Goal: Task Accomplishment & Management: Manage account settings

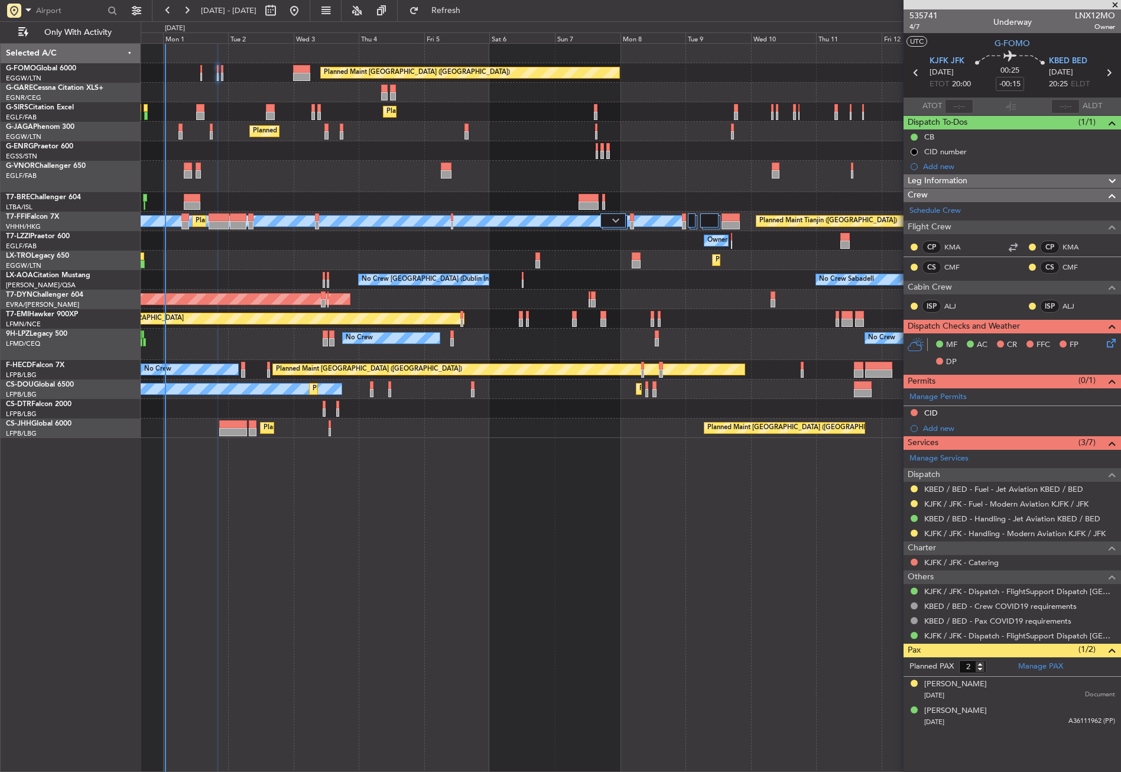
click at [228, 267] on div "Planned Maint Dusseldorf" at bounding box center [631, 260] width 980 height 19
click at [464, 14] on span "Refresh" at bounding box center [446, 10] width 50 height 8
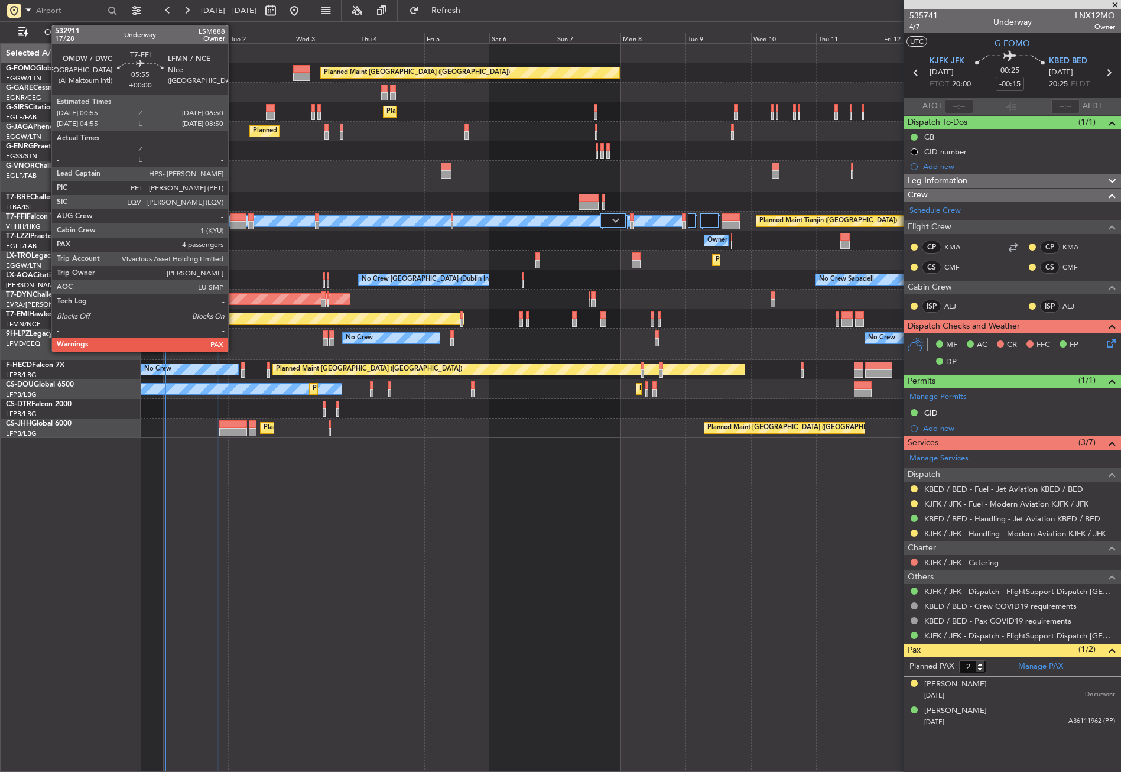
click at [233, 218] on div at bounding box center [238, 217] width 17 height 8
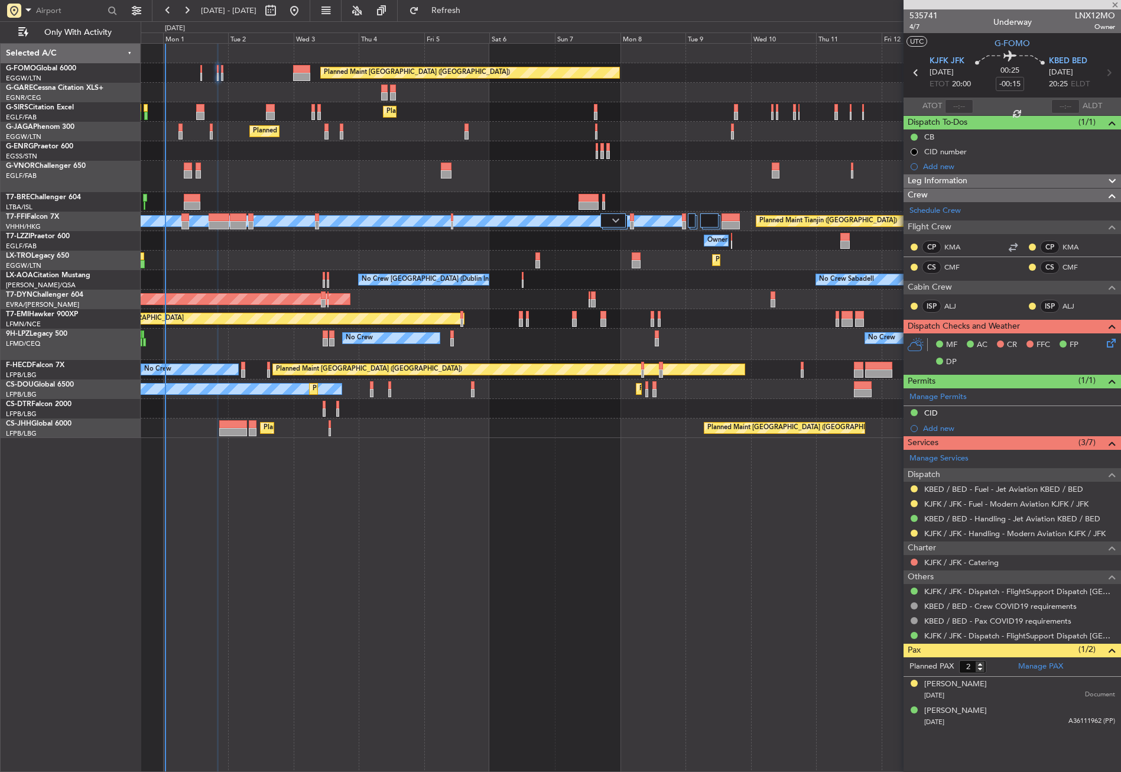
type input "4"
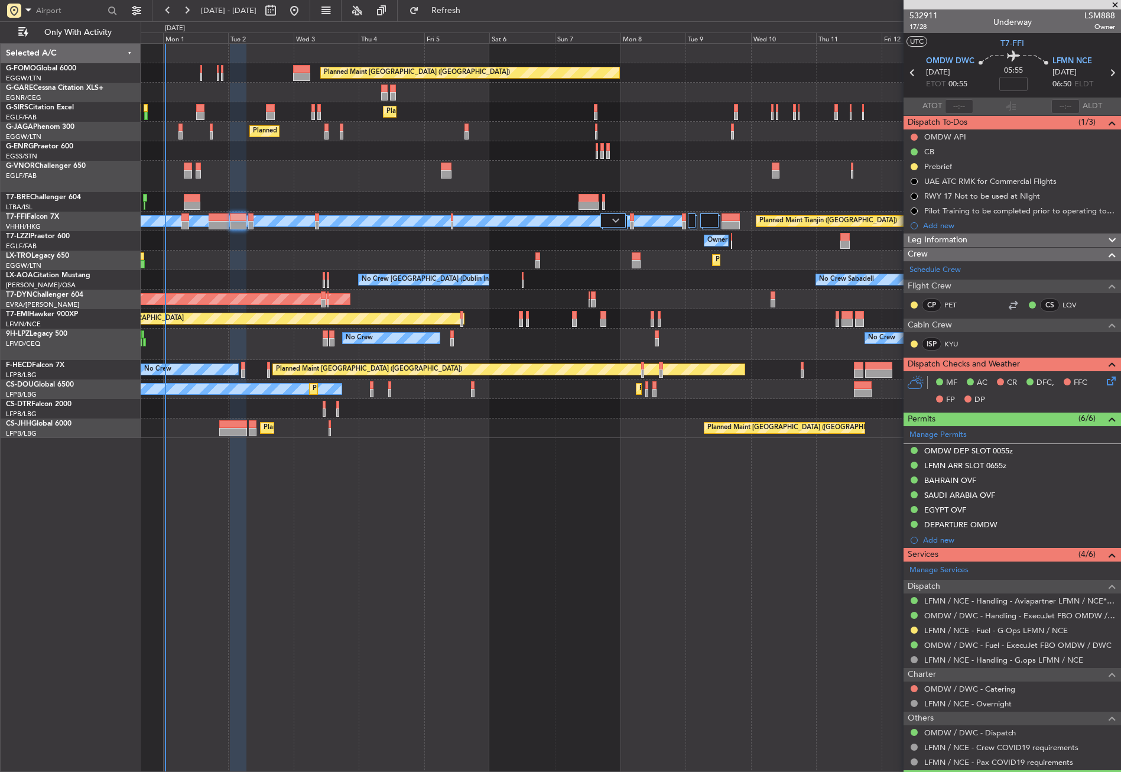
click at [313, 251] on div "Planned Maint Dusseldorf" at bounding box center [631, 260] width 980 height 19
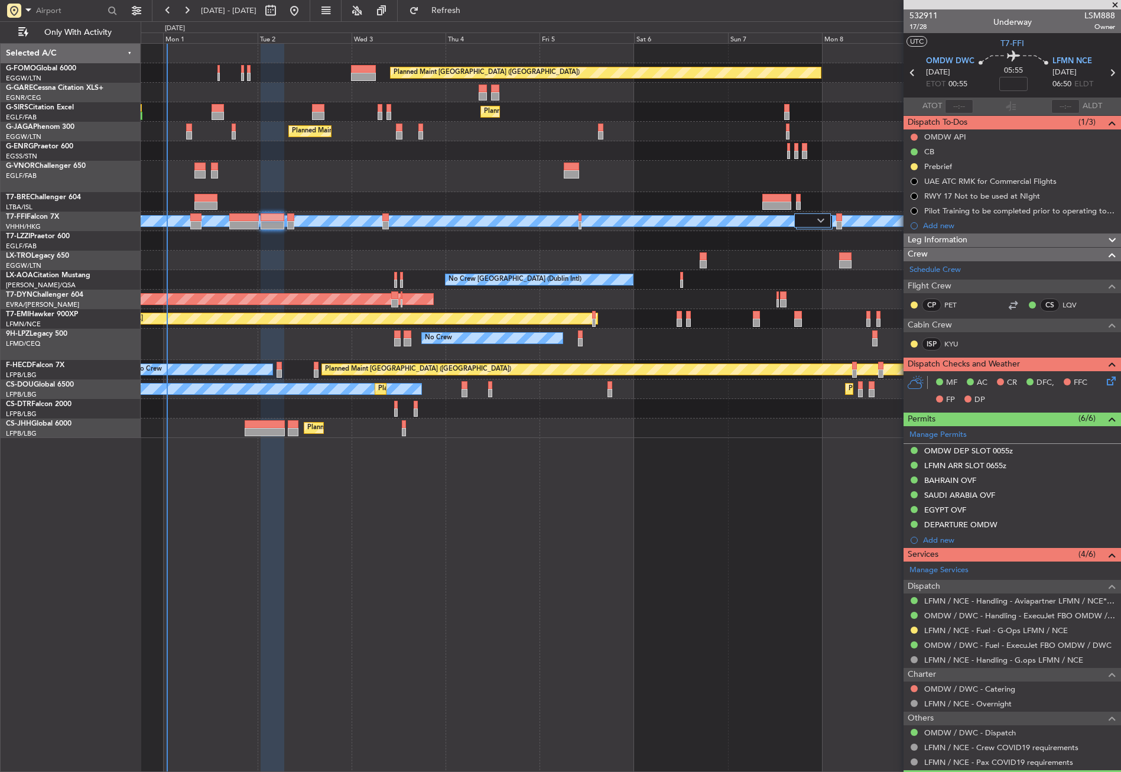
click at [392, 253] on div "Planned Maint Dusseldorf" at bounding box center [631, 260] width 980 height 19
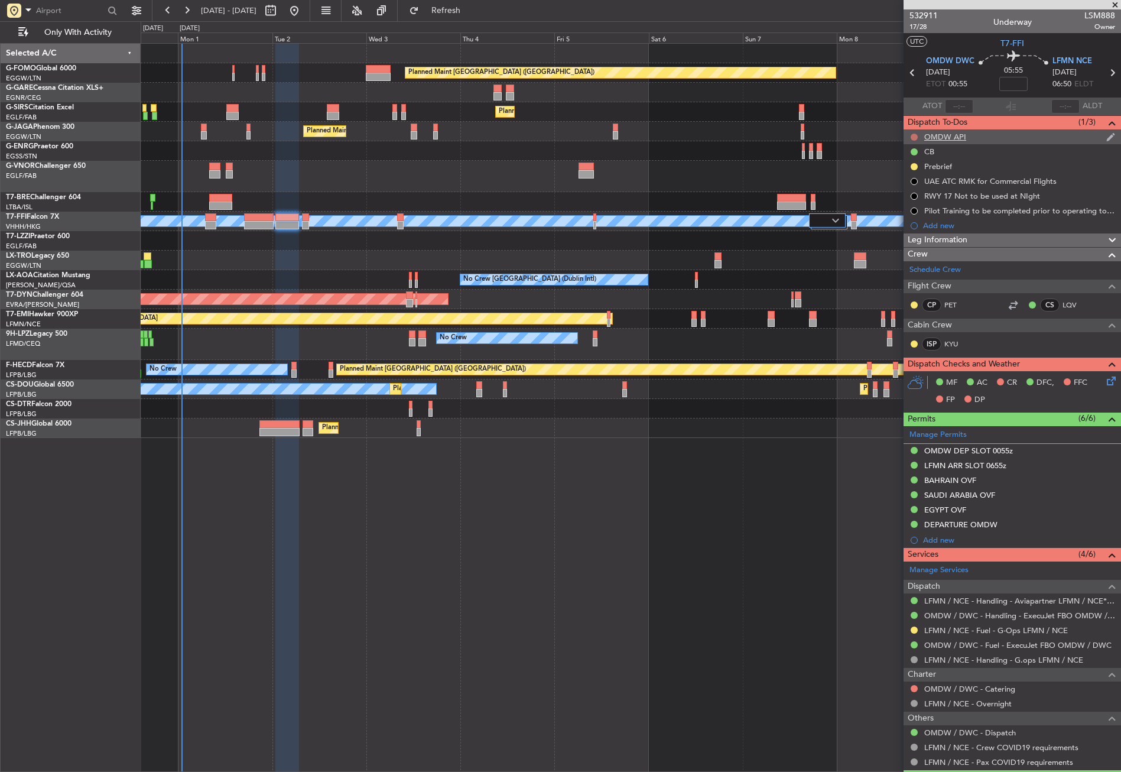
click at [912, 137] on button at bounding box center [913, 137] width 7 height 7
click at [895, 198] on li "Cancelled" at bounding box center [914, 207] width 63 height 18
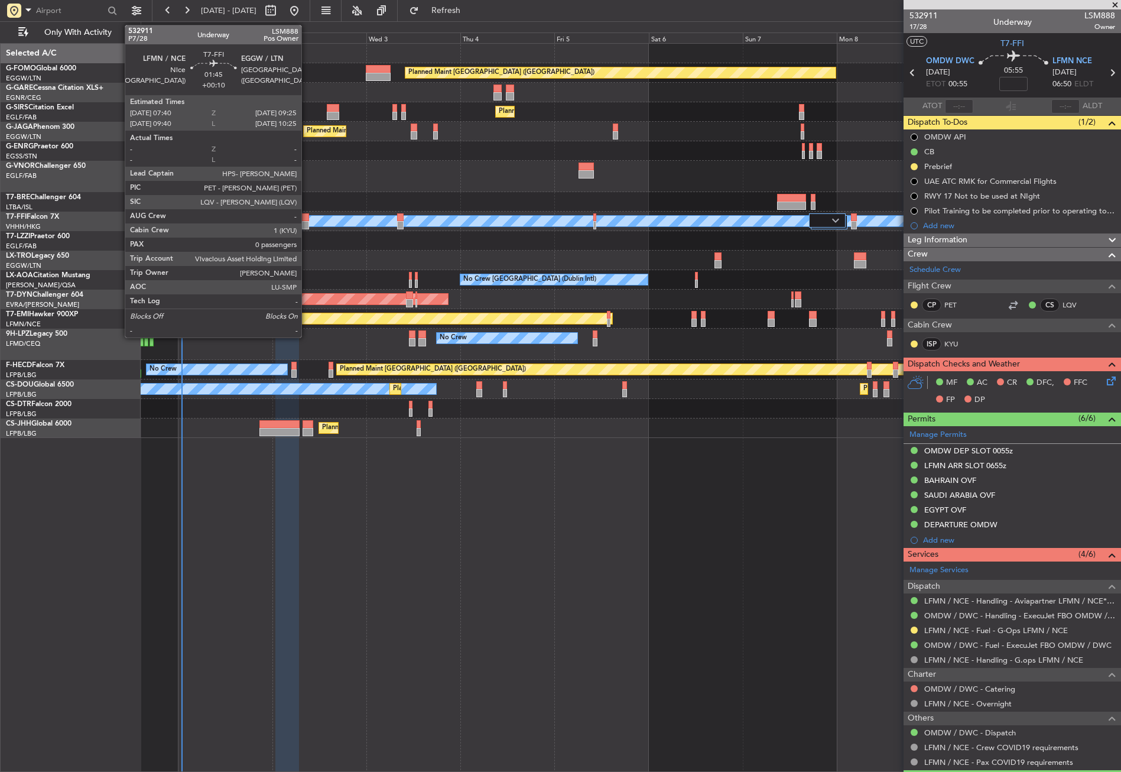
click at [307, 222] on div at bounding box center [305, 225] width 7 height 8
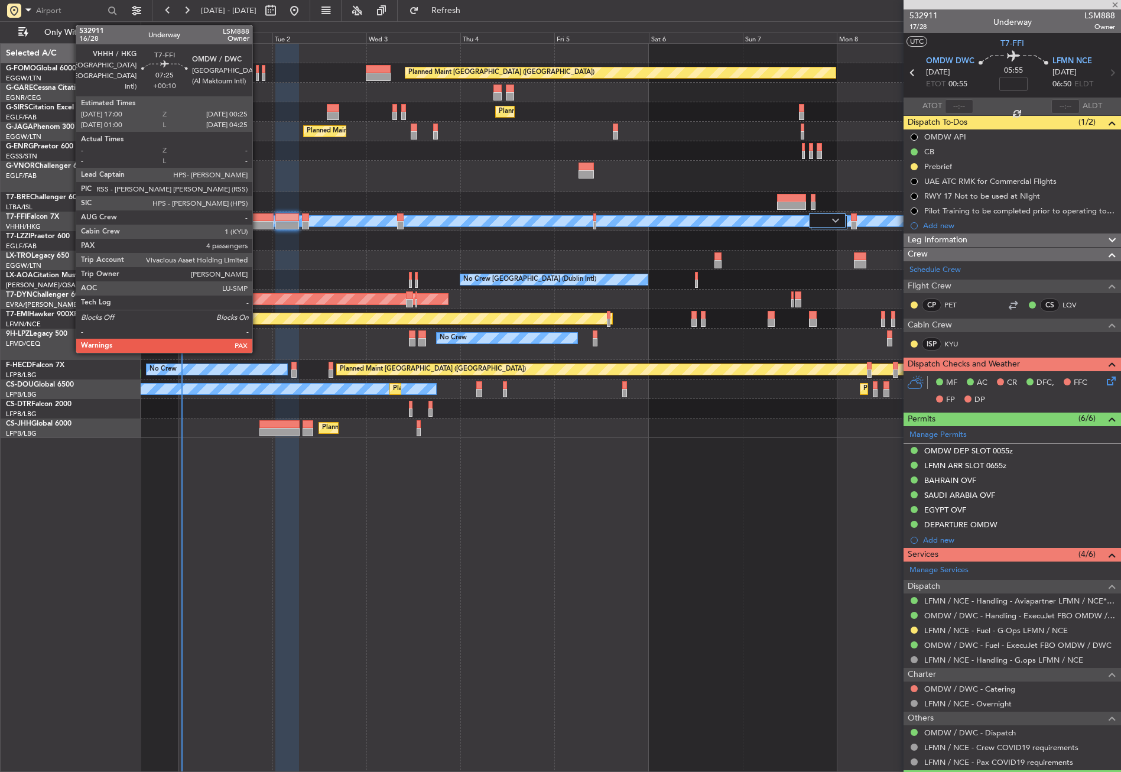
type input "+00:10"
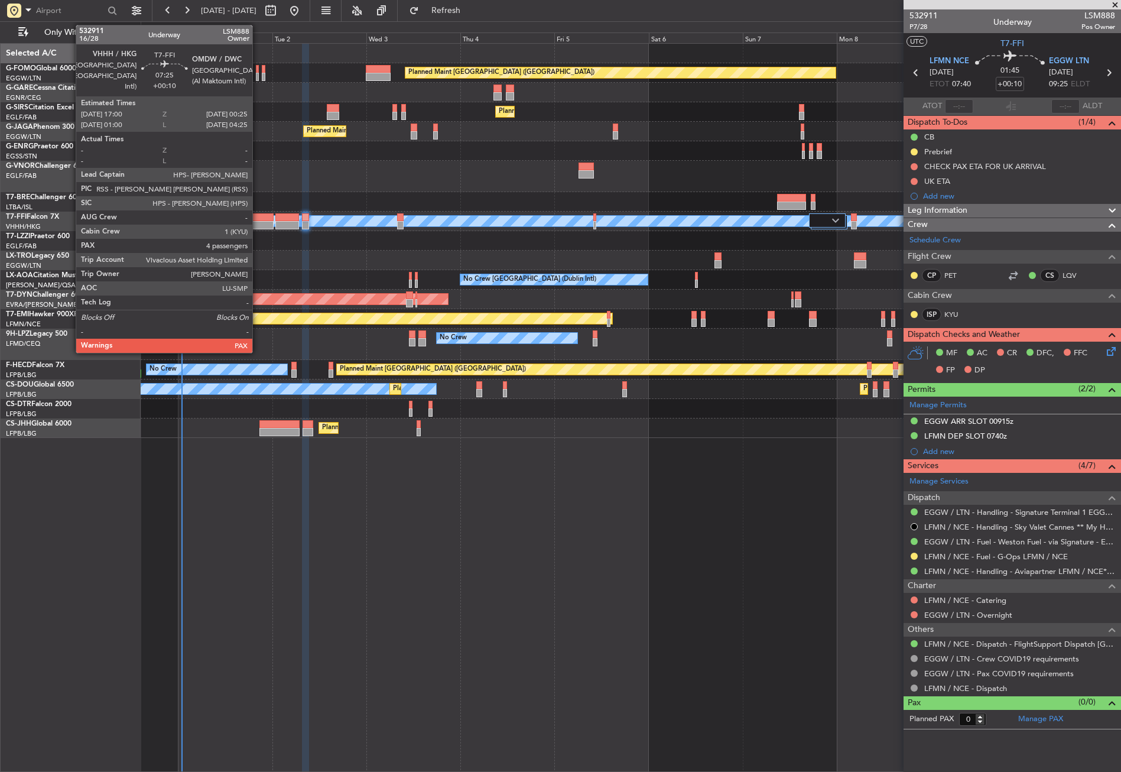
click at [258, 222] on div at bounding box center [259, 225] width 30 height 8
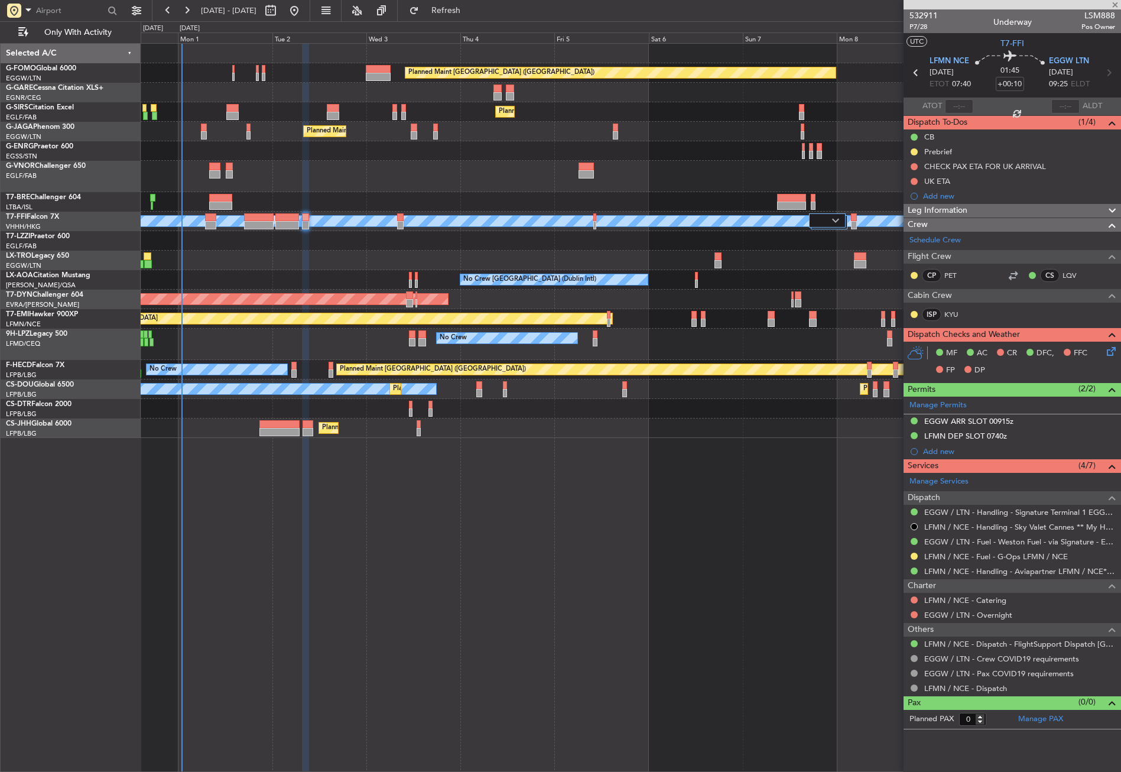
type input "4"
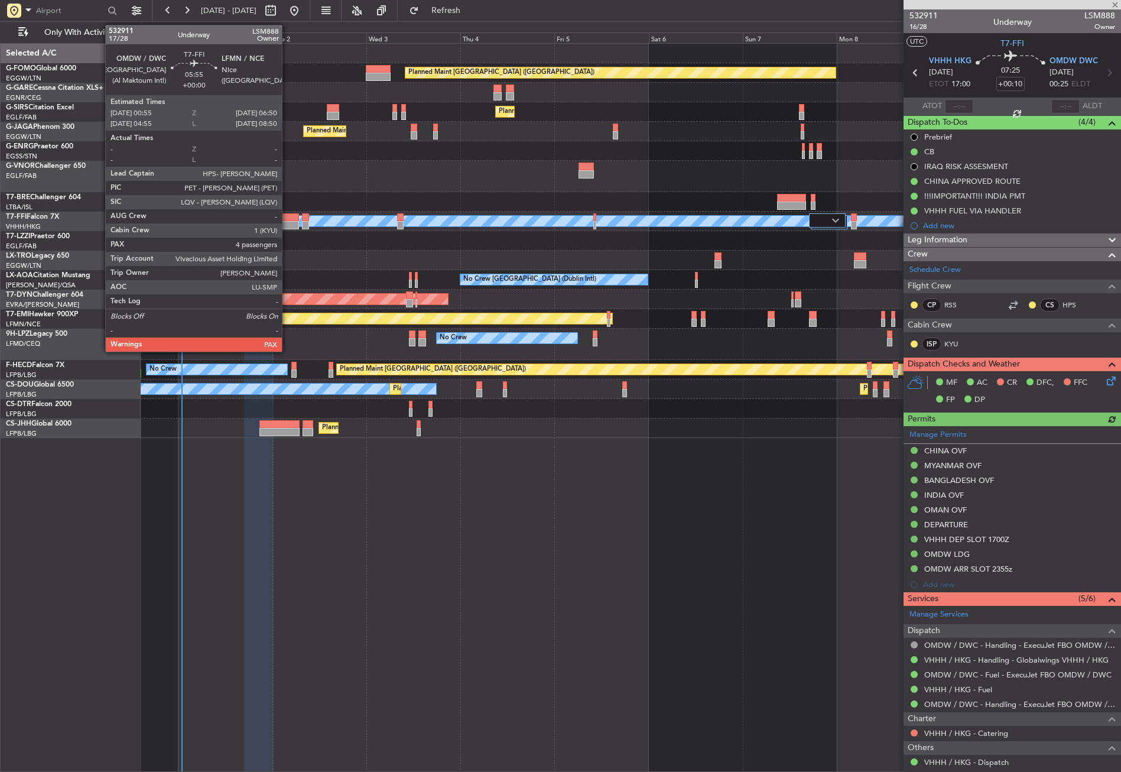
click at [287, 223] on div at bounding box center [287, 225] width 24 height 8
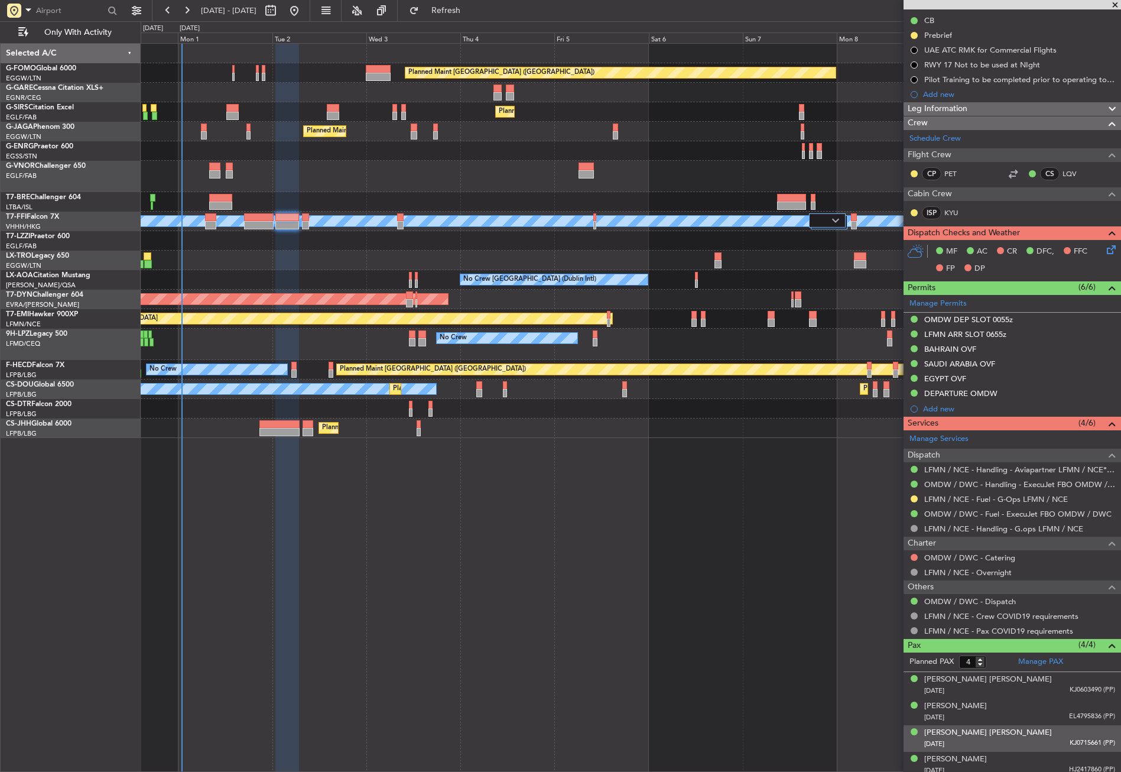
scroll to position [137, 0]
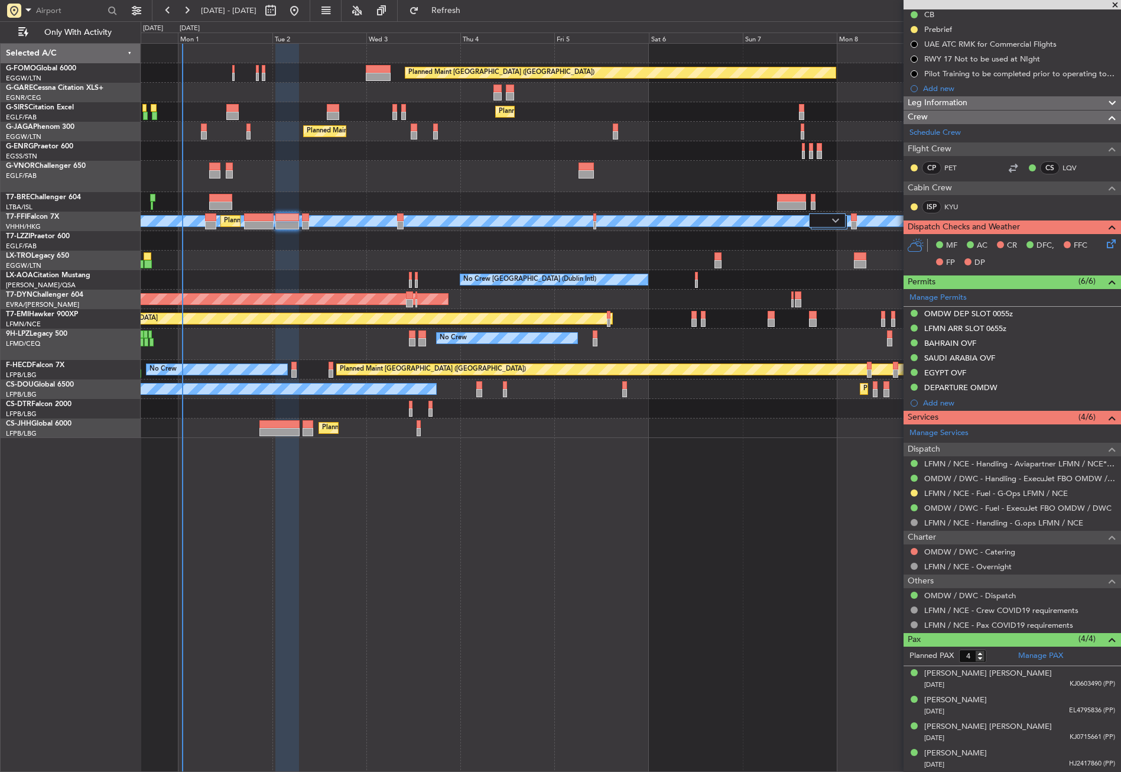
click at [440, 617] on div "Planned Maint London (Luton) Planned Maint London (Farnborough) Planned Maint L…" at bounding box center [631, 407] width 980 height 728
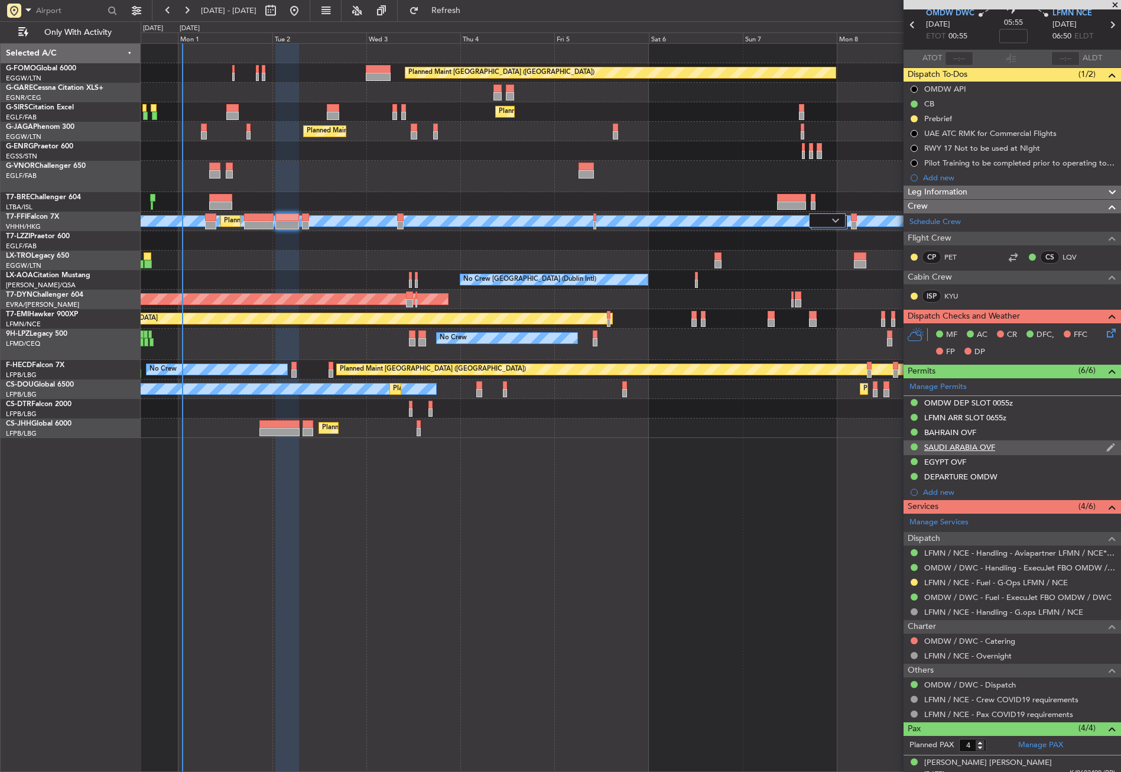
scroll to position [0, 0]
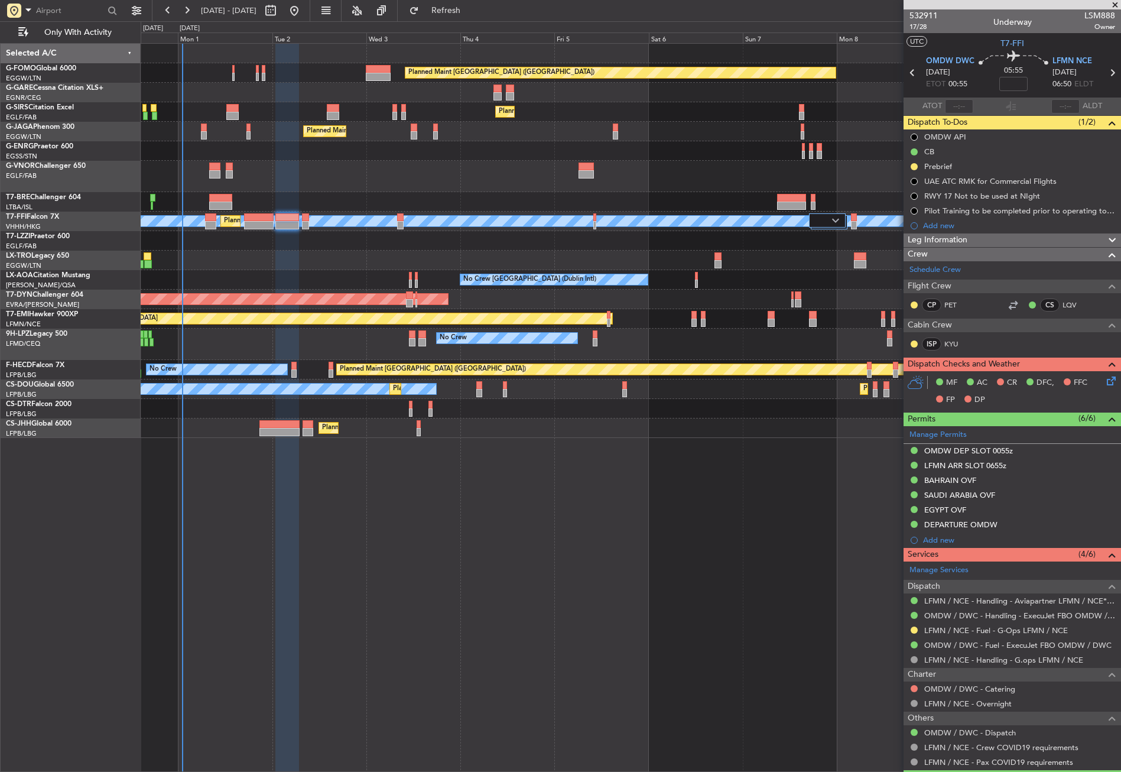
click at [449, 613] on div "Planned Maint London (Luton) Planned Maint London (Farnborough) Planned Maint L…" at bounding box center [631, 407] width 980 height 728
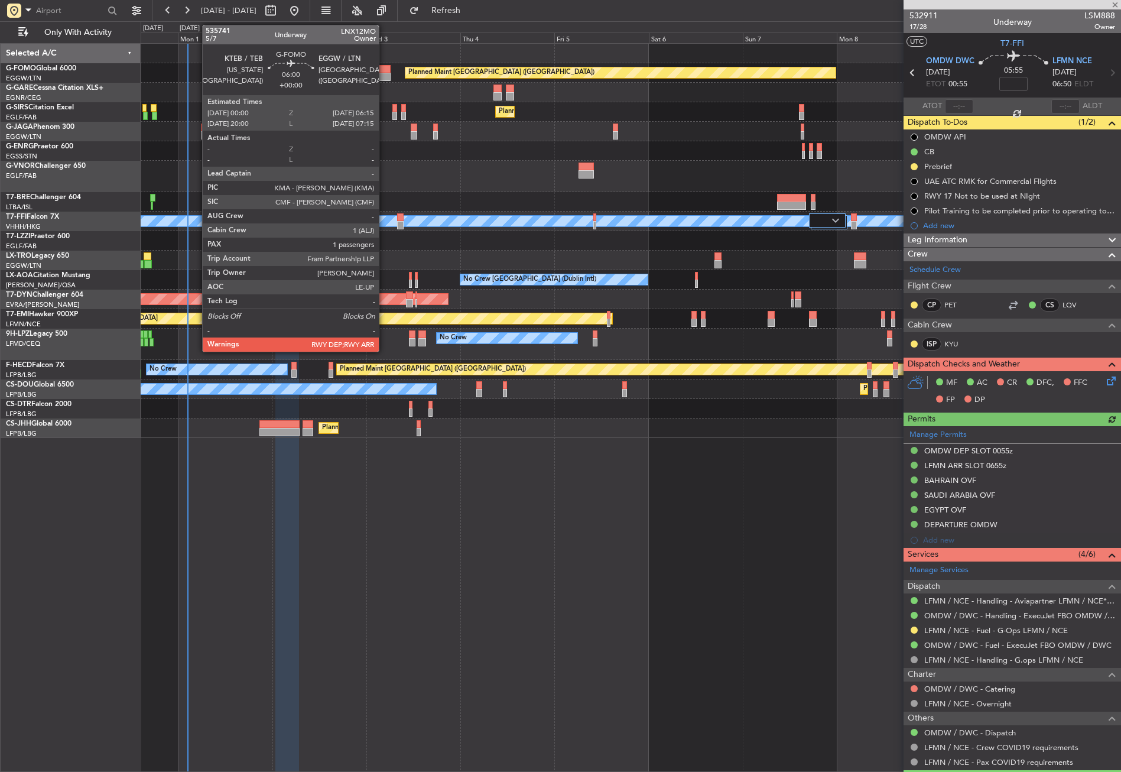
click at [384, 71] on div at bounding box center [378, 69] width 25 height 8
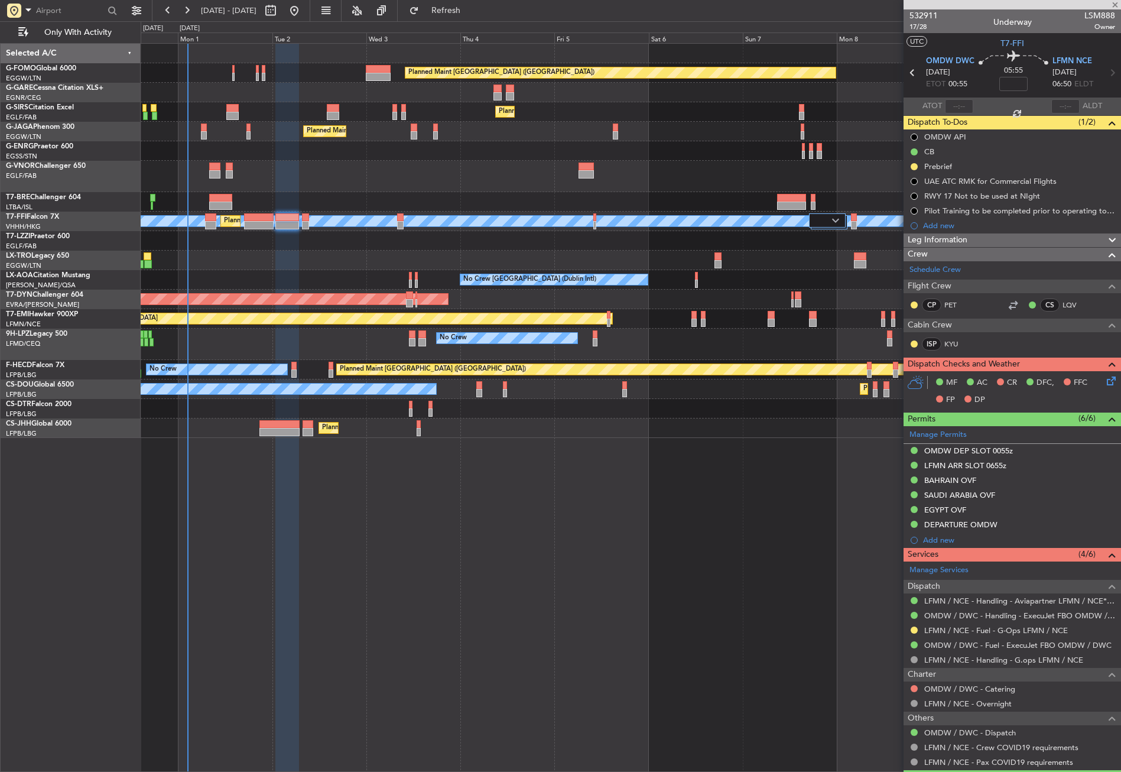
type input "1"
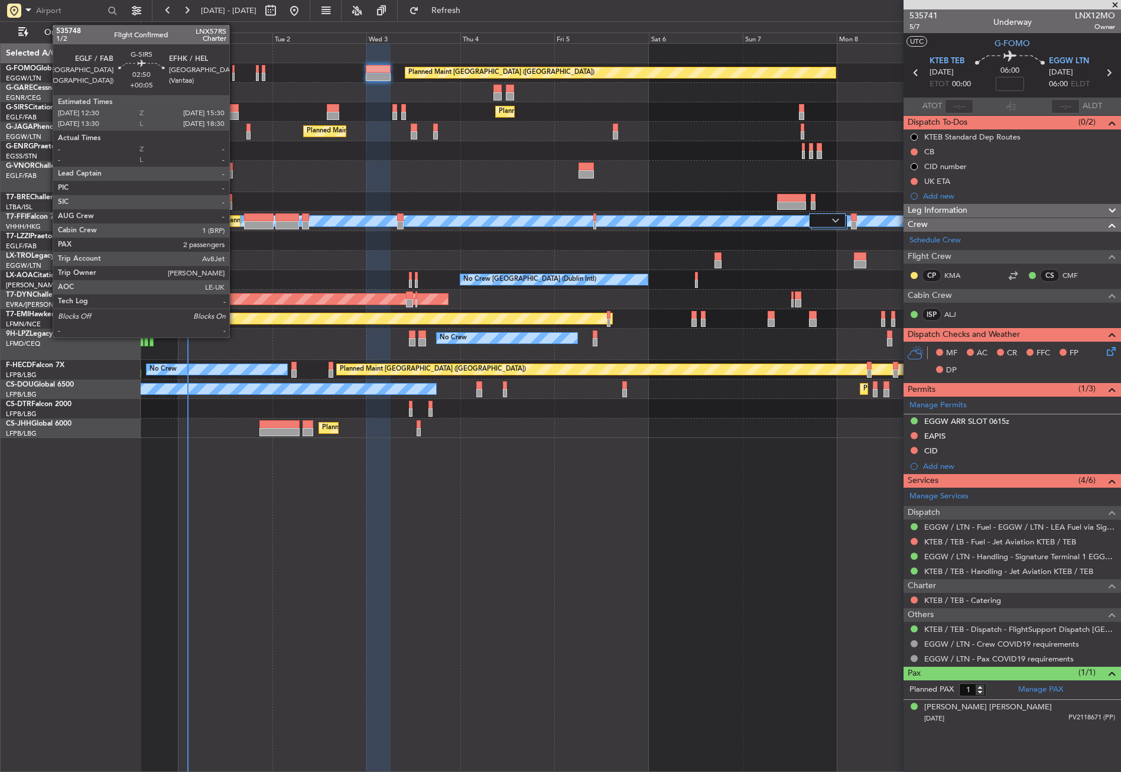
click at [235, 109] on div at bounding box center [232, 108] width 12 height 8
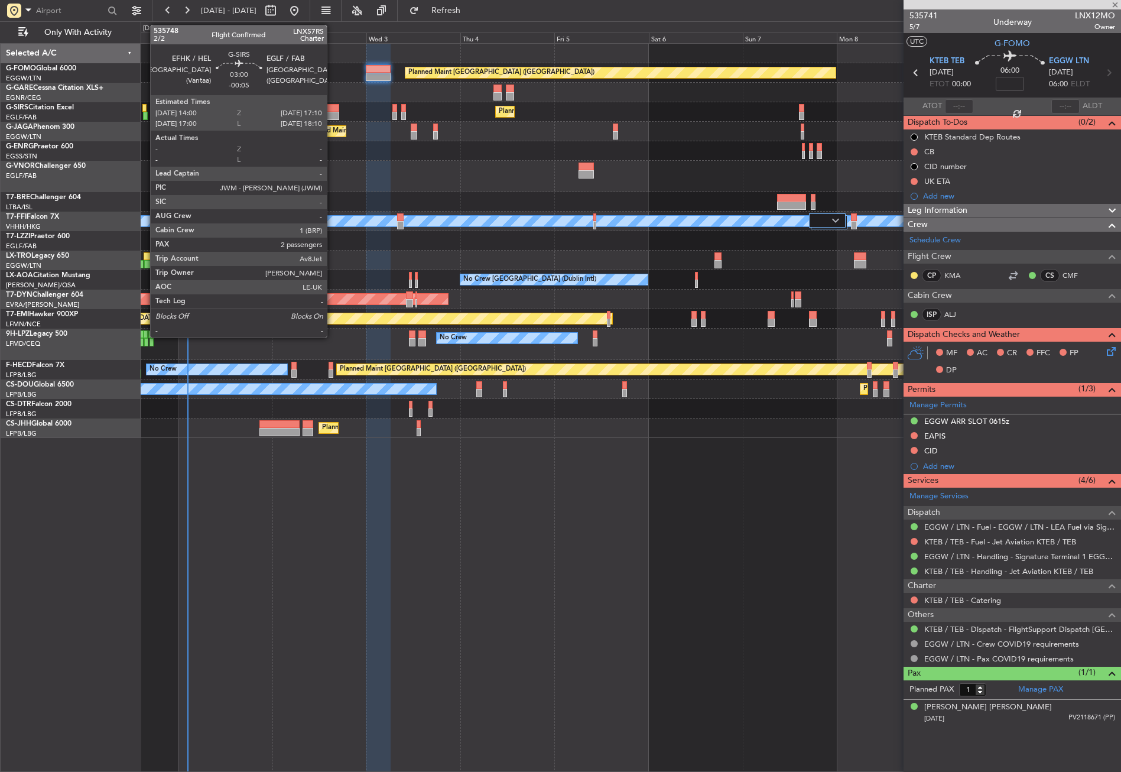
type input "+00:05"
type input "2"
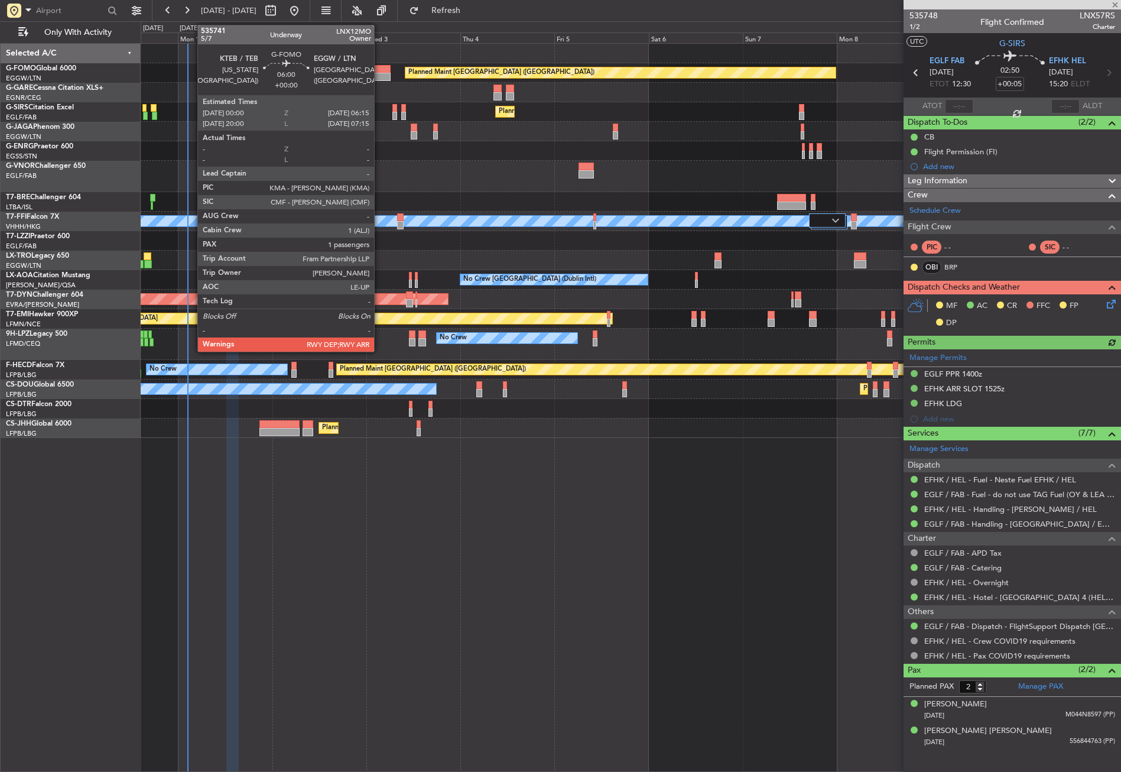
click at [379, 73] on div at bounding box center [378, 77] width 25 height 8
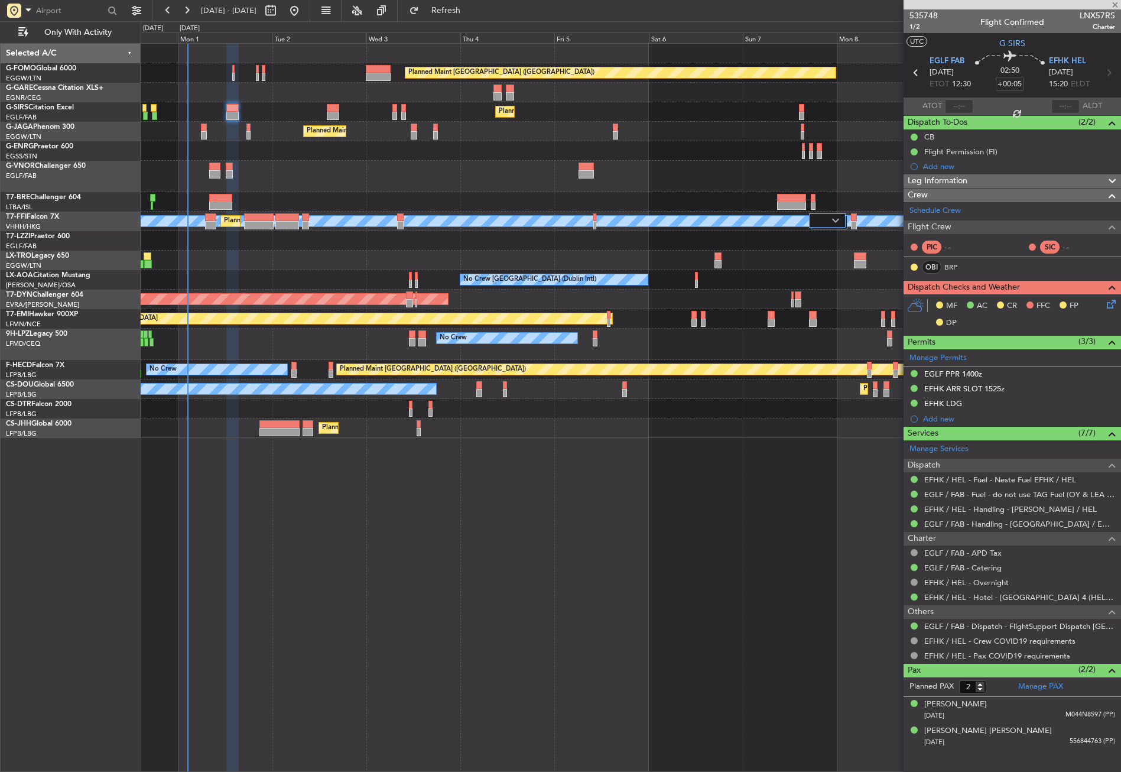
type input "1"
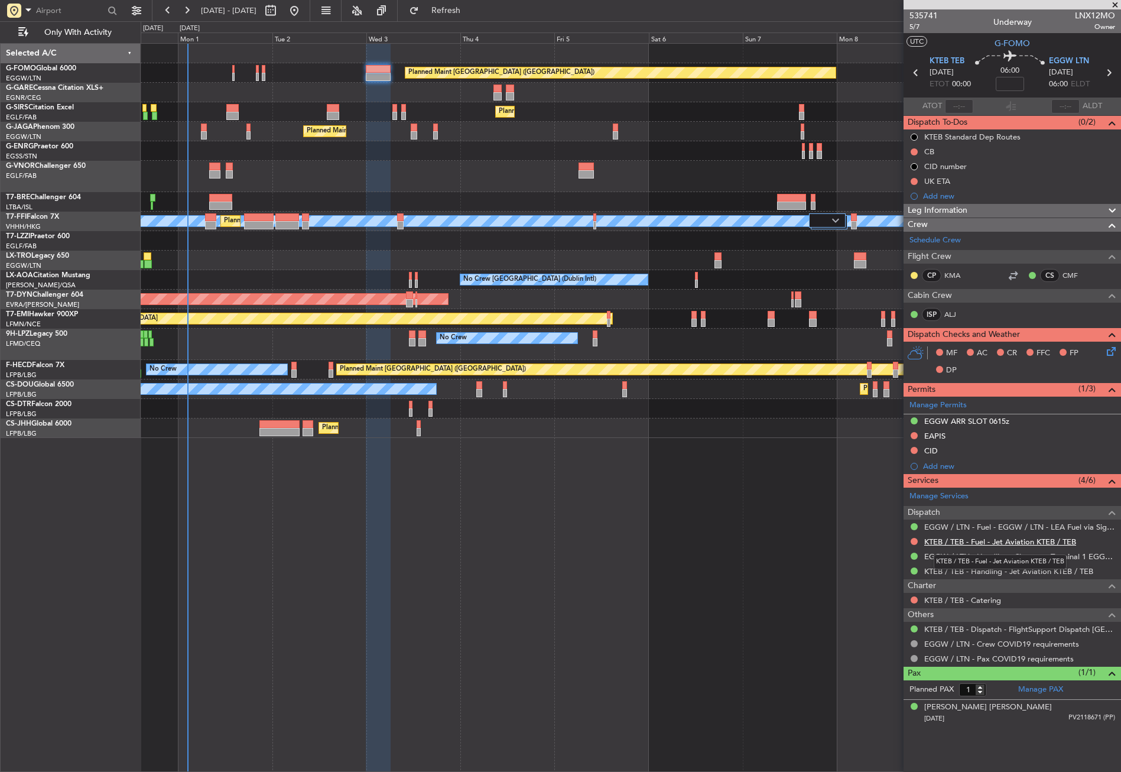
click at [948, 536] on link "KTEB / TEB - Fuel - Jet Aviation KTEB / TEB" at bounding box center [1000, 541] width 152 height 10
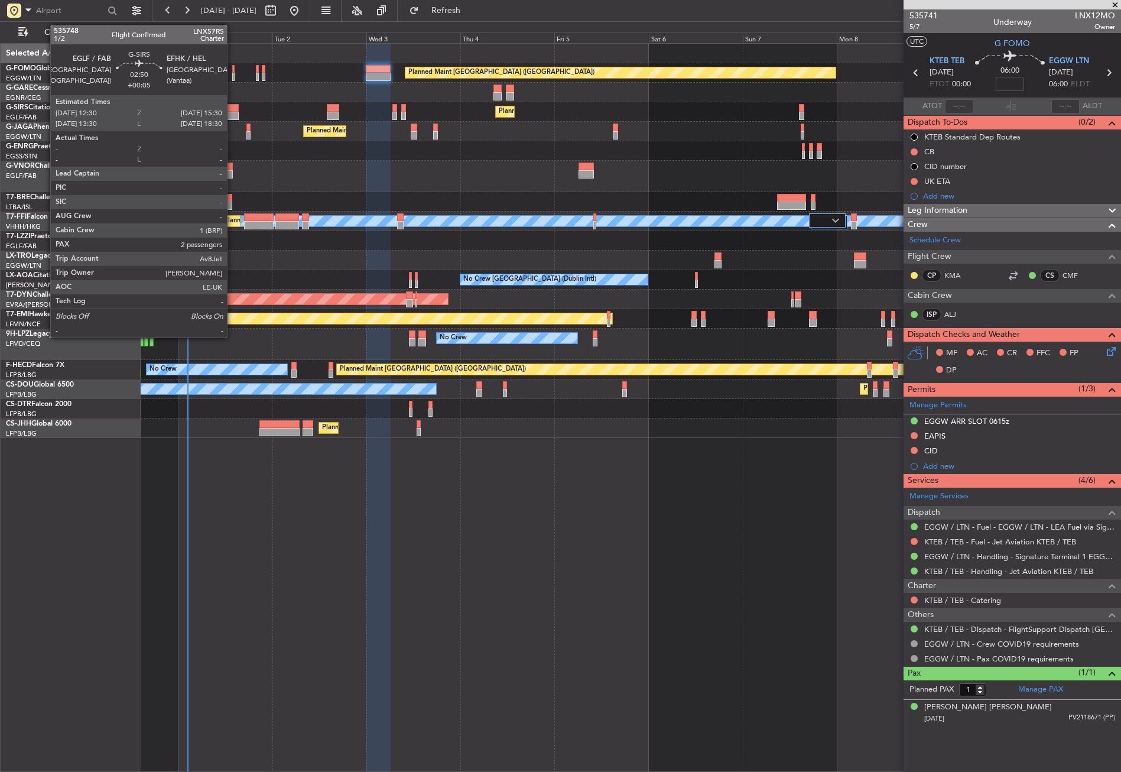
click at [232, 110] on div at bounding box center [232, 108] width 12 height 8
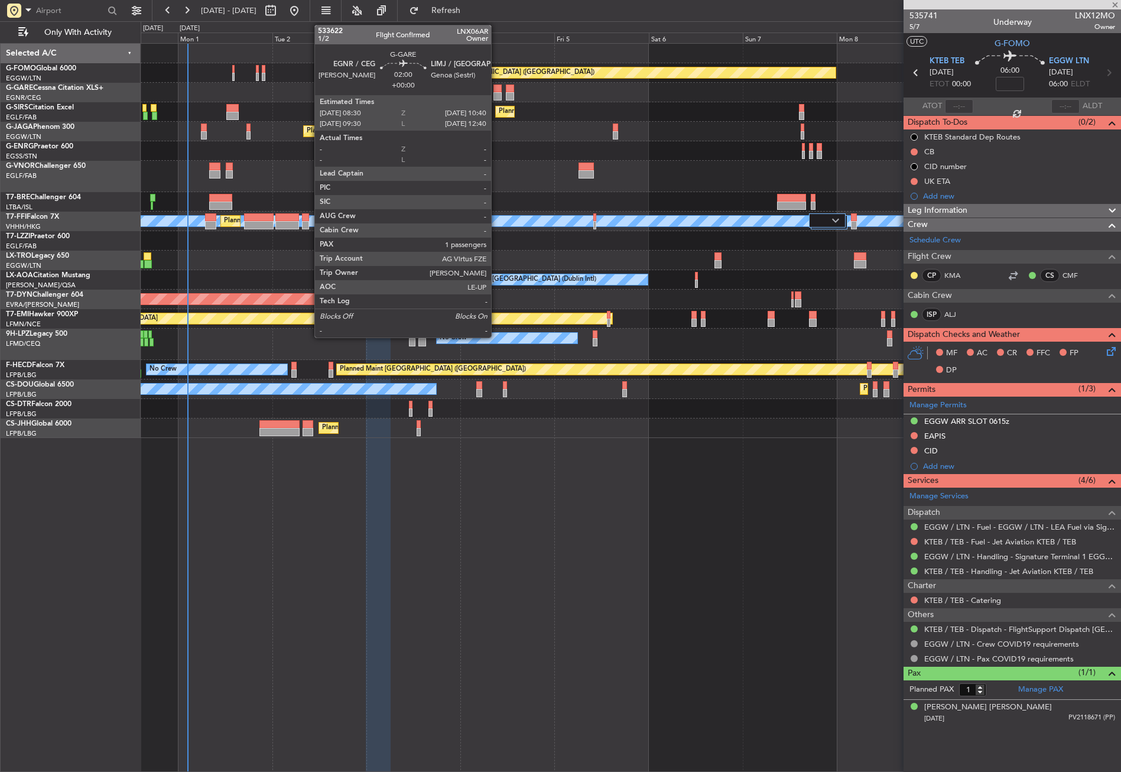
type input "+00:05"
type input "2"
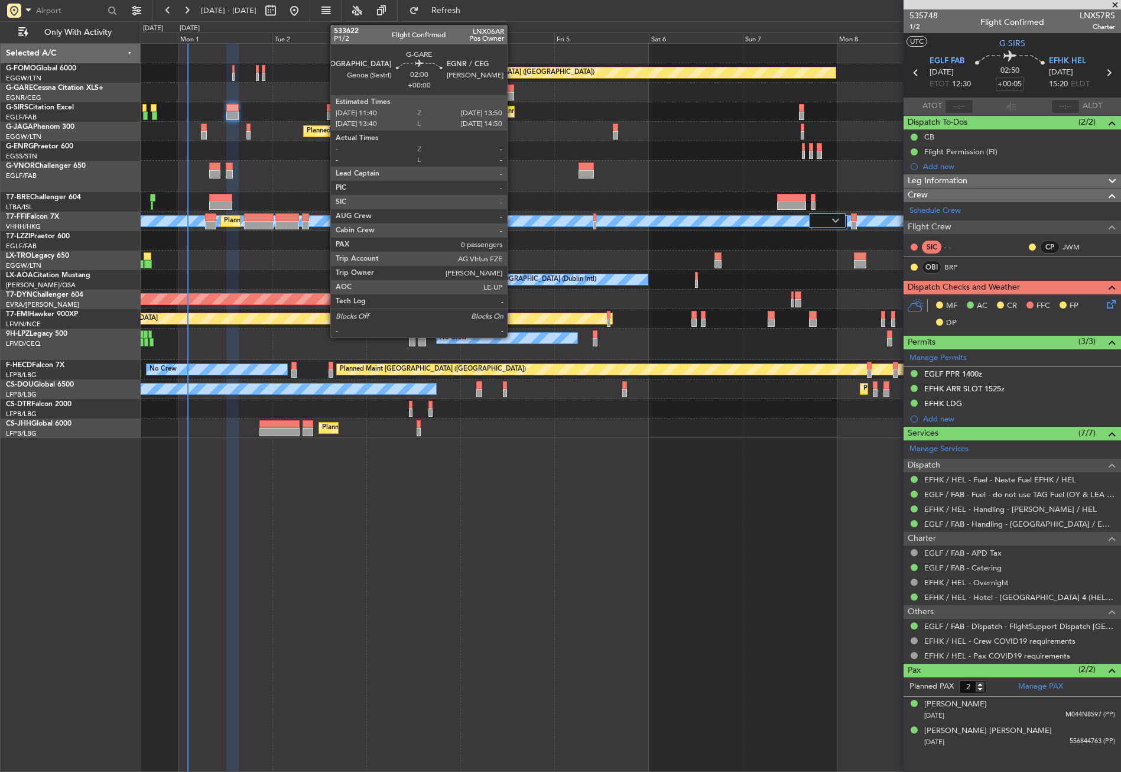
click at [512, 95] on div at bounding box center [510, 96] width 9 height 8
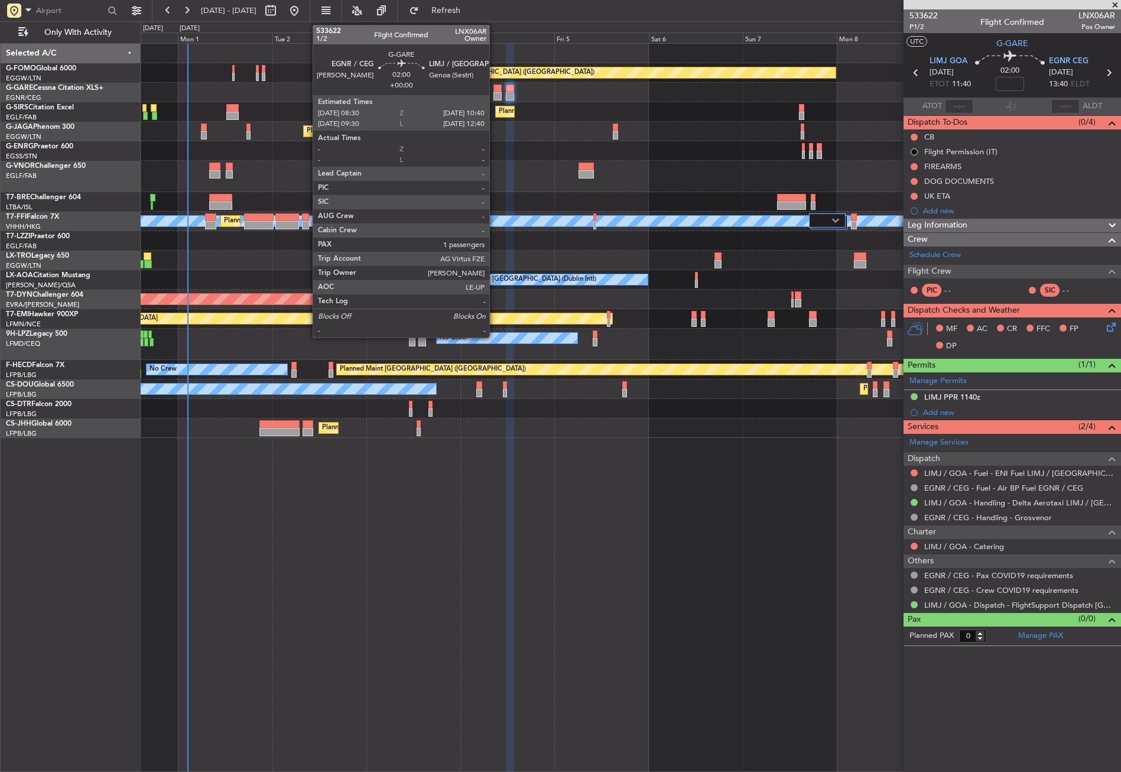
click at [495, 93] on div at bounding box center [497, 96] width 9 height 8
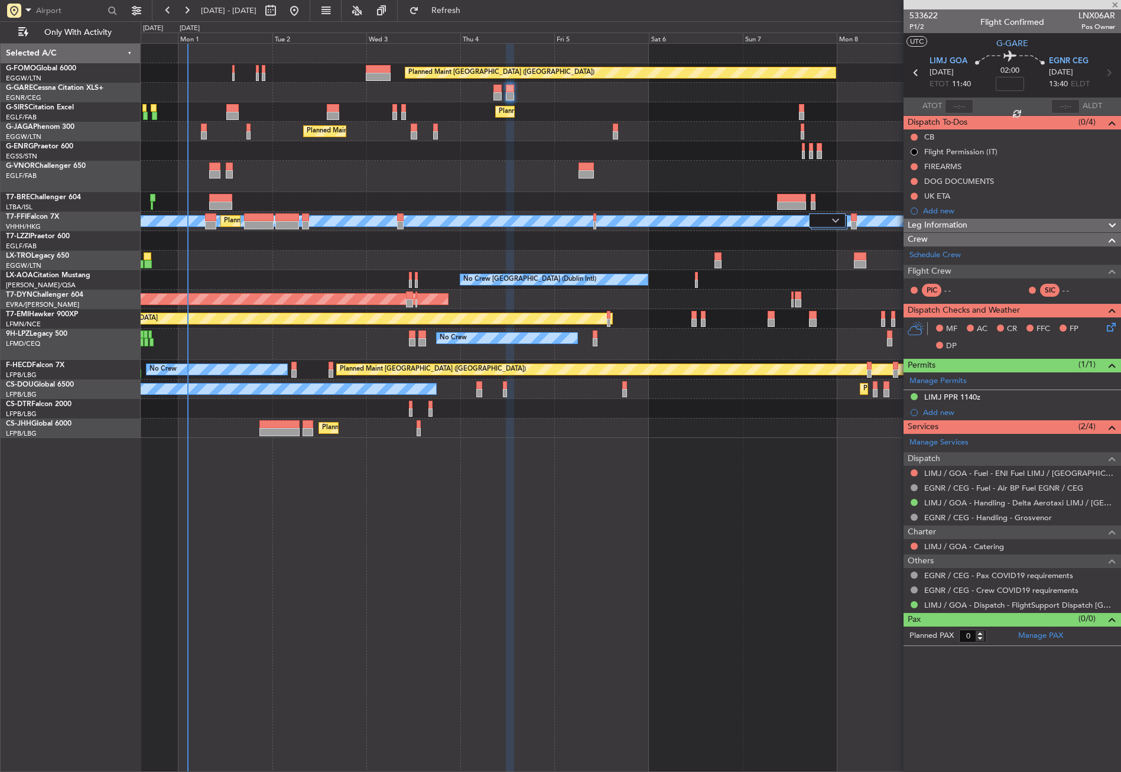
type input "1"
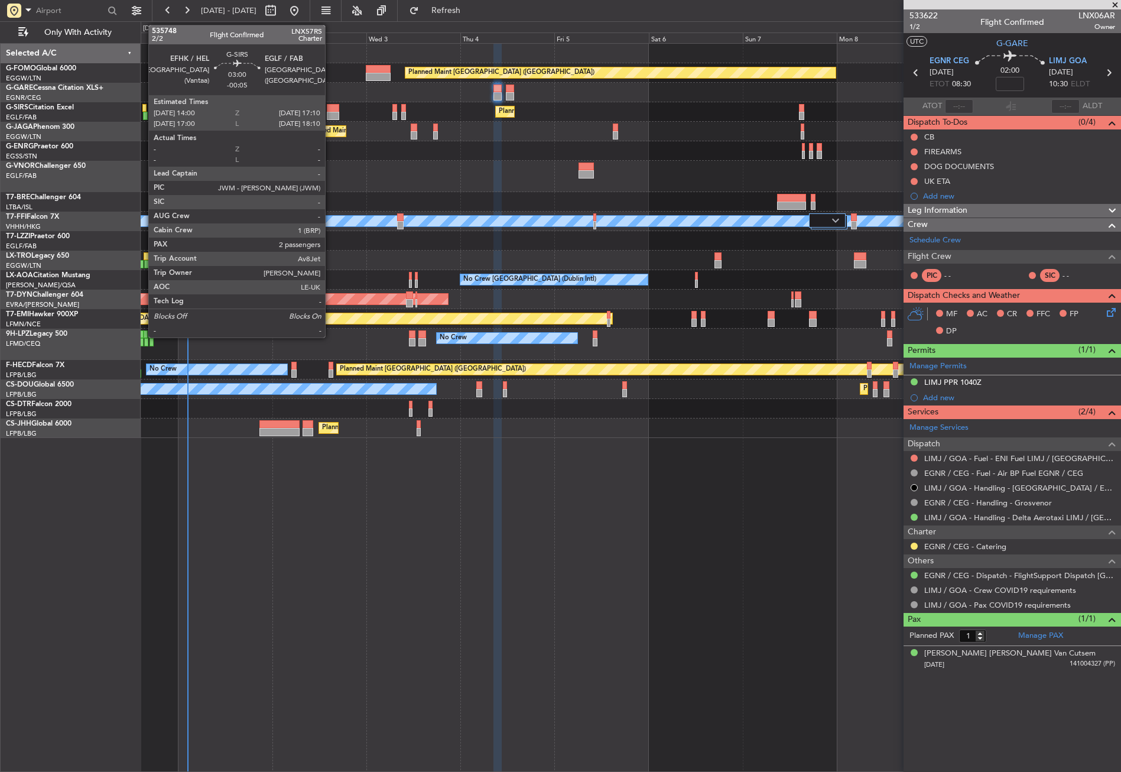
click at [330, 110] on div at bounding box center [333, 108] width 13 height 8
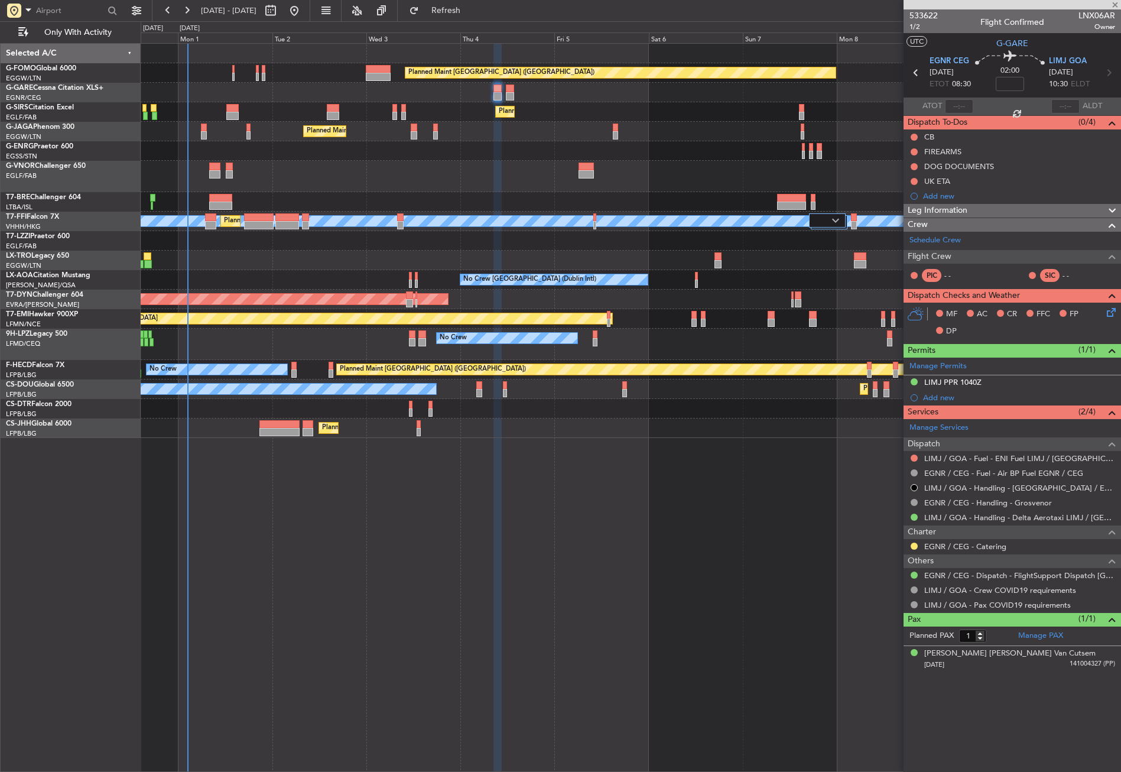
type input "-00:05"
type input "2"
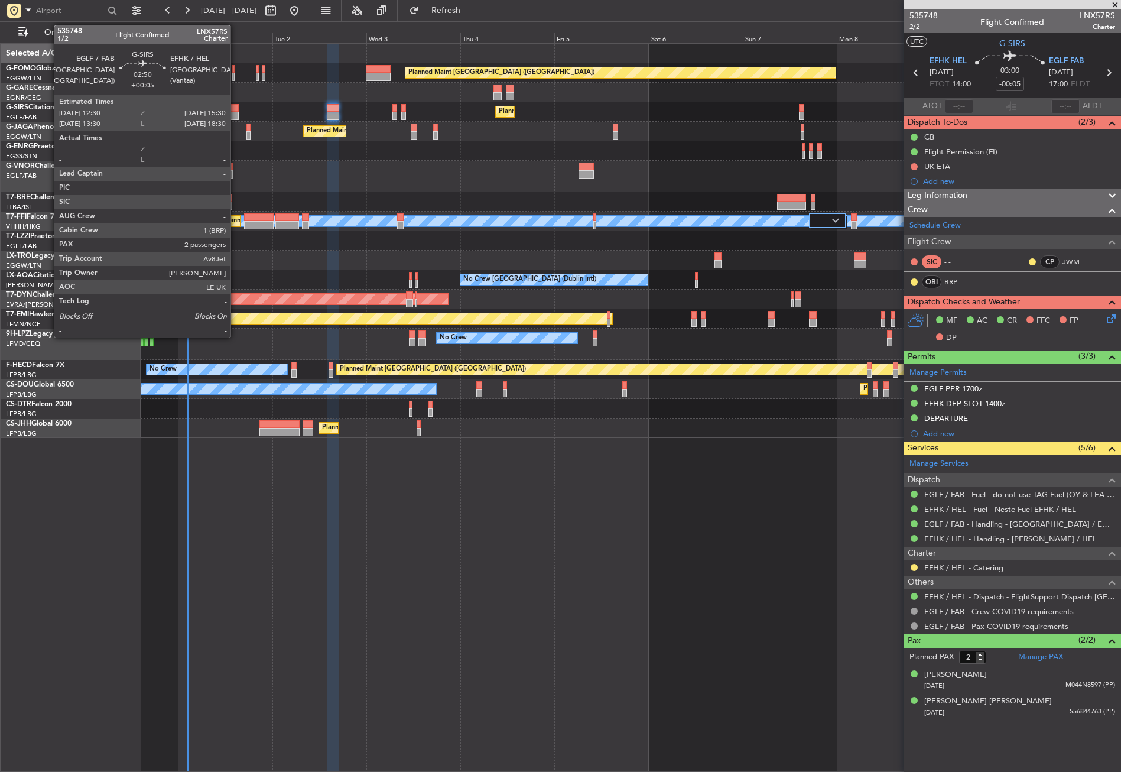
click at [236, 115] on div at bounding box center [232, 116] width 12 height 8
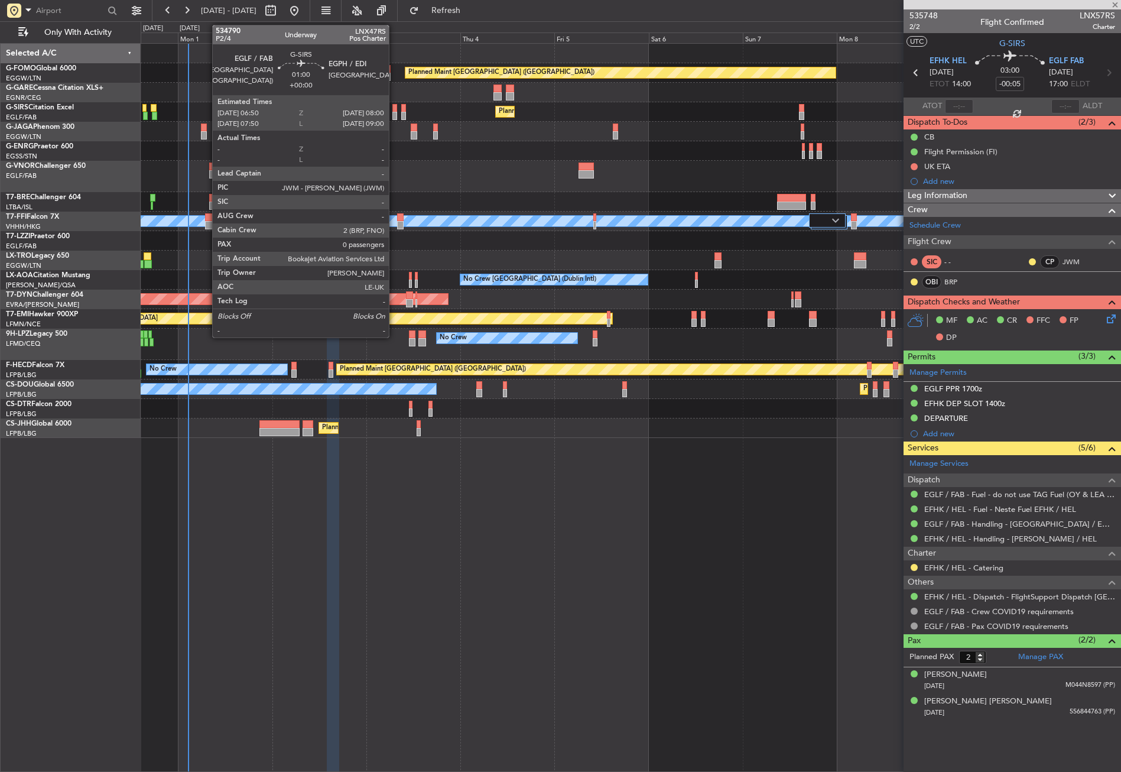
type input "+00:05"
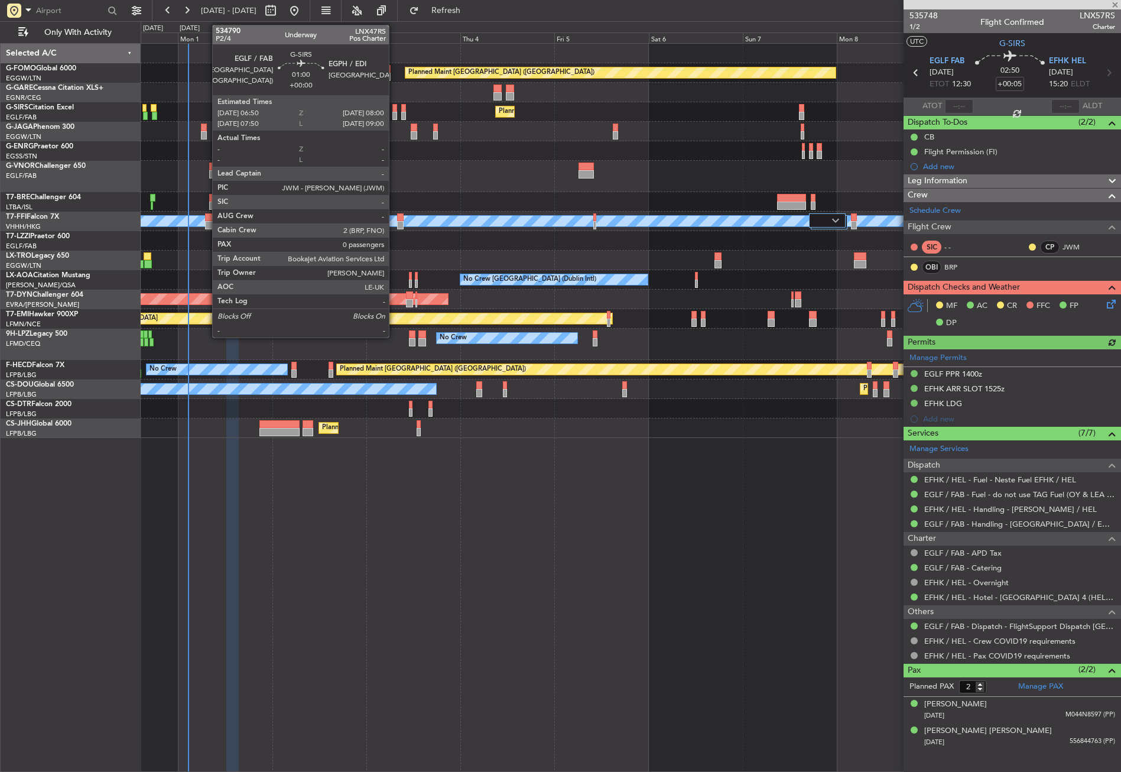
click at [394, 112] on div at bounding box center [394, 116] width 5 height 8
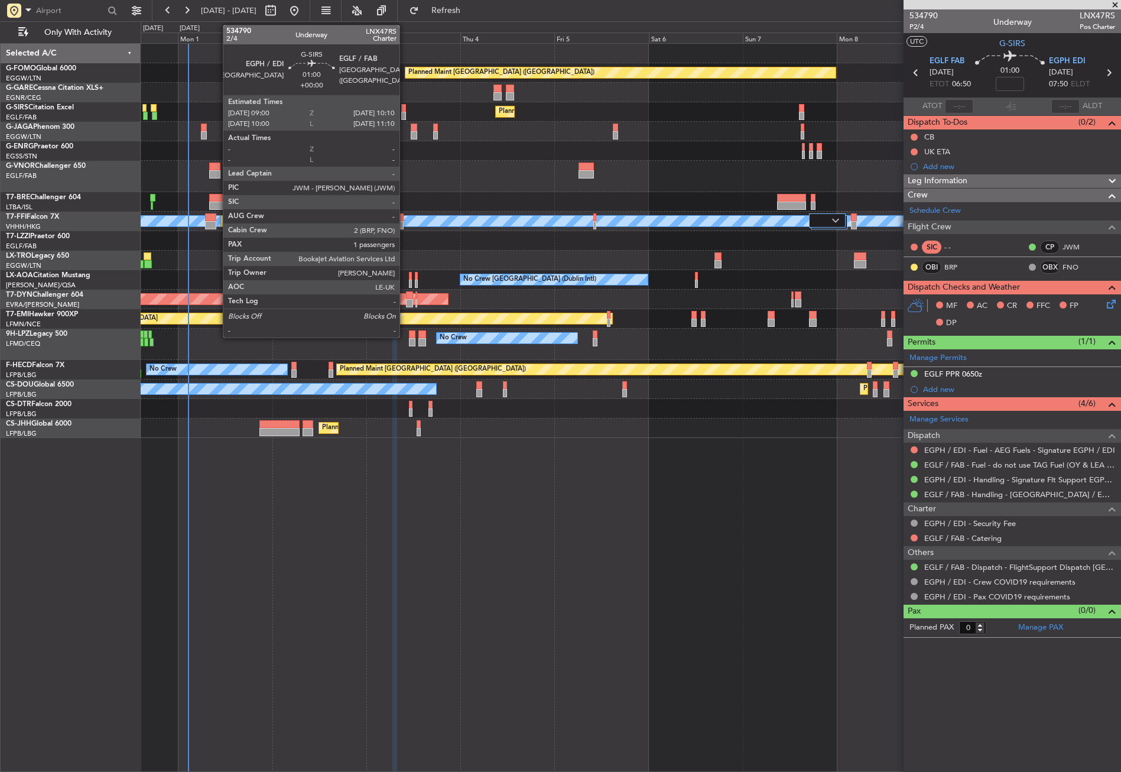
click at [405, 111] on div at bounding box center [403, 108] width 5 height 8
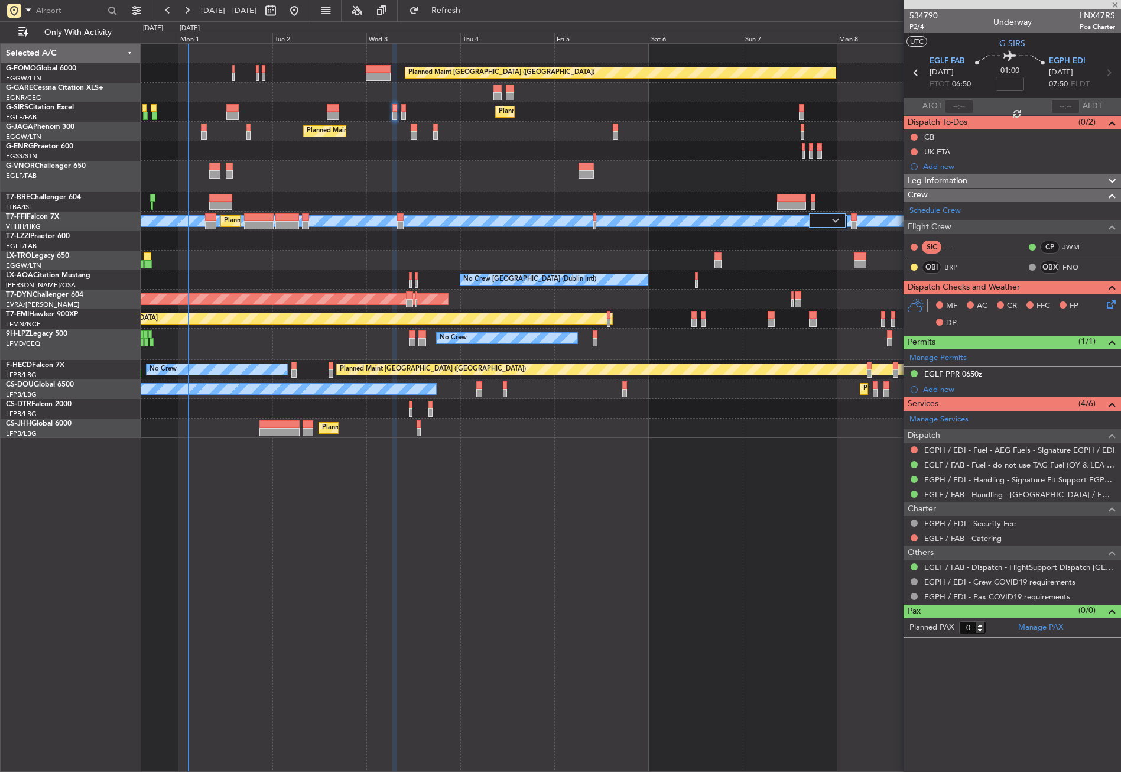
type input "1"
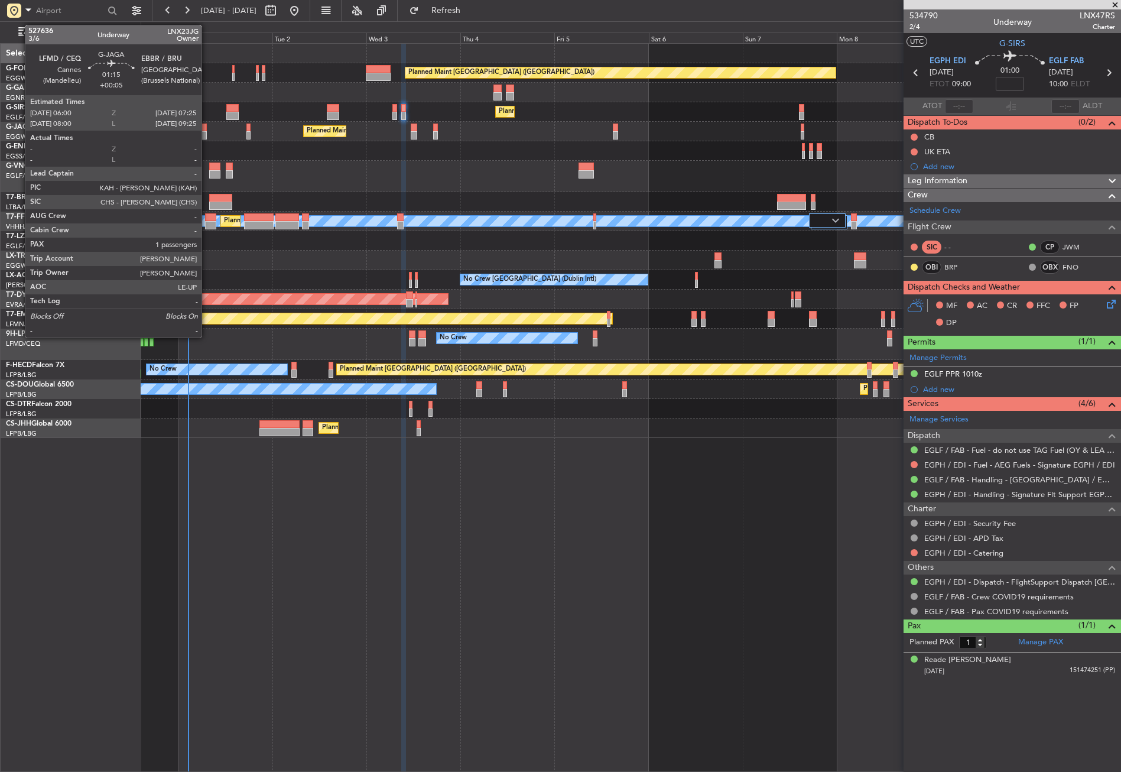
click at [207, 135] on div at bounding box center [204, 135] width 6 height 8
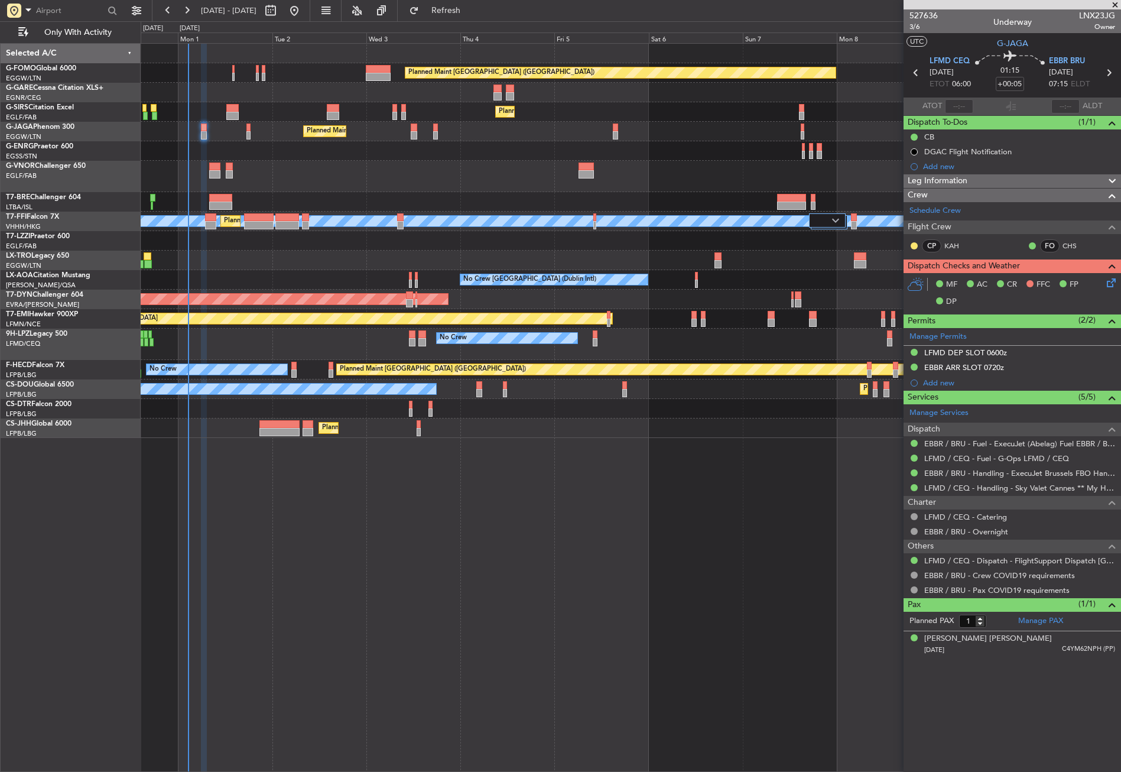
click at [1107, 282] on icon at bounding box center [1108, 280] width 9 height 9
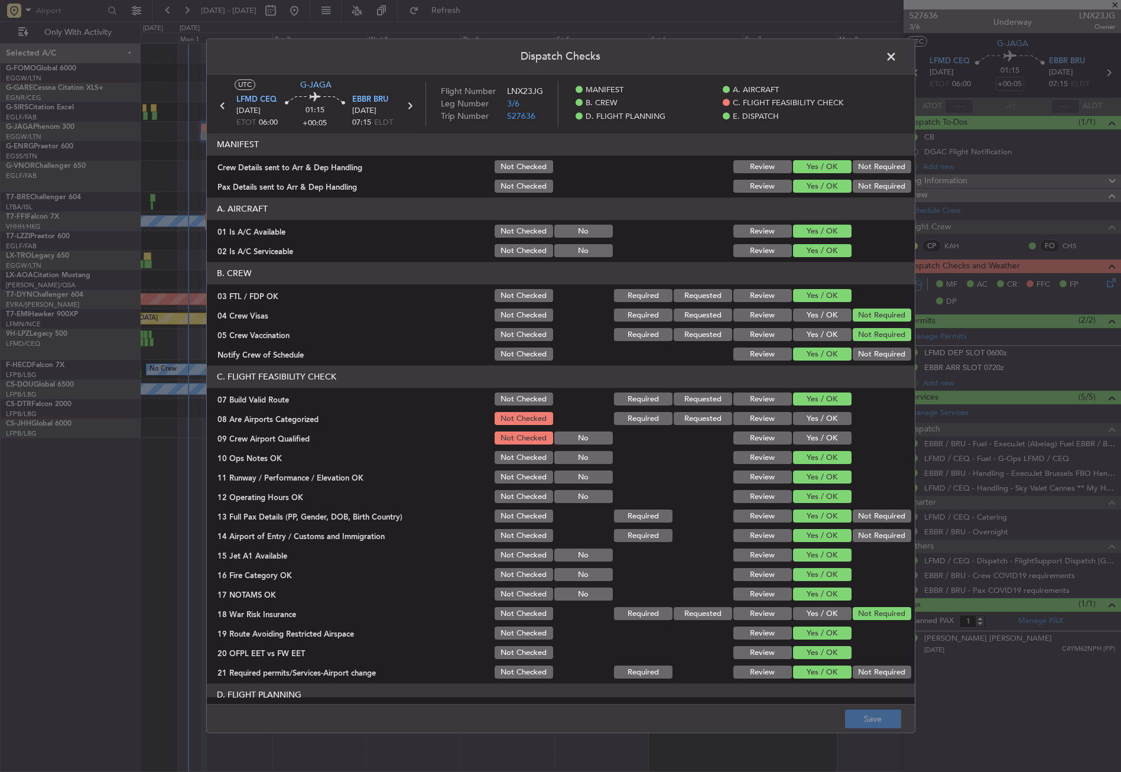
click at [897, 61] on span at bounding box center [897, 60] width 0 height 24
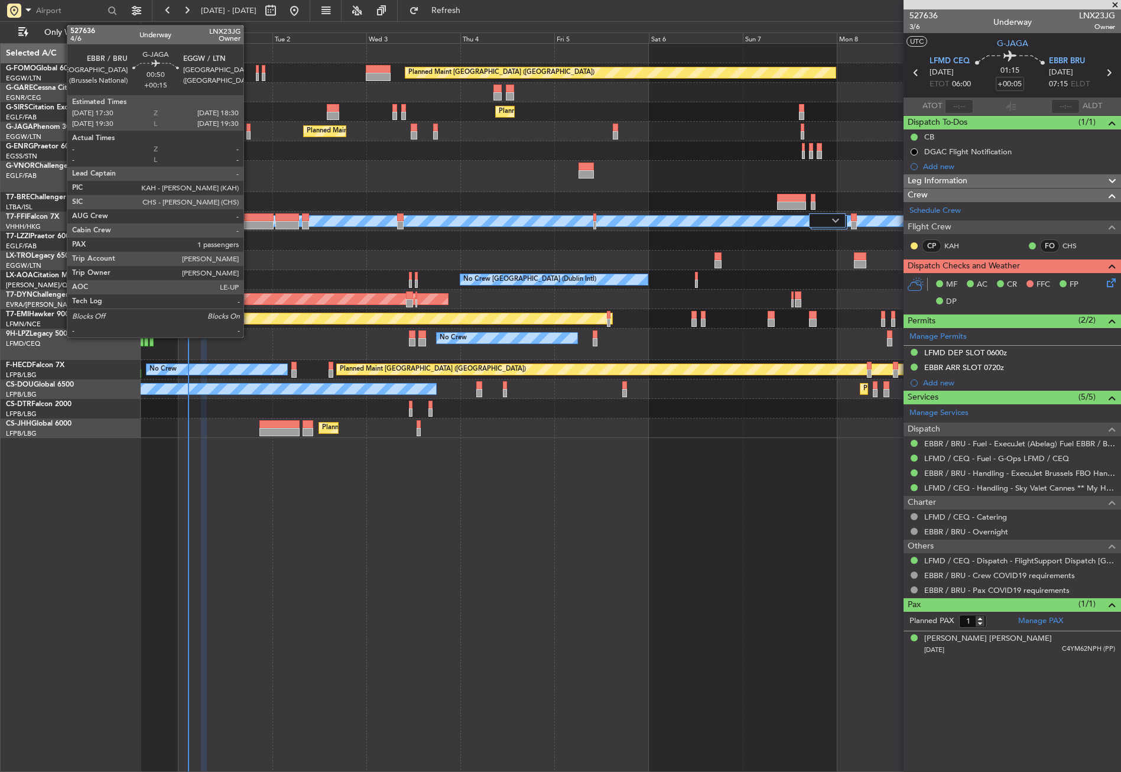
click at [249, 132] on div at bounding box center [248, 135] width 4 height 8
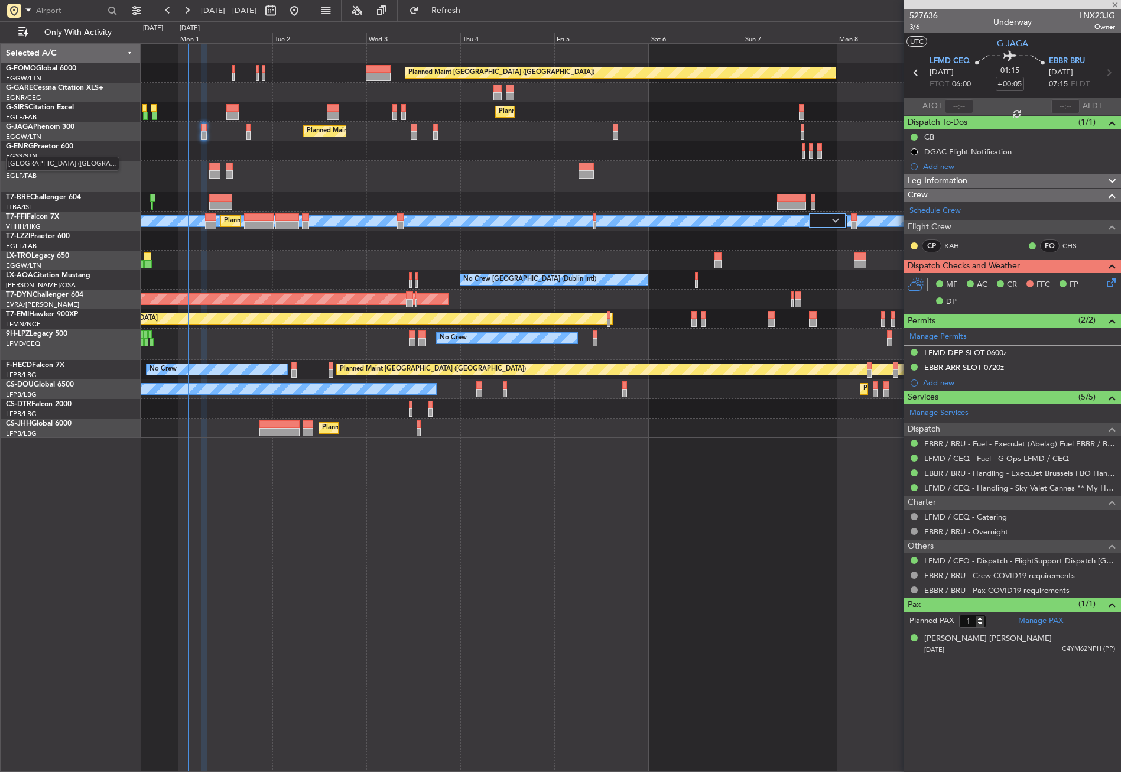
type input "+00:15"
click at [1107, 285] on icon at bounding box center [1108, 280] width 9 height 9
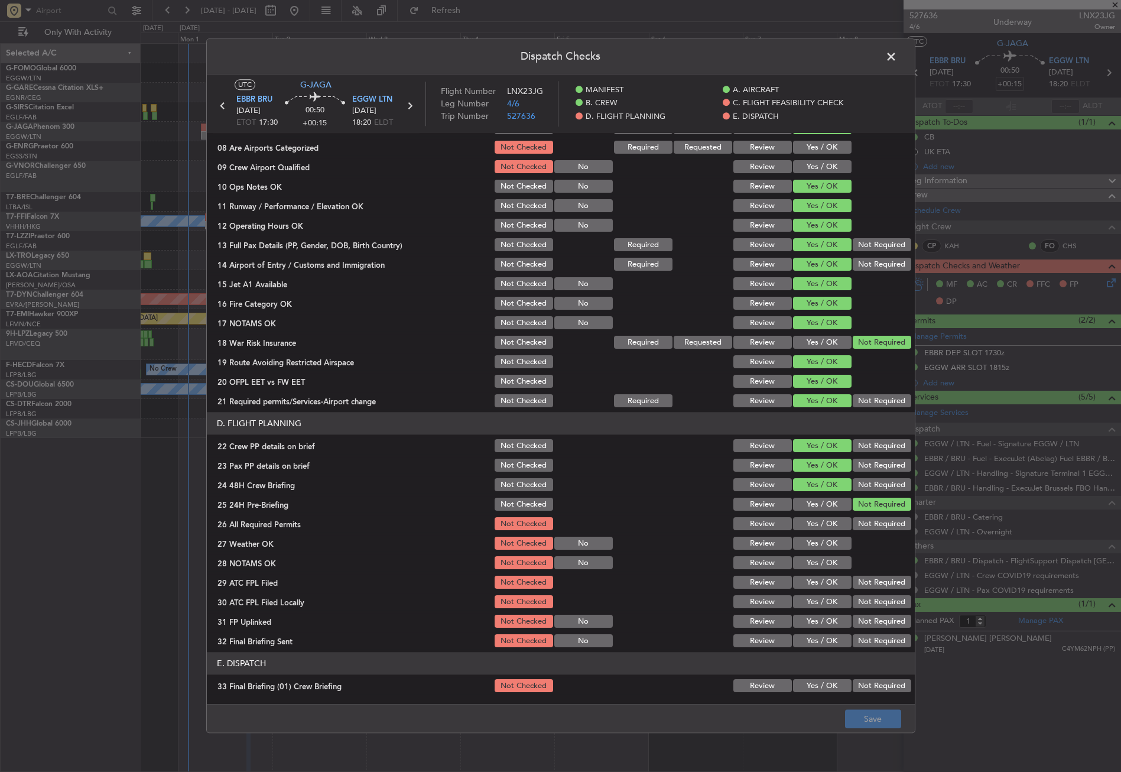
scroll to position [295, 0]
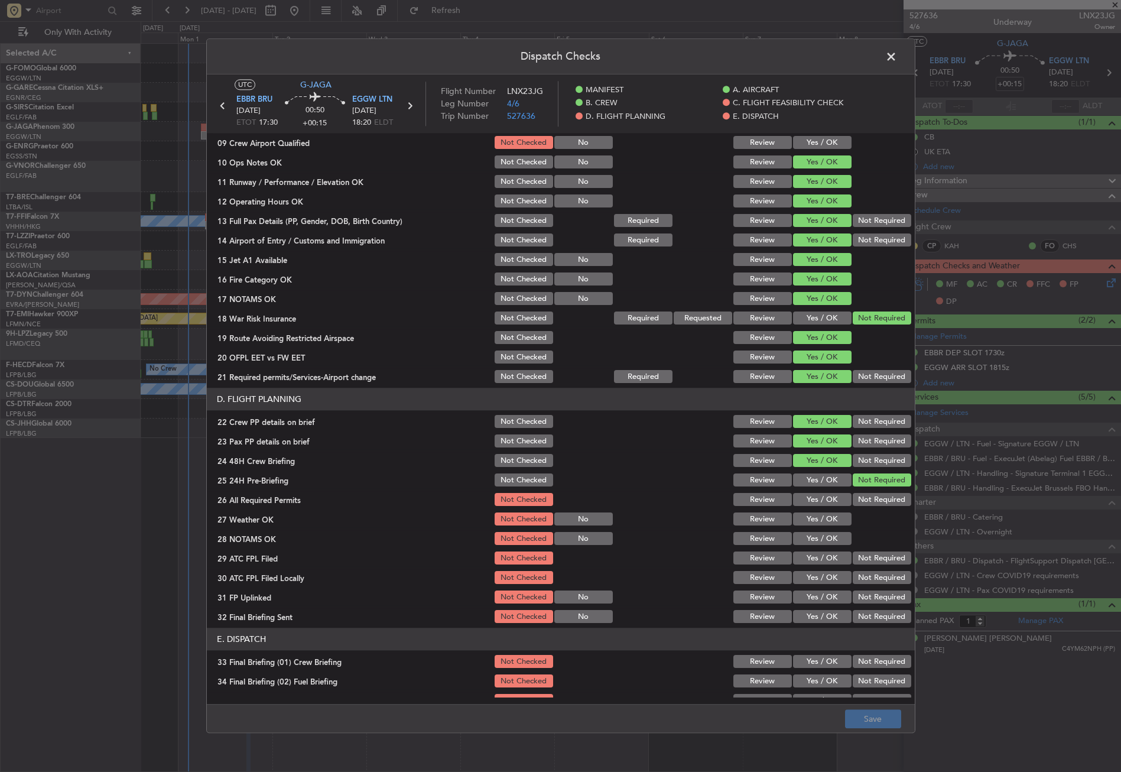
click at [815, 502] on button "Yes / OK" at bounding box center [822, 499] width 58 height 13
click at [815, 516] on button "Yes / OK" at bounding box center [822, 519] width 58 height 13
click at [815, 535] on button "Yes / OK" at bounding box center [822, 538] width 58 height 13
click at [815, 552] on button "Yes / OK" at bounding box center [822, 558] width 58 height 13
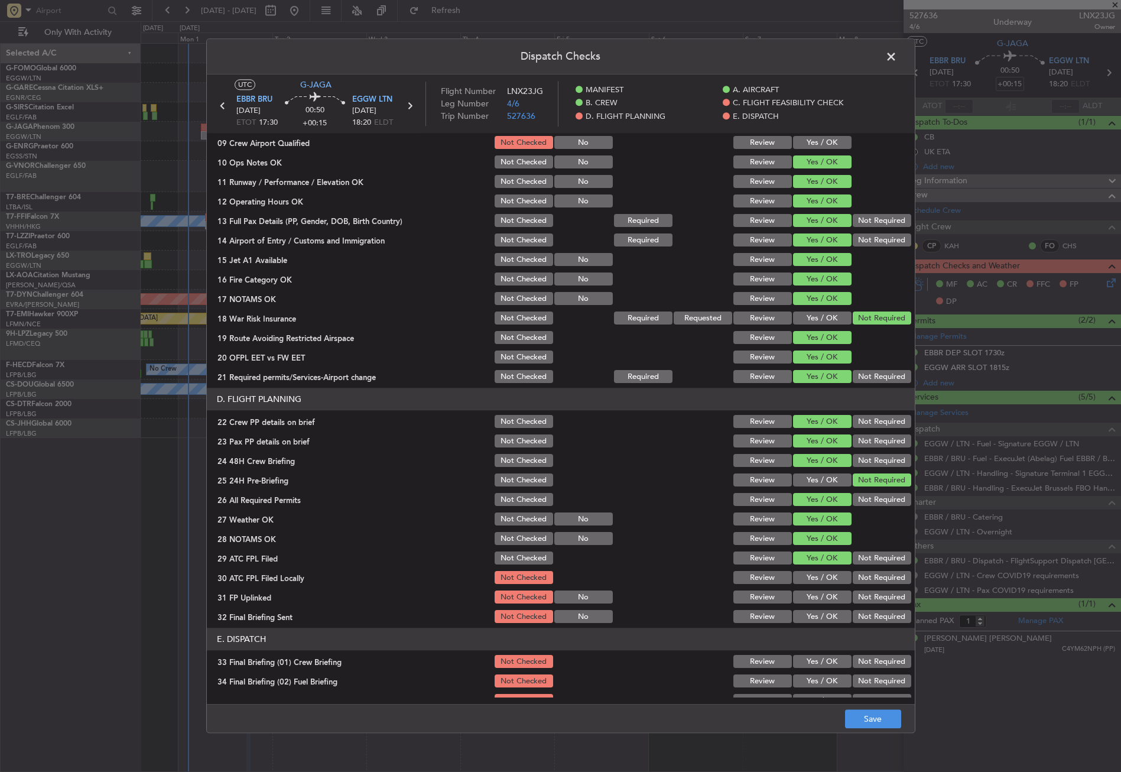
click at [856, 574] on button "Not Required" at bounding box center [882, 577] width 58 height 13
click at [822, 592] on button "Yes / OK" at bounding box center [822, 597] width 58 height 13
click at [853, 612] on button "Not Required" at bounding box center [882, 616] width 58 height 13
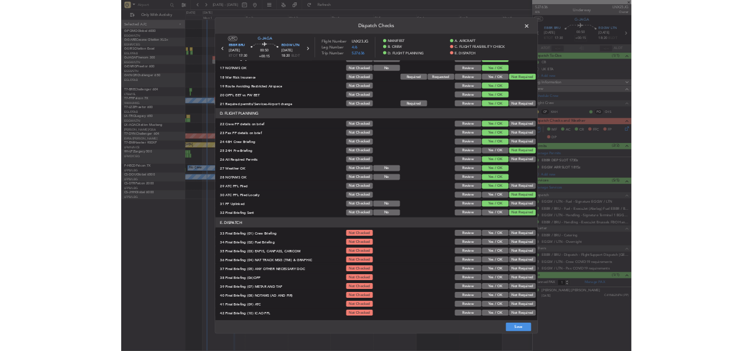
scroll to position [486, 0]
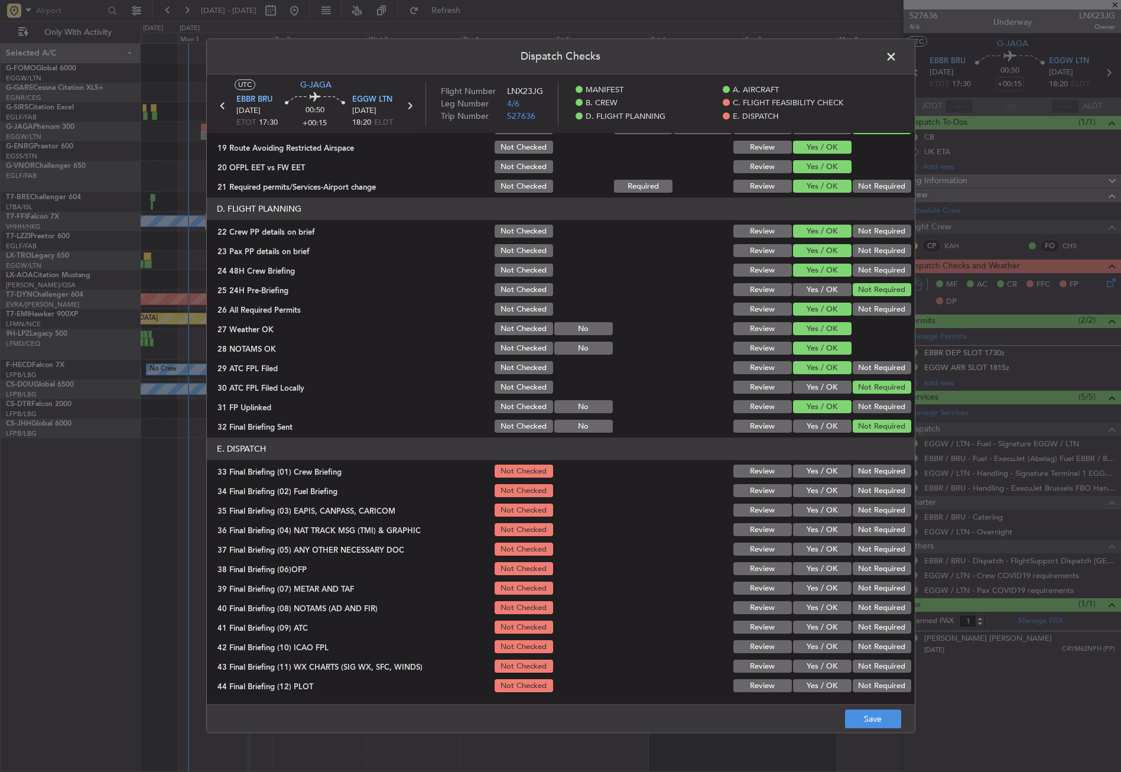
drag, startPoint x: 812, startPoint y: 469, endPoint x: 809, endPoint y: 487, distance: 19.1
click at [812, 469] on button "Yes / OK" at bounding box center [822, 471] width 58 height 13
click at [810, 495] on button "Yes / OK" at bounding box center [822, 490] width 58 height 13
click at [855, 513] on button "Not Required" at bounding box center [882, 510] width 58 height 13
click at [856, 526] on button "Not Required" at bounding box center [882, 529] width 58 height 13
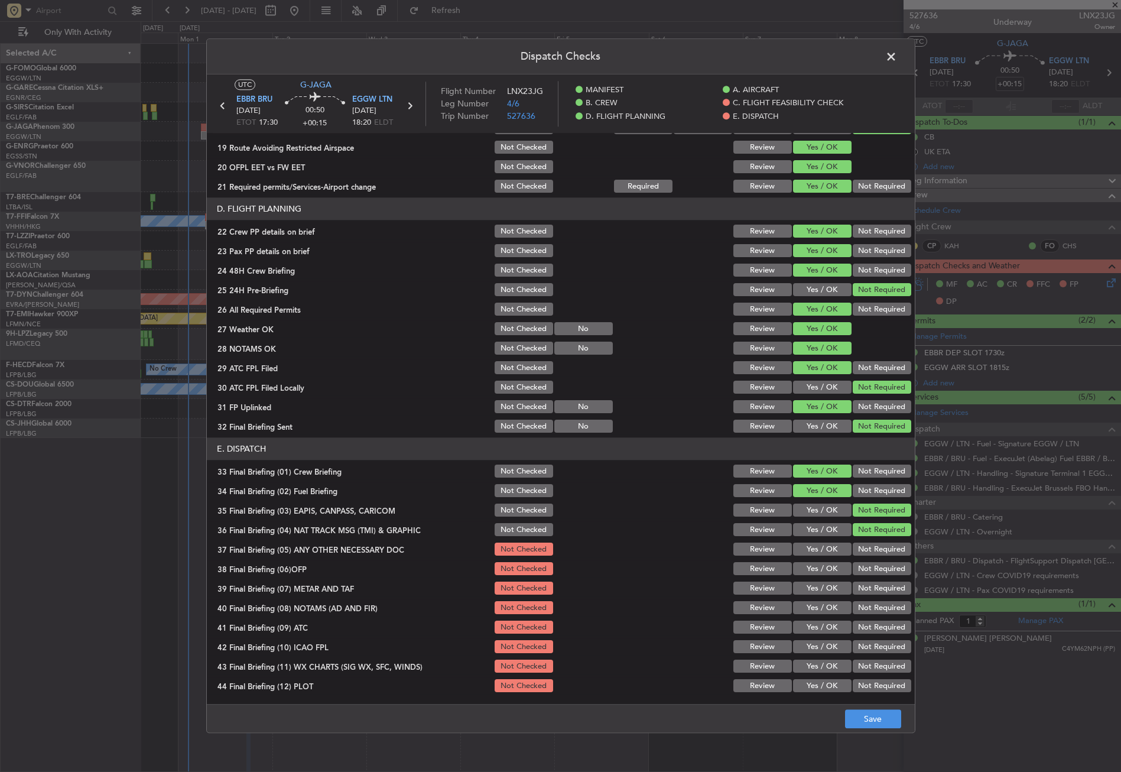
drag, startPoint x: 832, startPoint y: 547, endPoint x: 829, endPoint y: 559, distance: 12.2
click at [830, 547] on button "Yes / OK" at bounding box center [822, 549] width 58 height 13
click at [828, 568] on button "Yes / OK" at bounding box center [822, 568] width 58 height 13
click at [822, 587] on button "Yes / OK" at bounding box center [822, 588] width 58 height 13
click at [821, 603] on button "Yes / OK" at bounding box center [822, 607] width 58 height 13
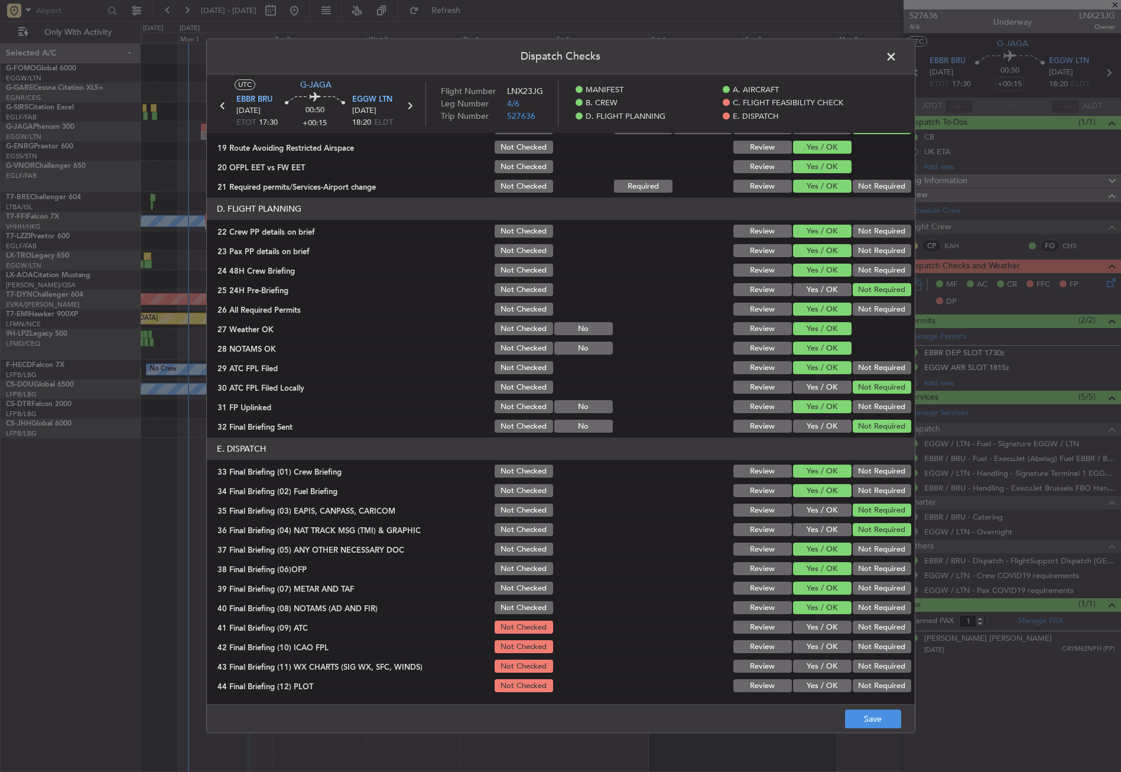
click at [820, 627] on button "Yes / OK" at bounding box center [822, 627] width 58 height 13
click at [862, 640] on button "Not Required" at bounding box center [882, 646] width 58 height 13
click at [821, 663] on button "Yes / OK" at bounding box center [822, 666] width 58 height 13
click at [851, 678] on div "Not Required" at bounding box center [881, 686] width 60 height 17
click at [860, 690] on button "Not Required" at bounding box center [882, 685] width 58 height 13
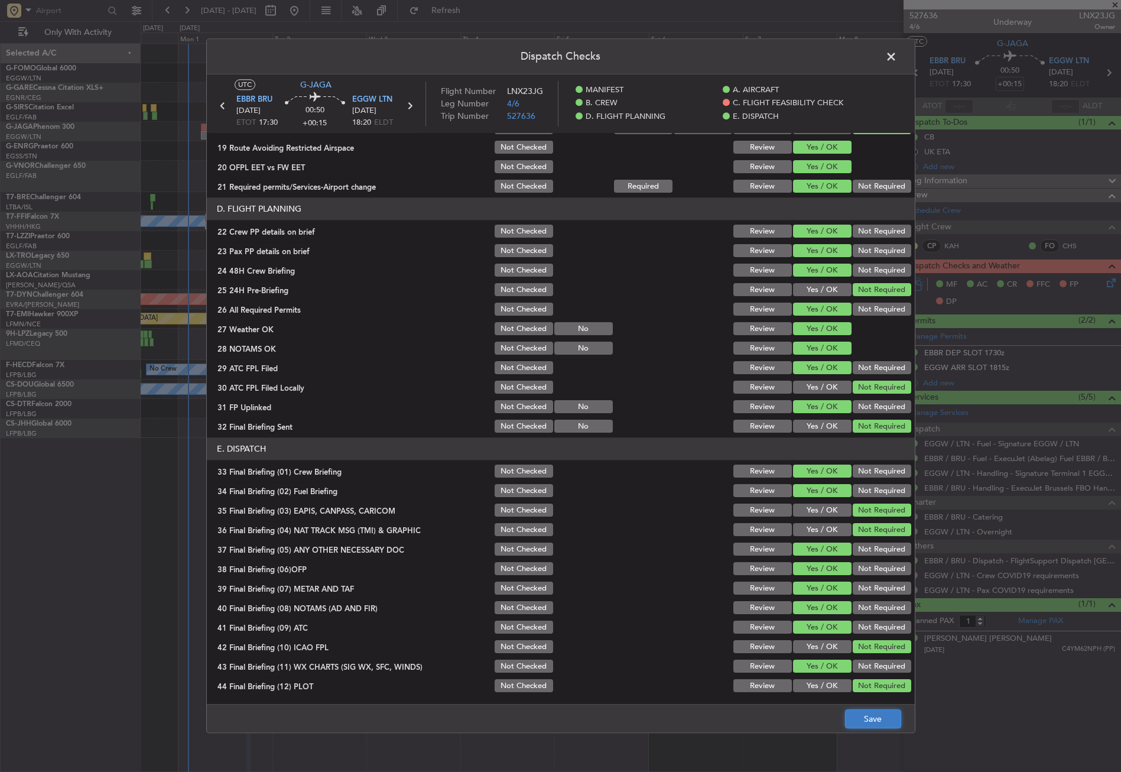
click at [866, 710] on button "Save" at bounding box center [873, 719] width 56 height 19
drag, startPoint x: 889, startPoint y: 50, endPoint x: 865, endPoint y: 55, distance: 24.2
click at [897, 50] on span at bounding box center [897, 60] width 0 height 24
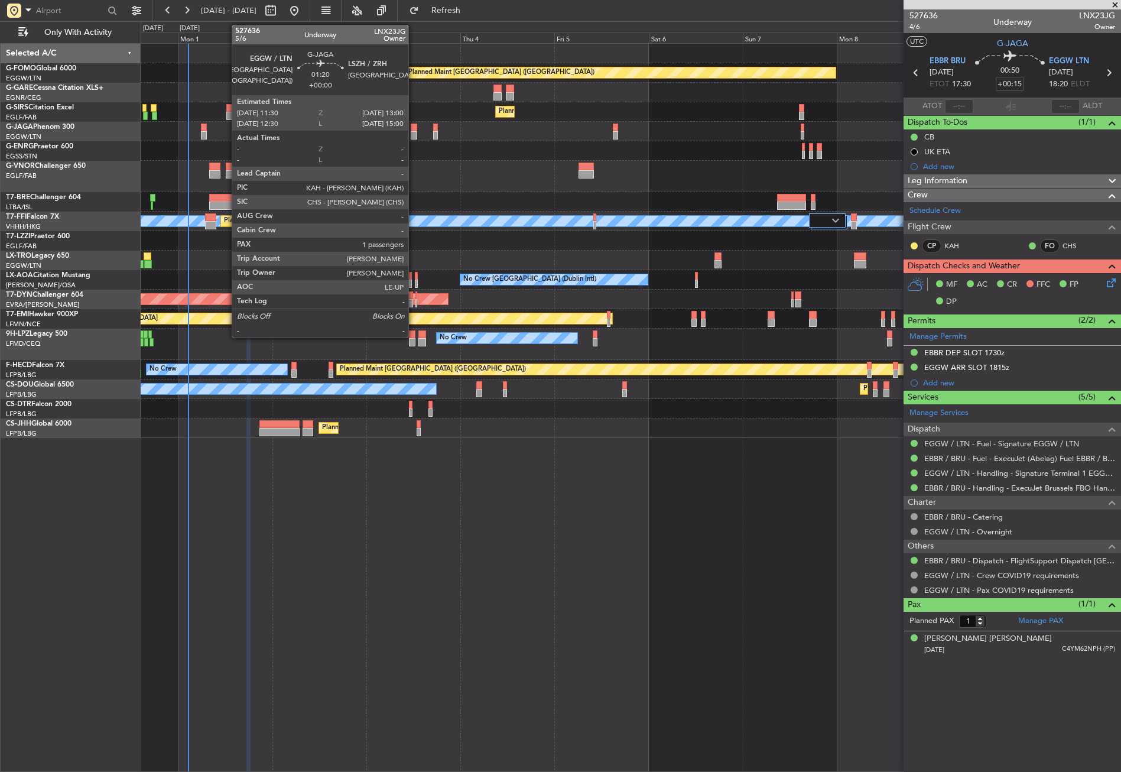
click at [414, 126] on div at bounding box center [414, 127] width 6 height 8
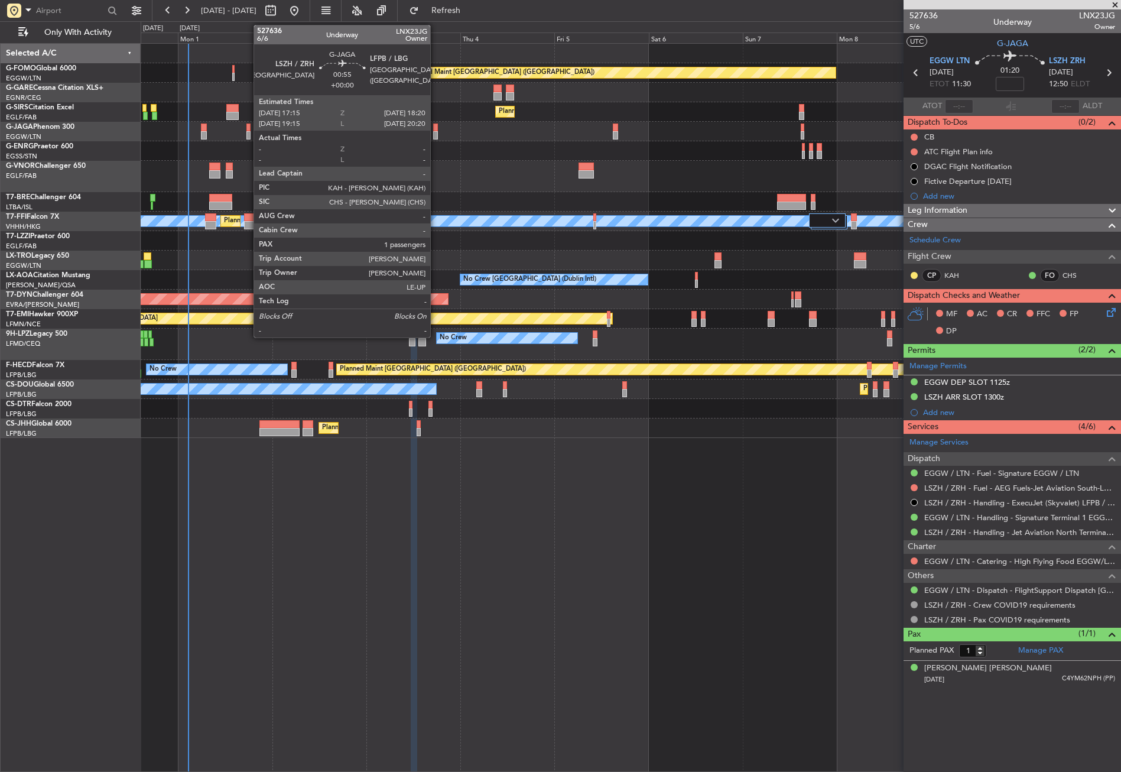
click at [435, 133] on div at bounding box center [435, 135] width 5 height 8
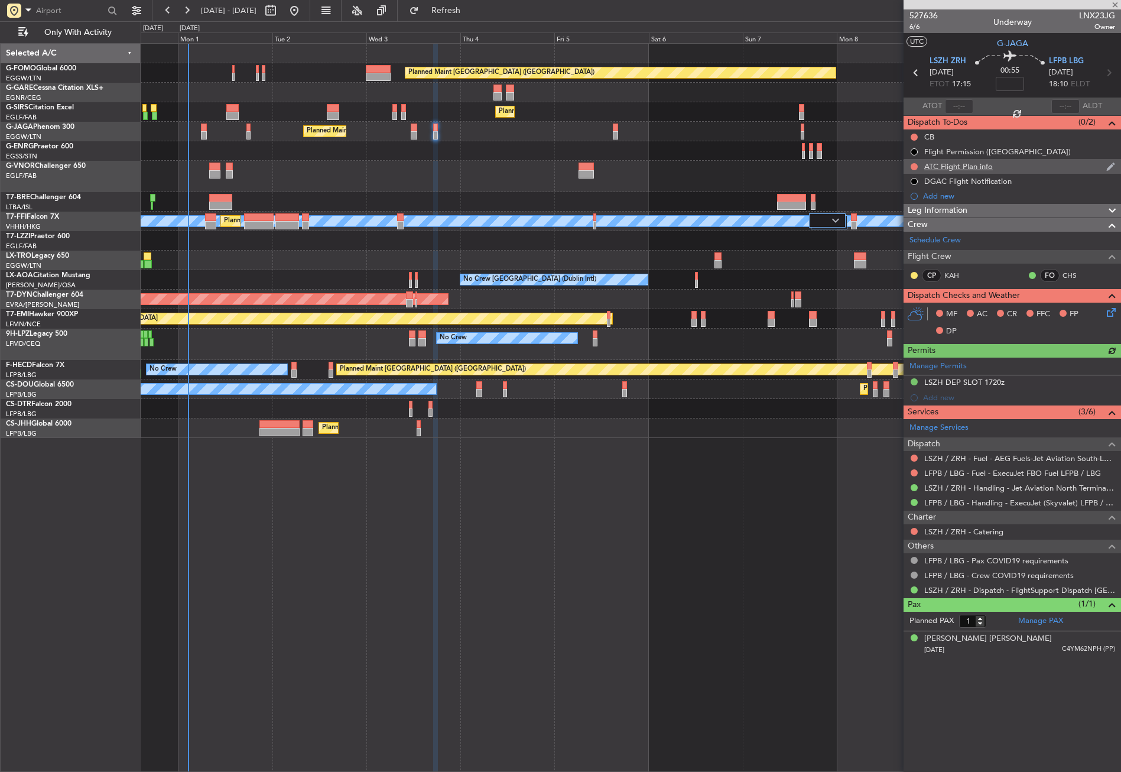
click at [935, 165] on div "ATC Flight Plan info" at bounding box center [958, 166] width 69 height 10
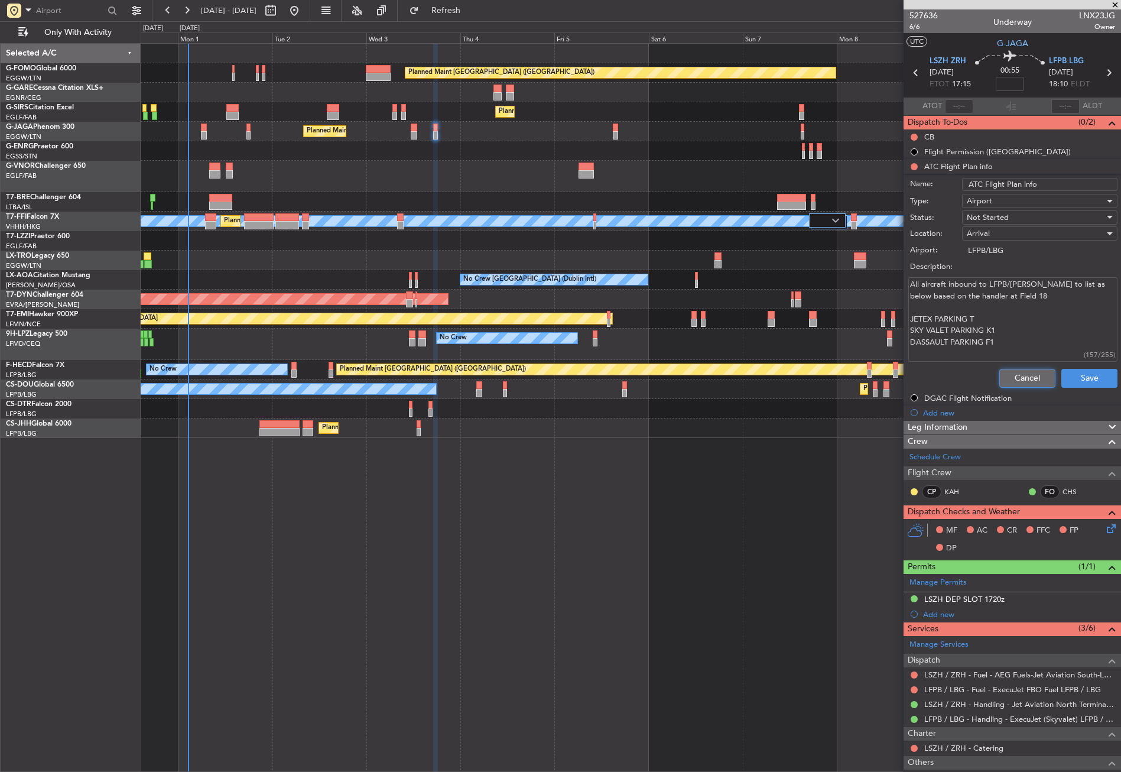
click at [1006, 369] on button "Cancel" at bounding box center [1027, 378] width 56 height 19
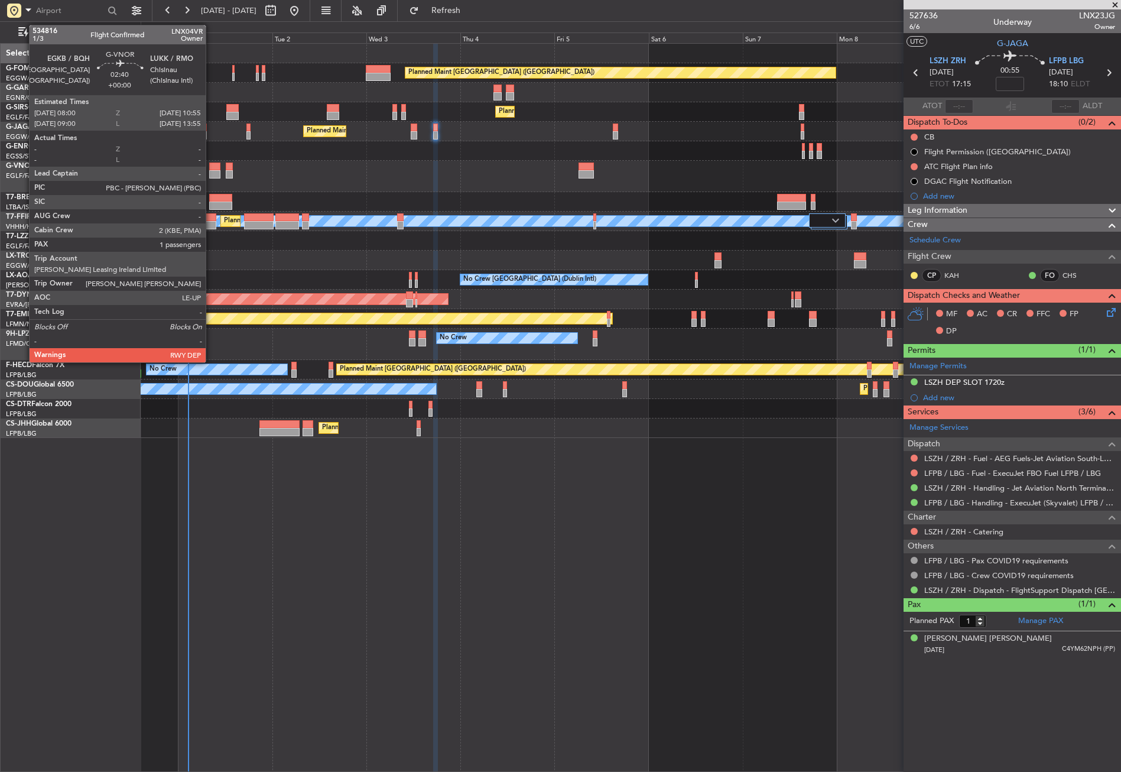
click at [211, 171] on div at bounding box center [215, 174] width 12 height 8
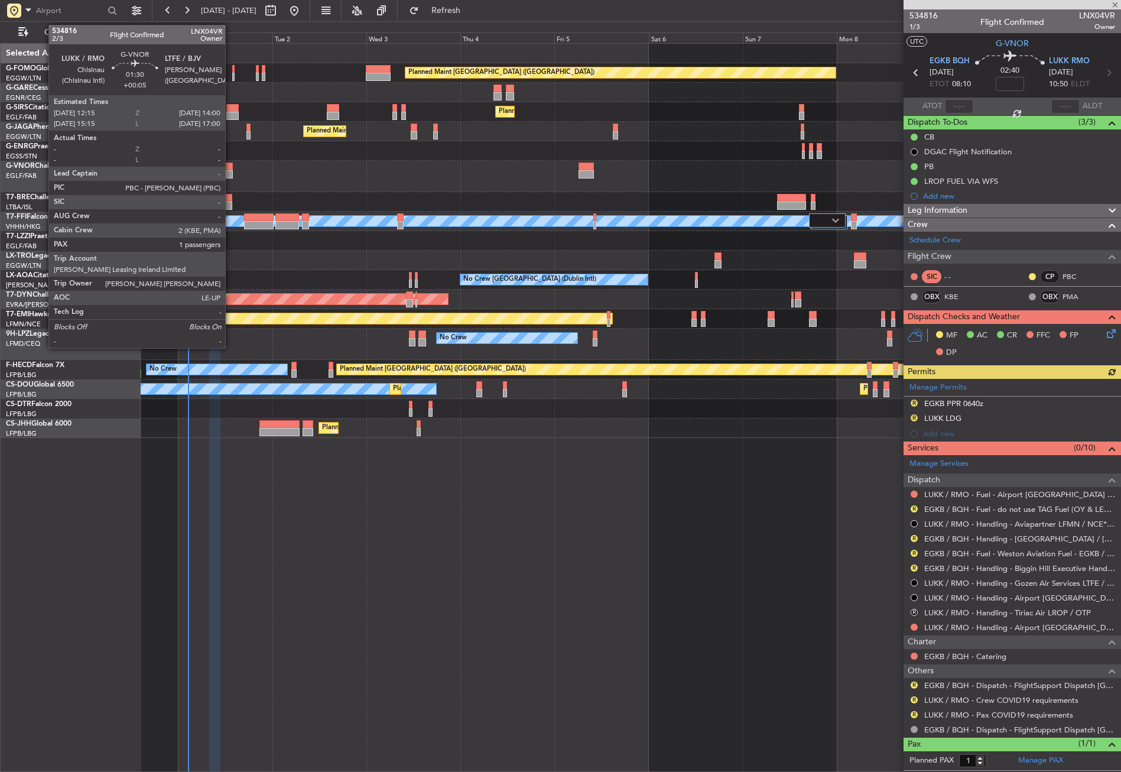
click at [230, 177] on div at bounding box center [229, 174] width 7 height 8
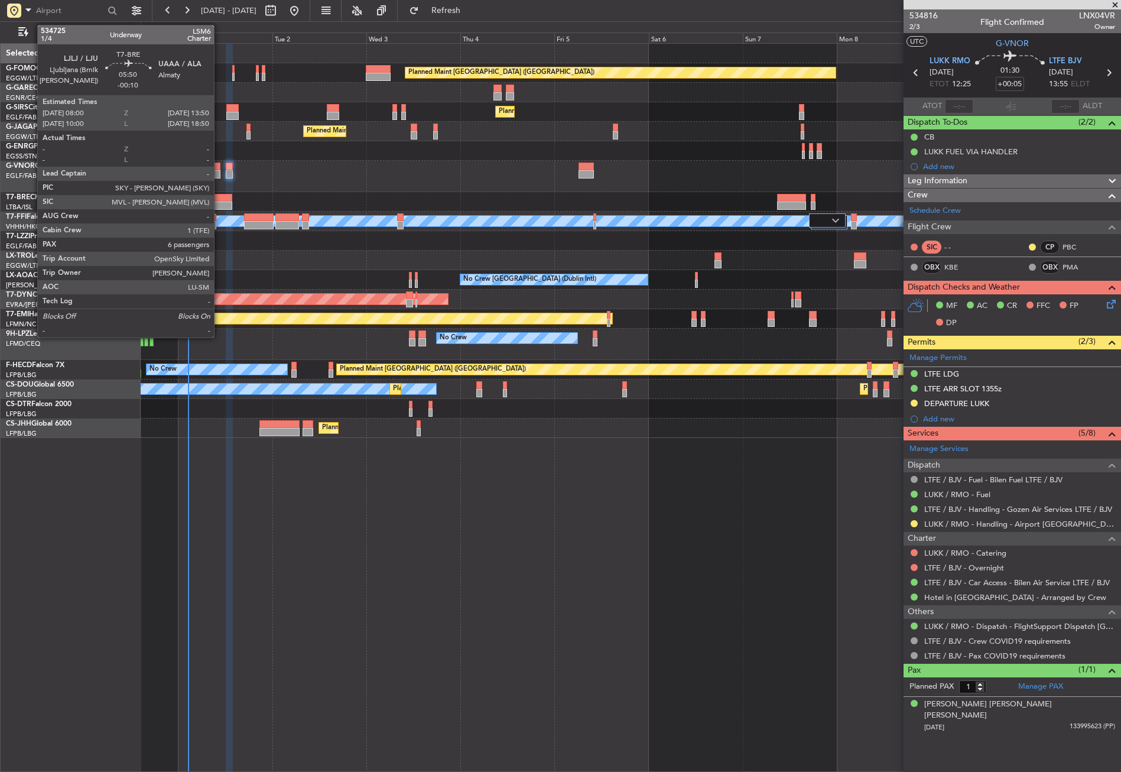
click at [219, 206] on div at bounding box center [220, 205] width 23 height 8
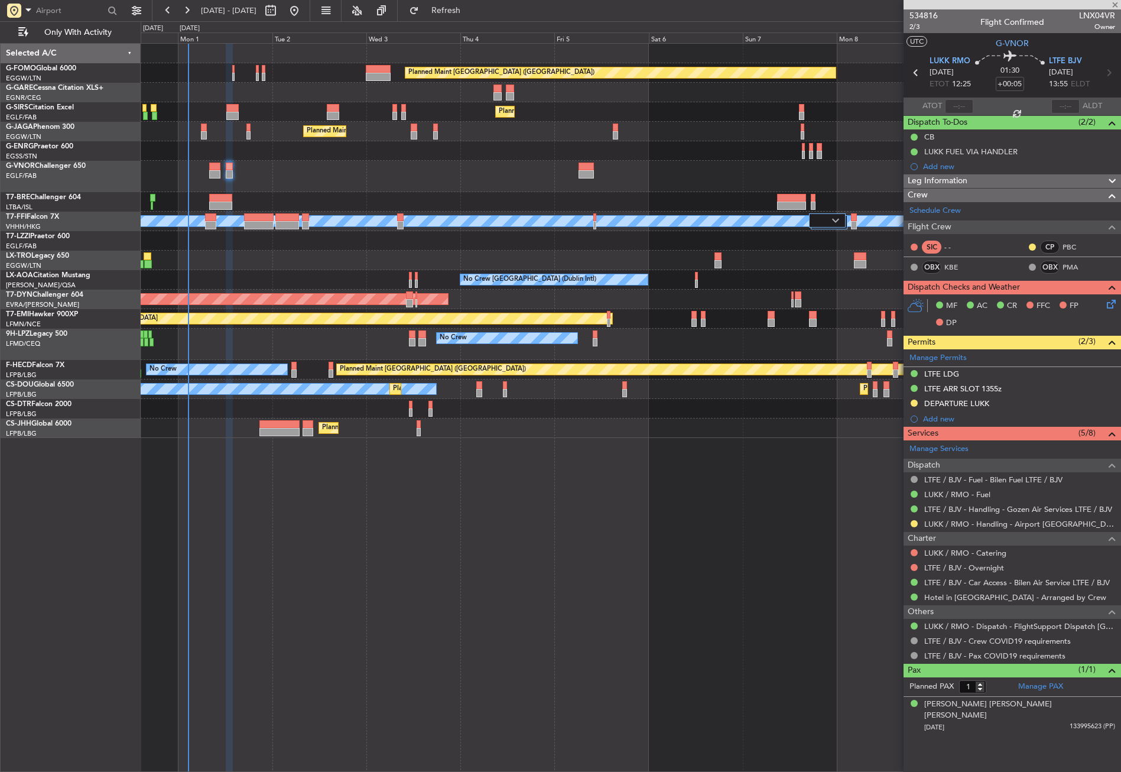
type input "-00:10"
type input "6"
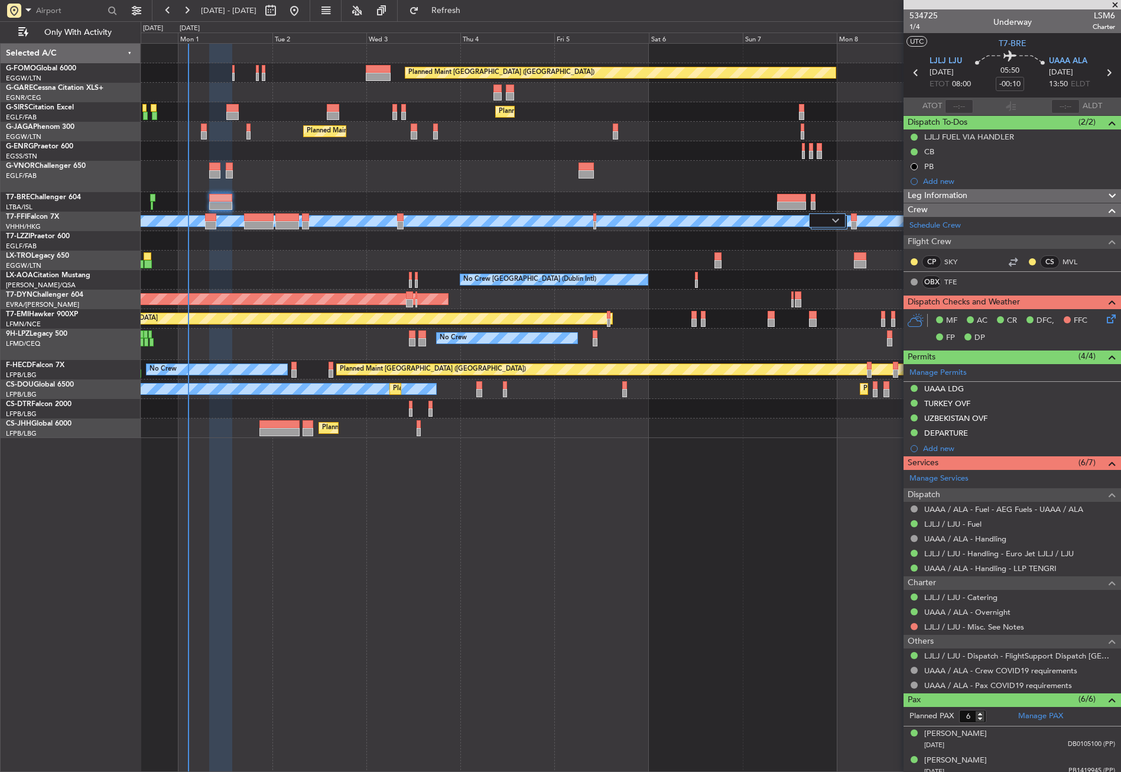
drag, startPoint x: 458, startPoint y: 15, endPoint x: 450, endPoint y: 20, distance: 9.3
click at [458, 15] on button "Refresh" at bounding box center [439, 10] width 71 height 19
type input "-00:15"
type input "3"
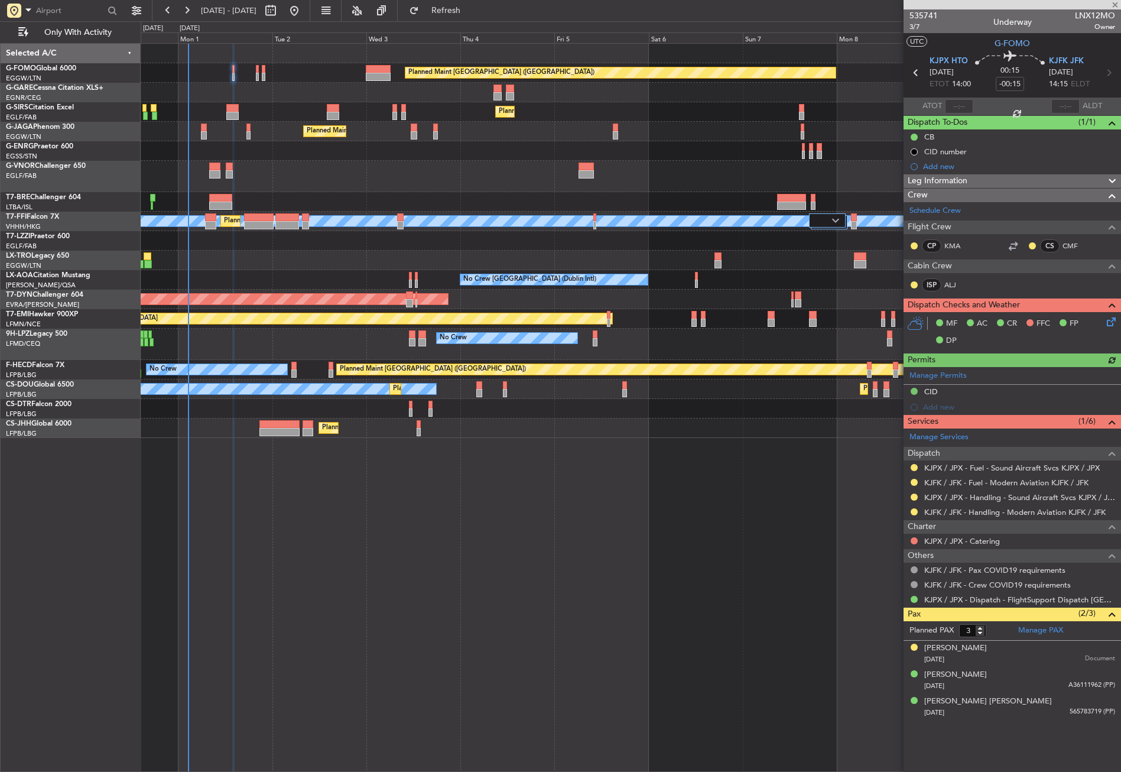
click at [1107, 321] on icon at bounding box center [1108, 319] width 9 height 9
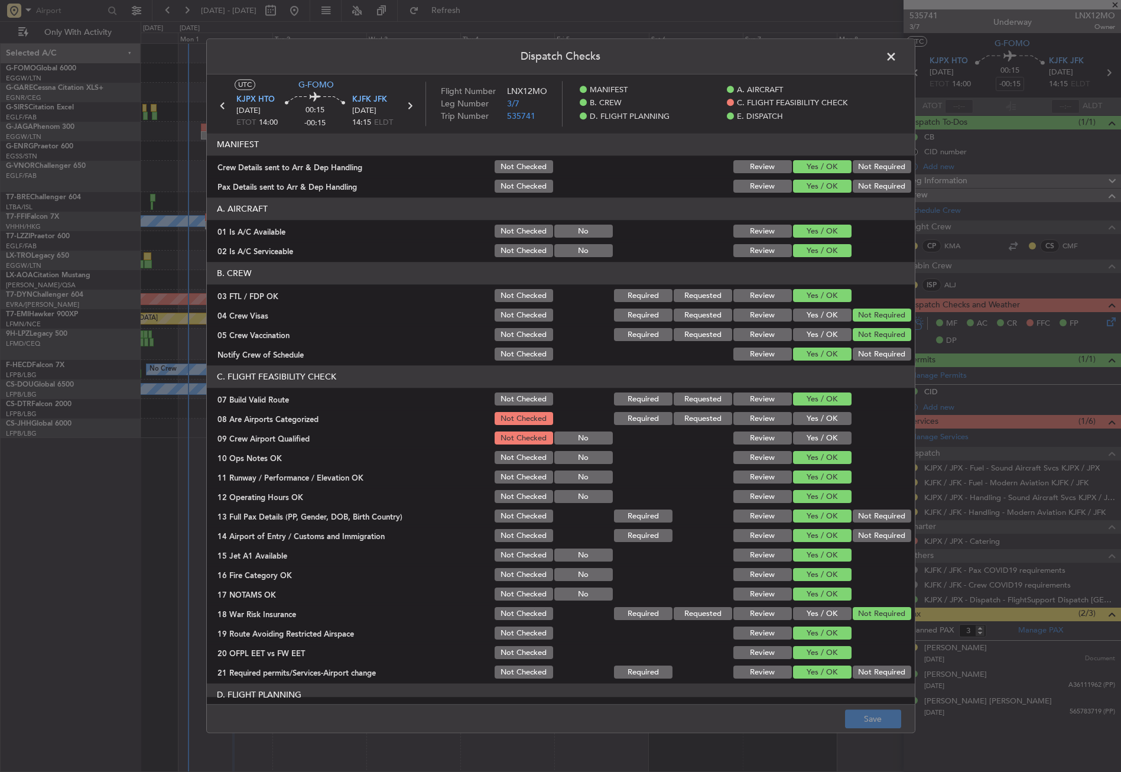
click at [897, 66] on span at bounding box center [897, 60] width 0 height 24
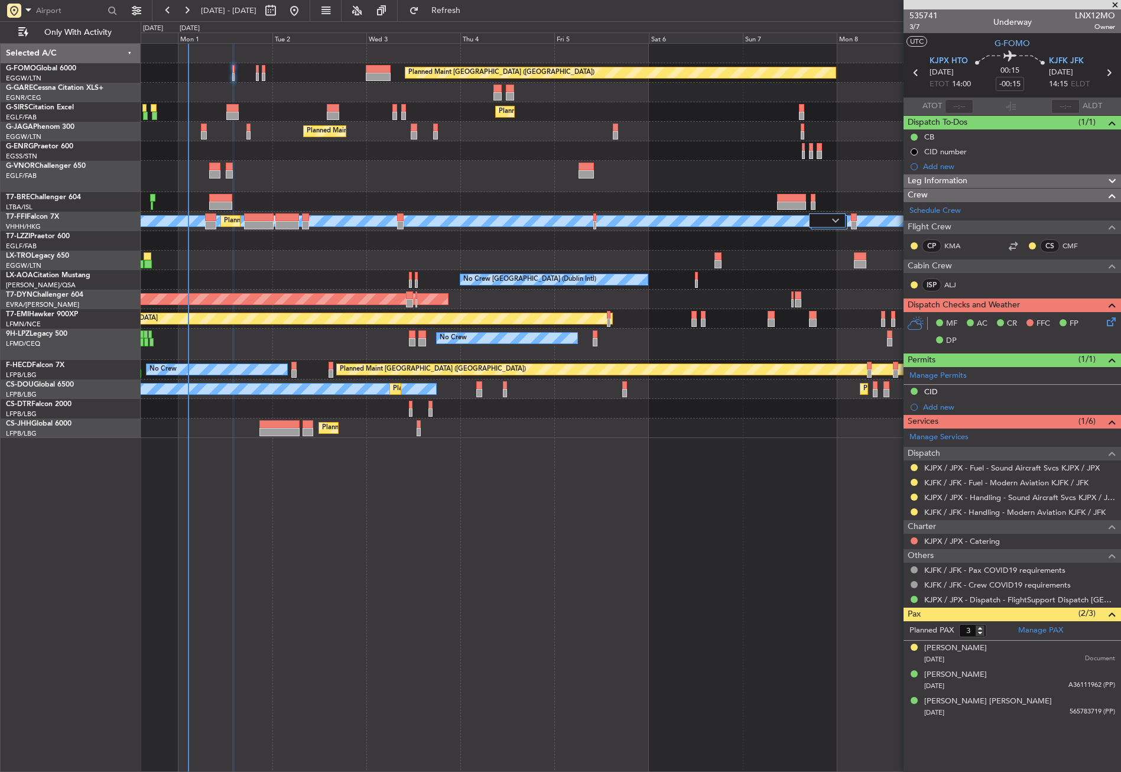
click at [1112, 324] on icon at bounding box center [1108, 319] width 9 height 9
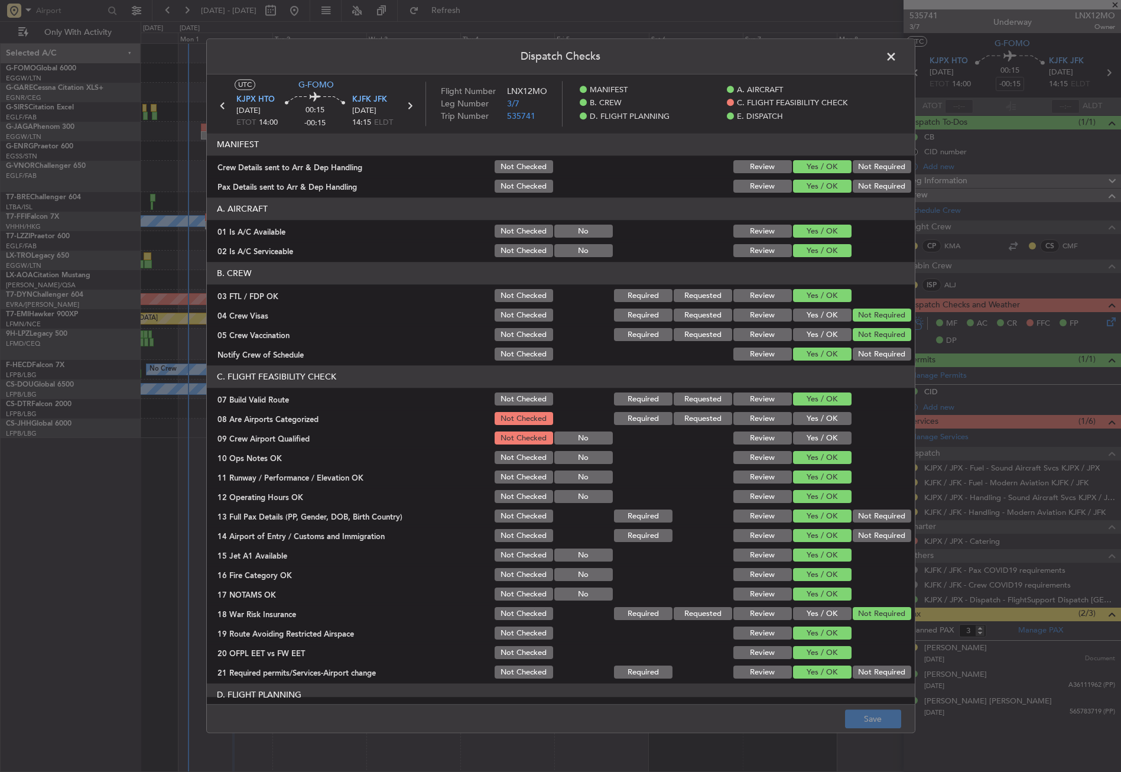
drag, startPoint x: 887, startPoint y: 60, endPoint x: 852, endPoint y: 69, distance: 36.0
click at [897, 60] on span at bounding box center [897, 60] width 0 height 24
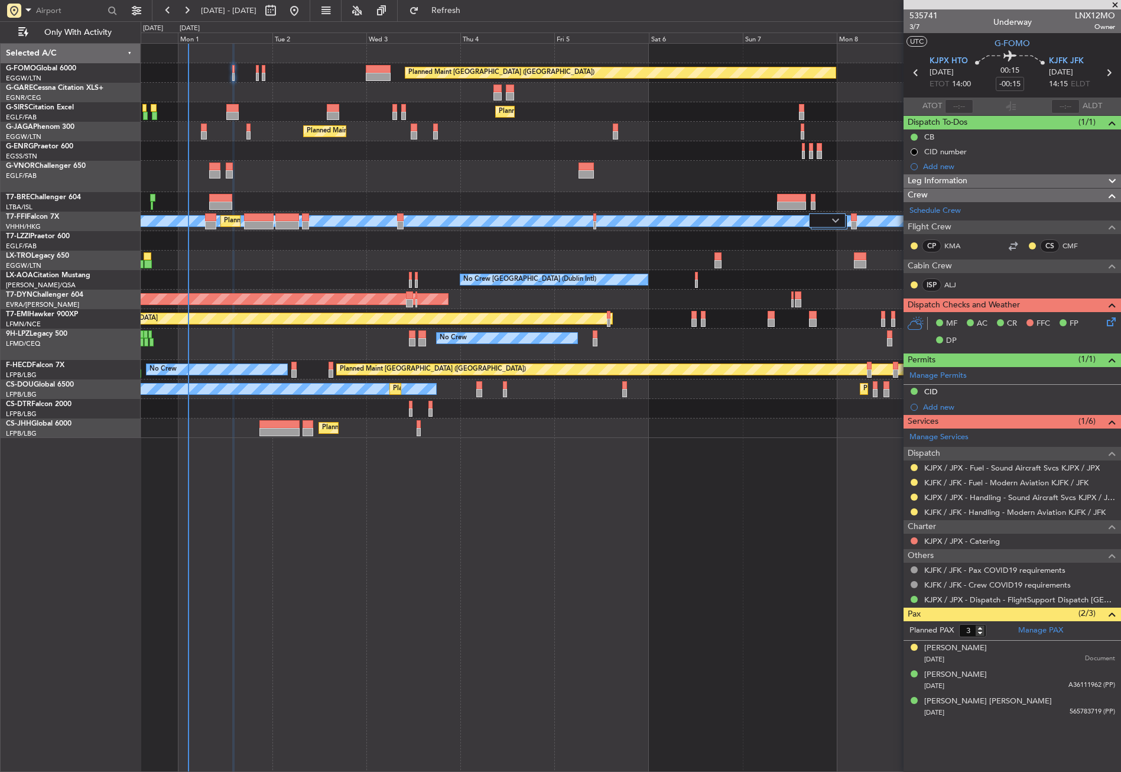
click at [445, 20] on fb-refresh-button "Refresh" at bounding box center [439, 10] width 83 height 21
click at [448, 12] on button "Refresh" at bounding box center [439, 10] width 71 height 19
click at [385, 180] on div at bounding box center [631, 176] width 980 height 31
click at [489, 579] on div "Planned Maint [GEOGRAPHIC_DATA] ([GEOGRAPHIC_DATA]) Planned Maint [GEOGRAPHIC_D…" at bounding box center [631, 407] width 980 height 728
click at [685, 545] on div "Planned Maint [GEOGRAPHIC_DATA] ([GEOGRAPHIC_DATA]) Planned Maint [GEOGRAPHIC_D…" at bounding box center [631, 407] width 980 height 728
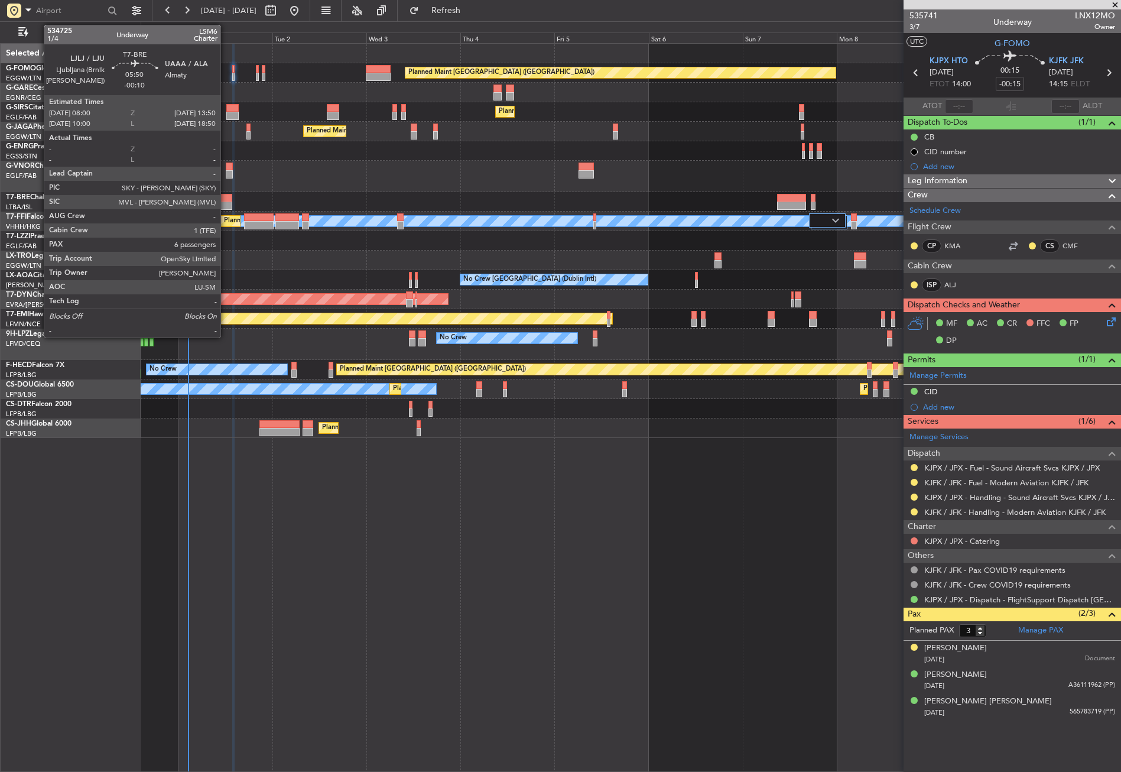
click at [226, 202] on div at bounding box center [220, 205] width 23 height 8
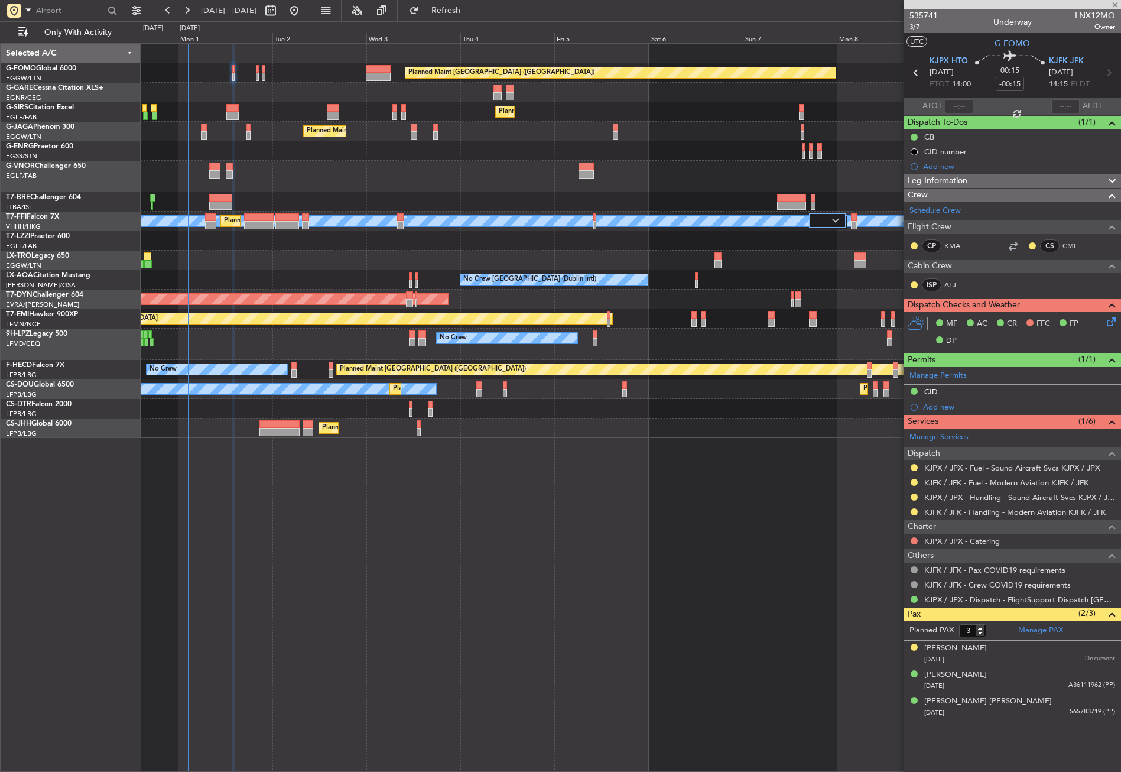
type input "-00:10"
type input "6"
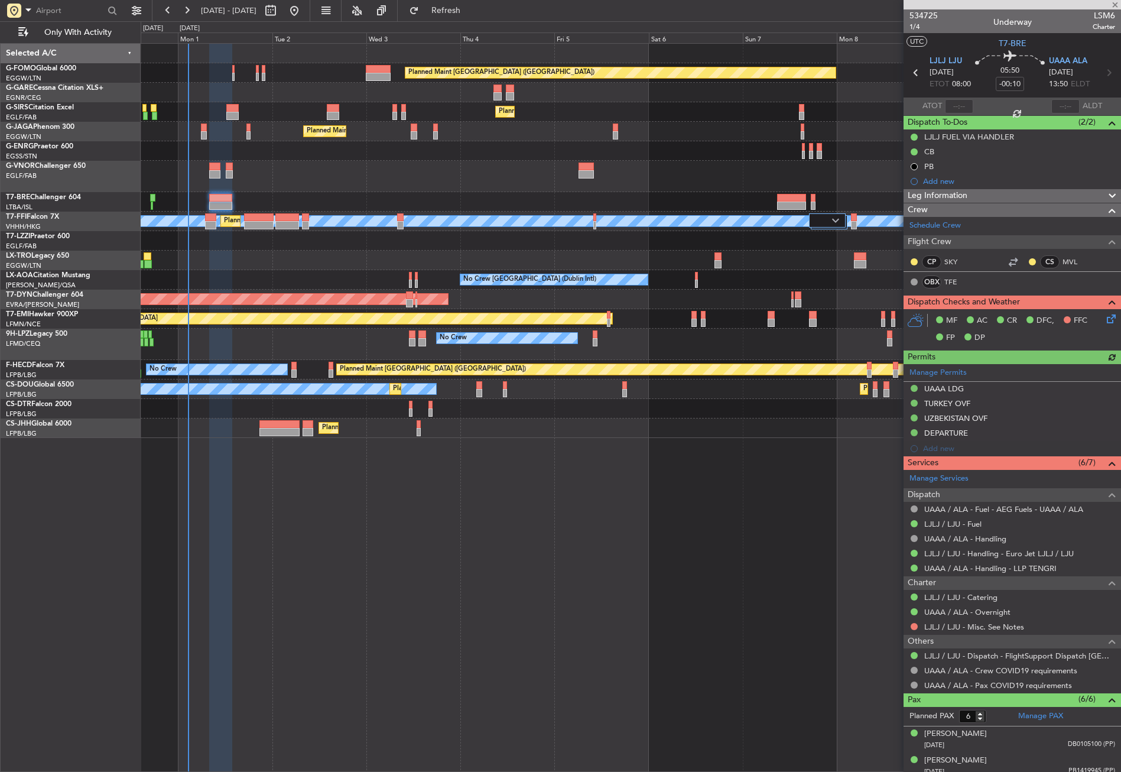
click at [1104, 321] on icon at bounding box center [1108, 316] width 9 height 9
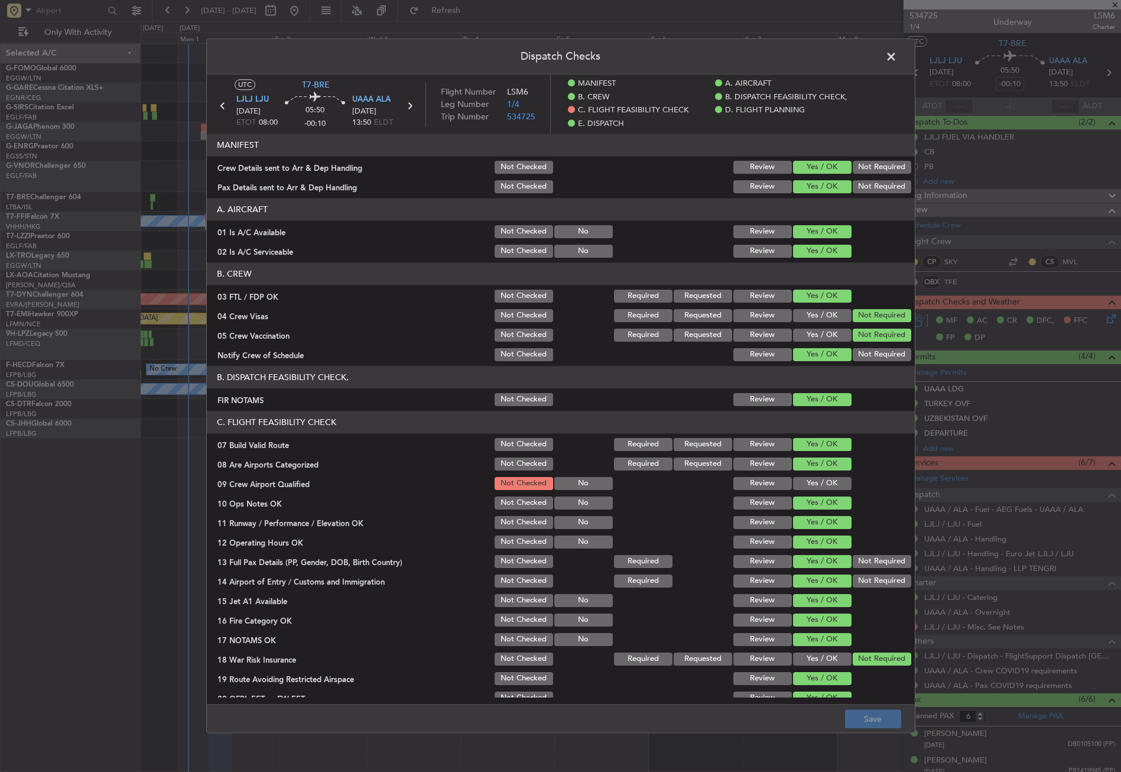
click at [897, 56] on span at bounding box center [897, 60] width 0 height 24
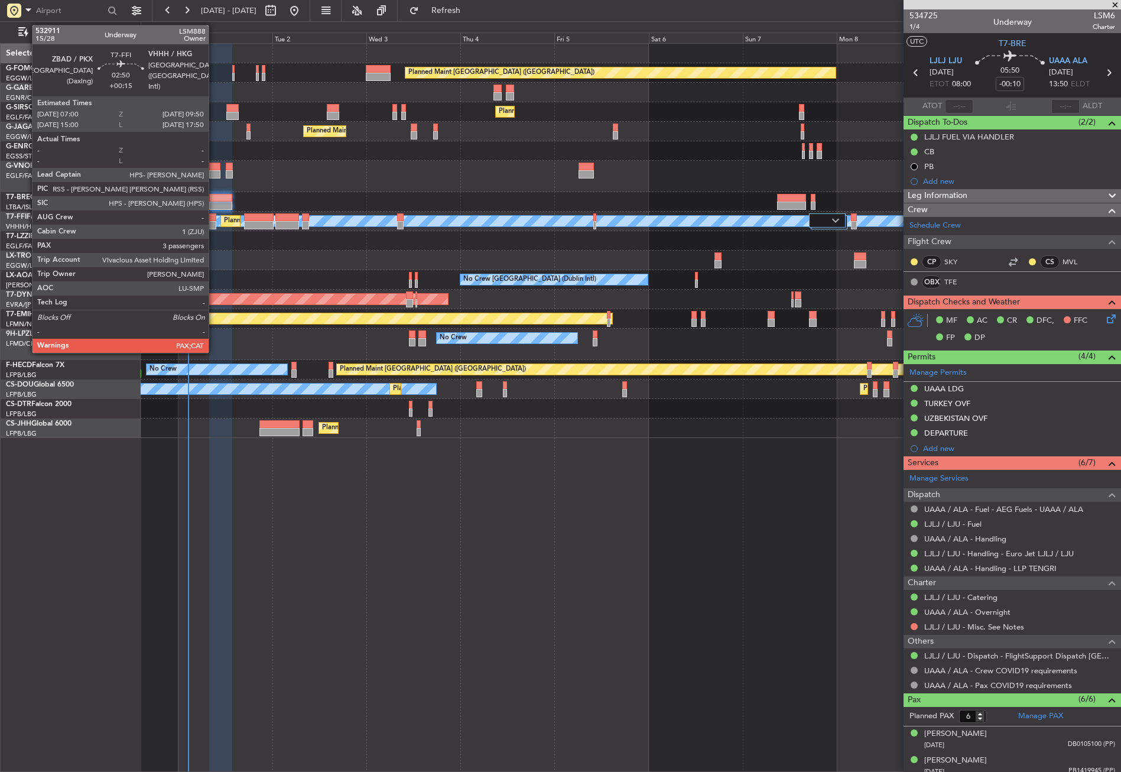
click at [214, 226] on div at bounding box center [210, 225] width 11 height 8
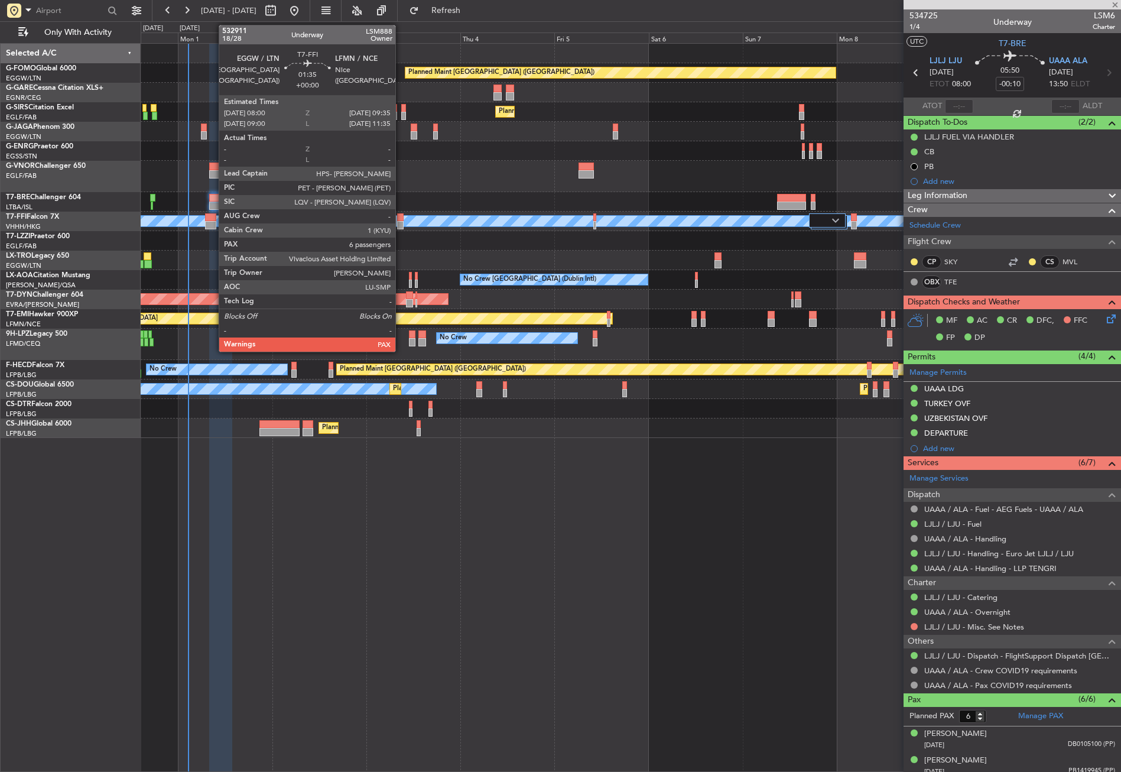
type input "+00:15"
type input "5"
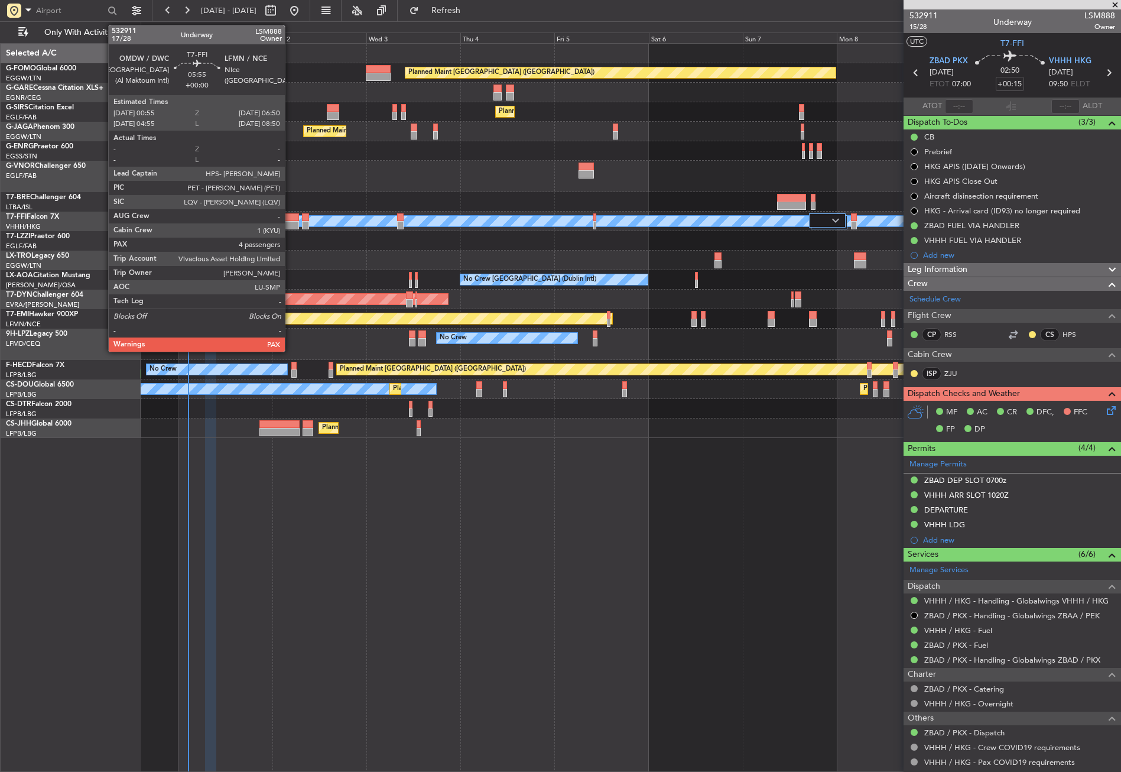
click at [290, 224] on div at bounding box center [287, 225] width 24 height 8
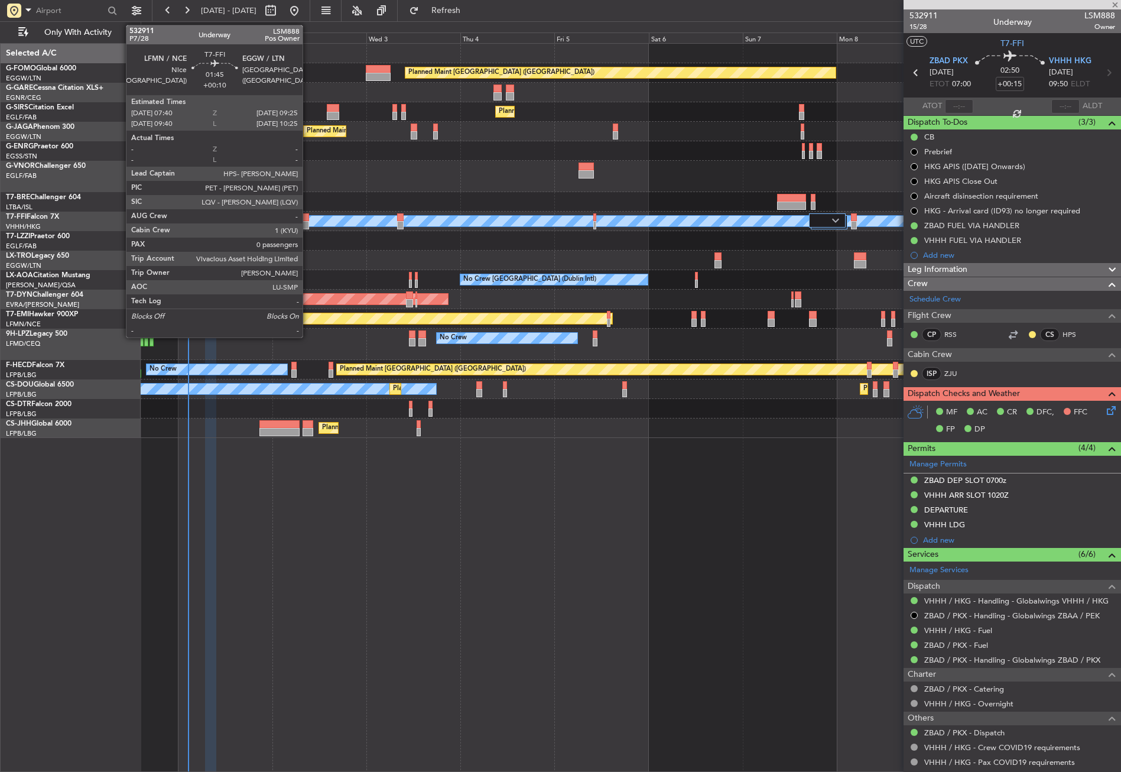
type input "4"
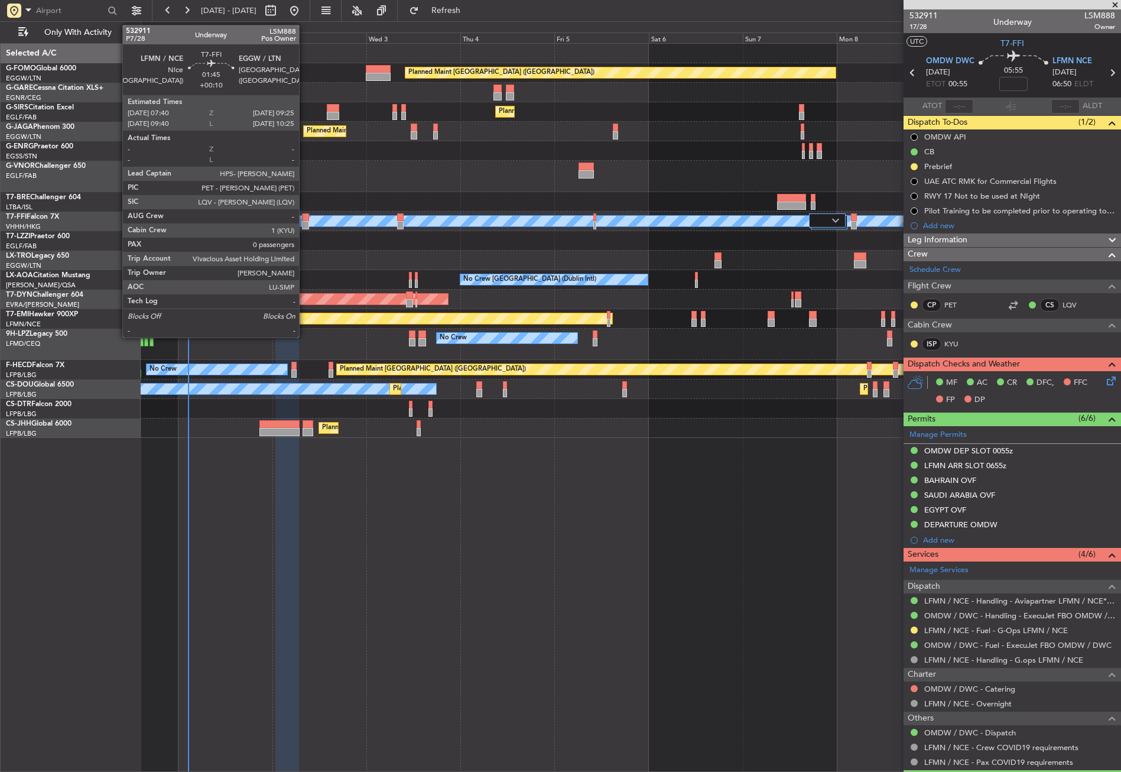
click at [304, 225] on div at bounding box center [305, 225] width 7 height 8
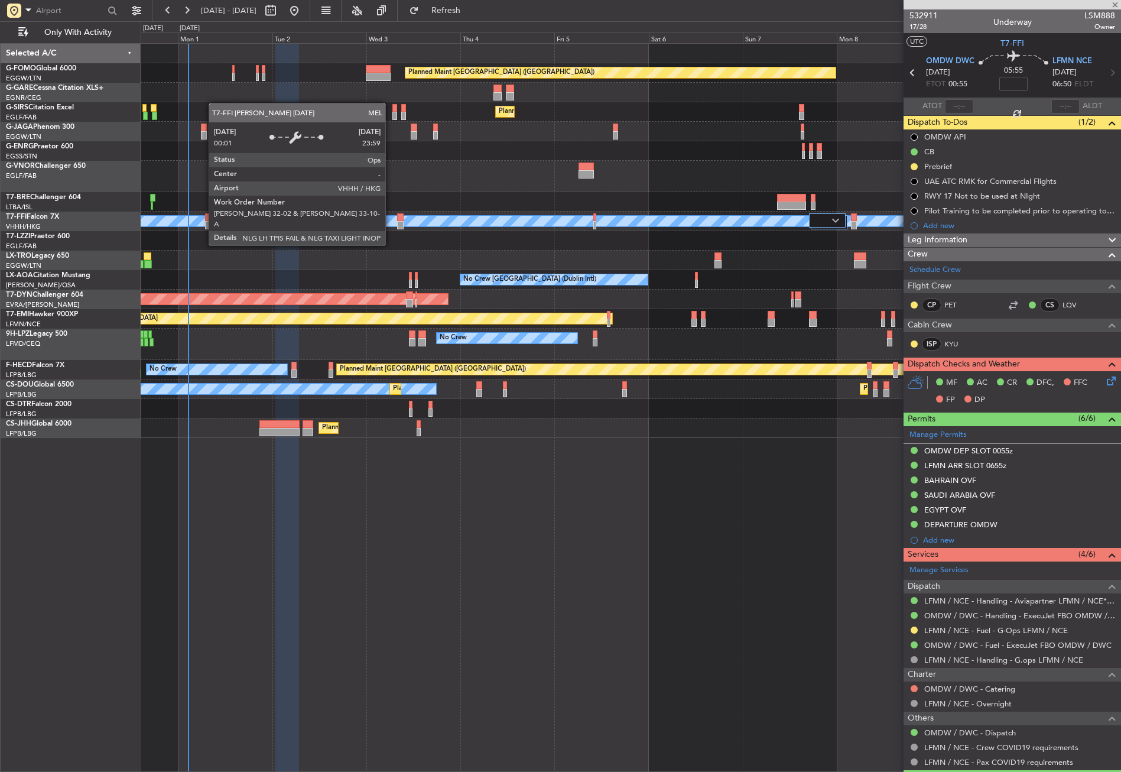
type input "+00:10"
type input "0"
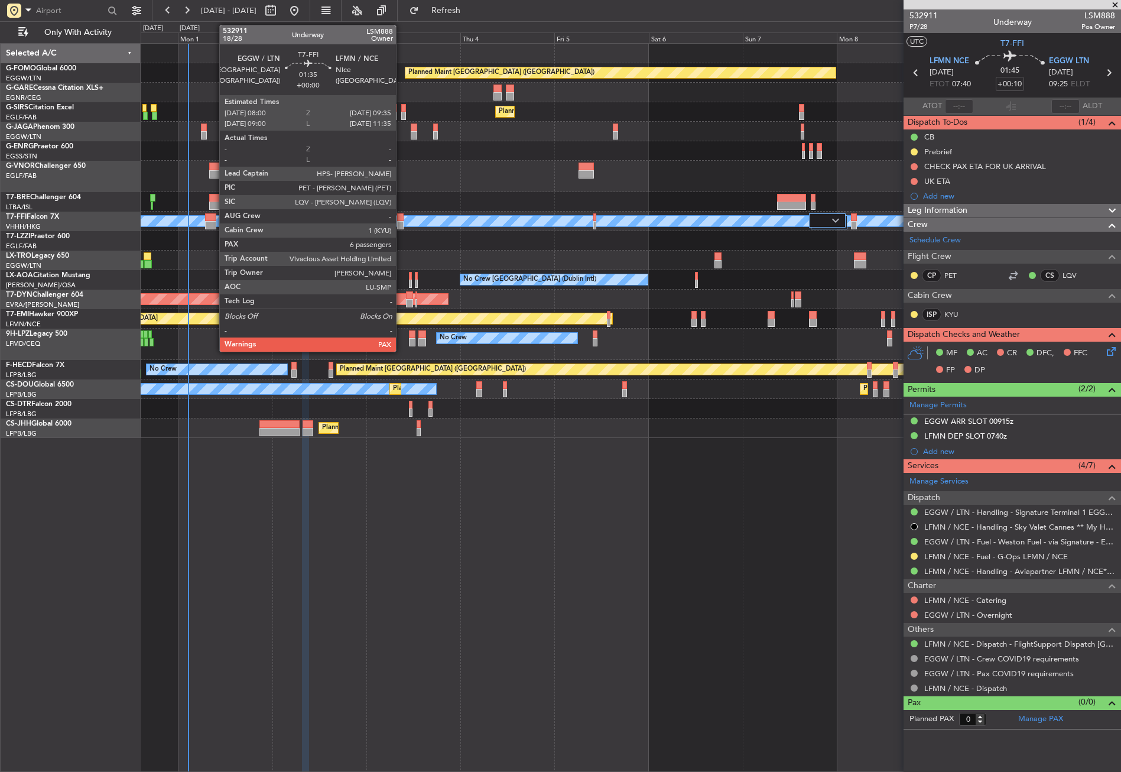
click at [401, 220] on div at bounding box center [400, 217] width 6 height 8
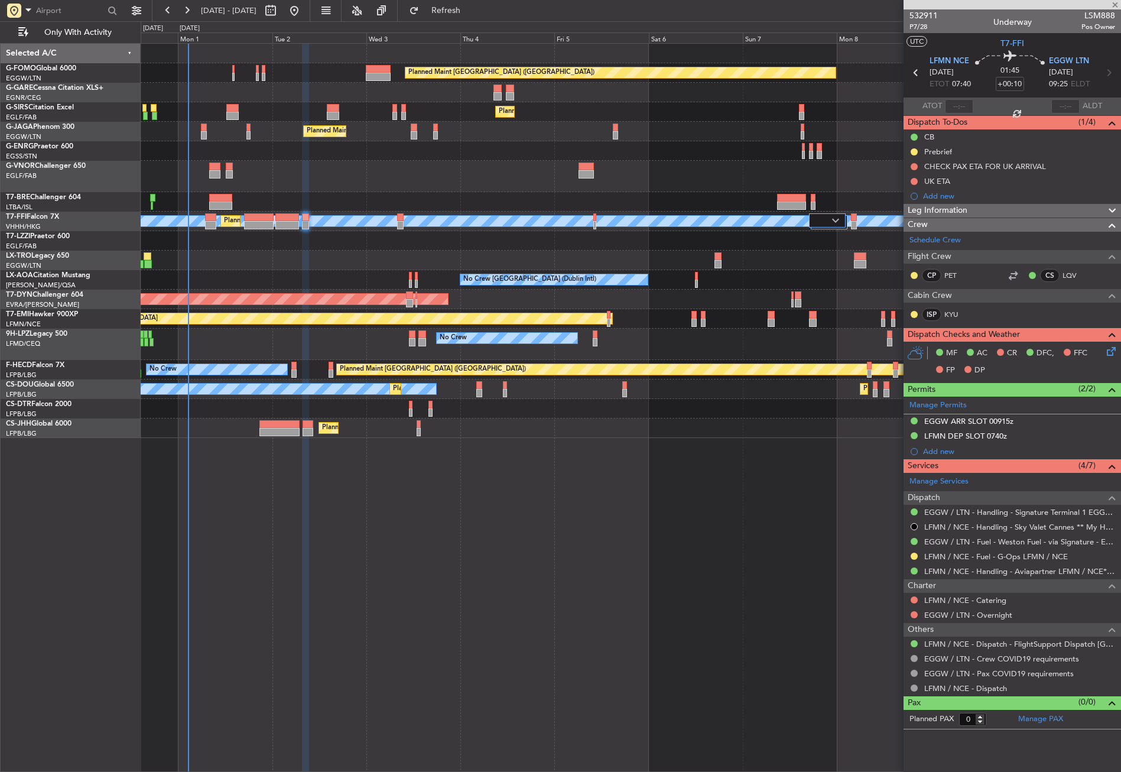
type input "6"
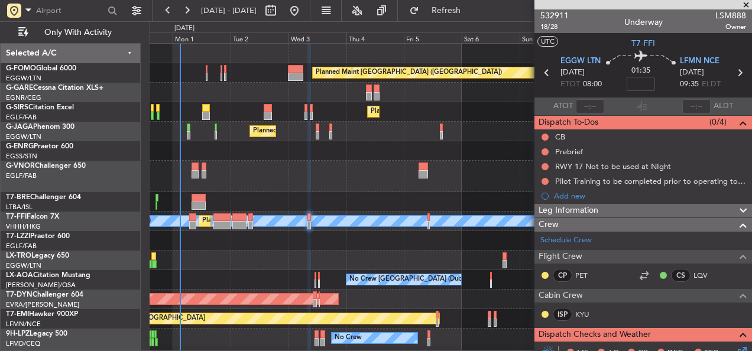
click at [312, 185] on div at bounding box center [449, 176] width 601 height 31
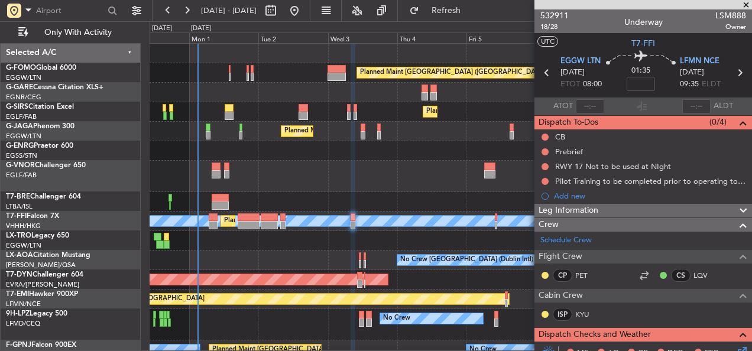
scroll to position [0, 0]
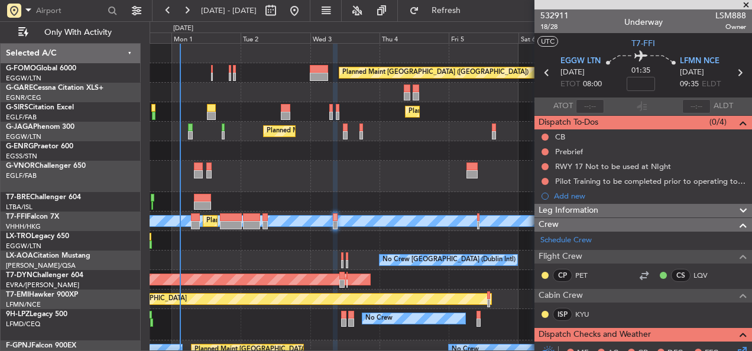
click at [264, 164] on div at bounding box center [449, 176] width 601 height 31
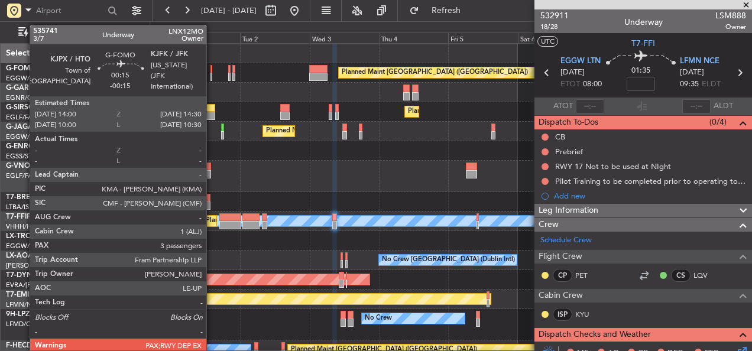
click at [212, 73] on div at bounding box center [211, 77] width 2 height 8
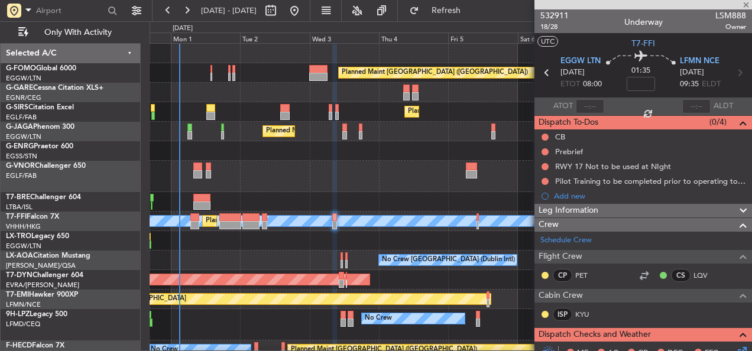
type input "-00:15"
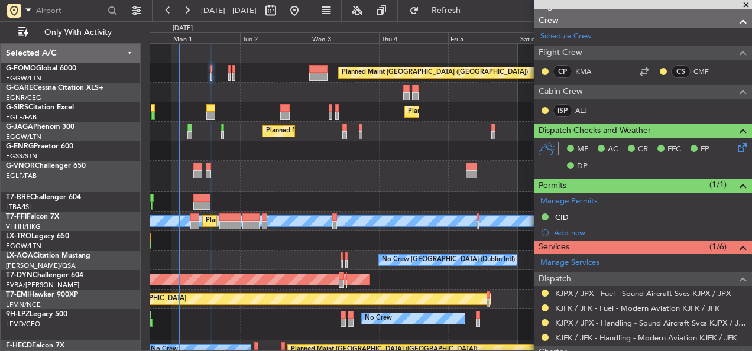
scroll to position [236, 0]
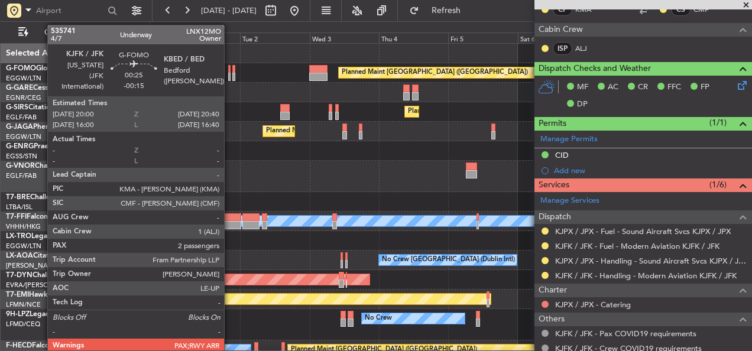
click at [229, 74] on div at bounding box center [229, 77] width 2 height 8
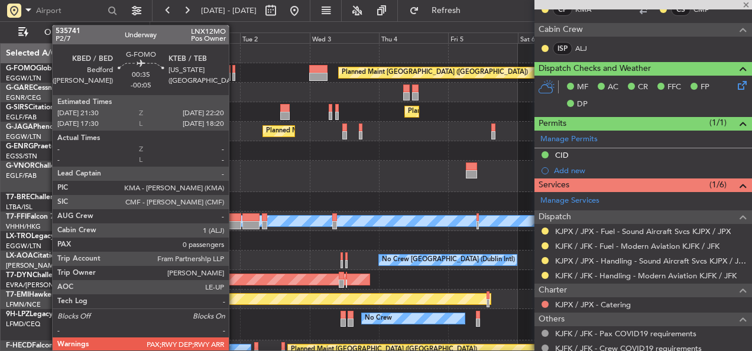
type input "2"
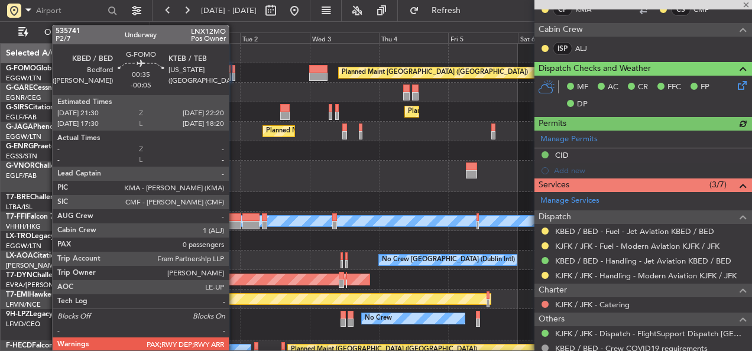
click at [234, 76] on div at bounding box center [233, 77] width 3 height 8
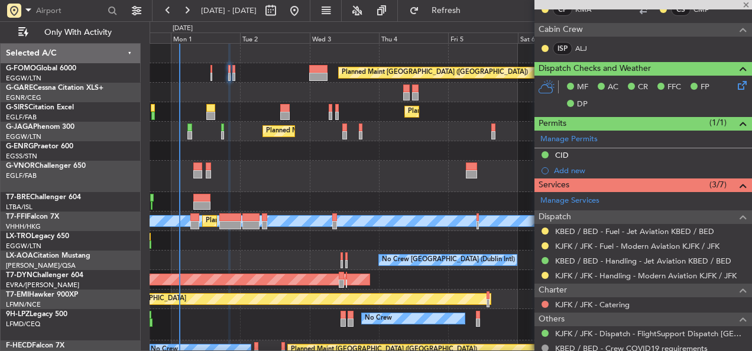
type input "-00:05"
type input "0"
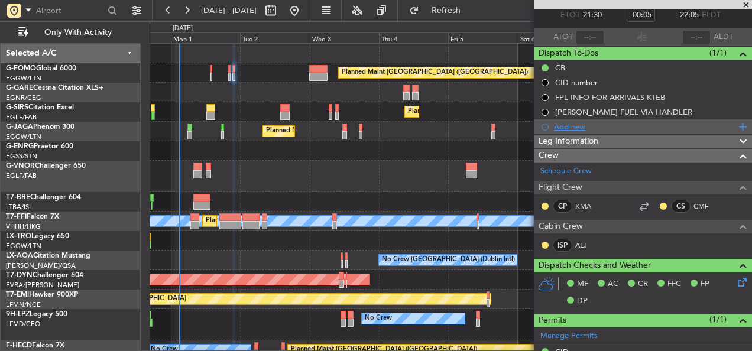
scroll to position [0, 0]
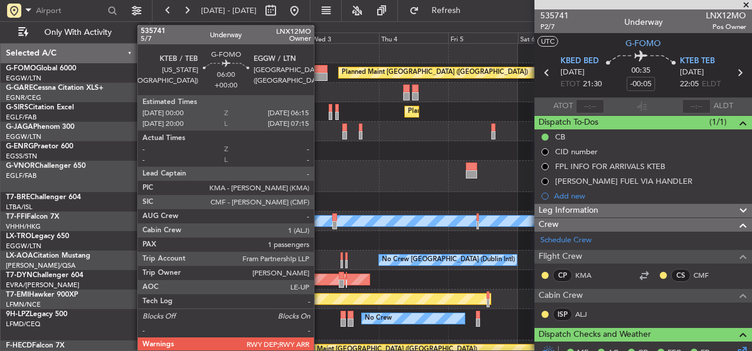
click at [319, 74] on div at bounding box center [318, 77] width 18 height 8
type input "1"
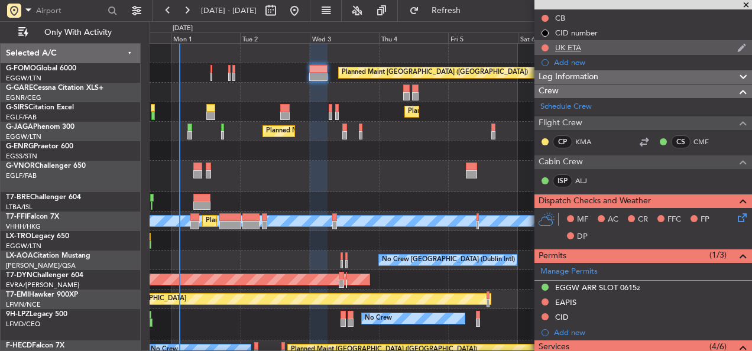
scroll to position [177, 0]
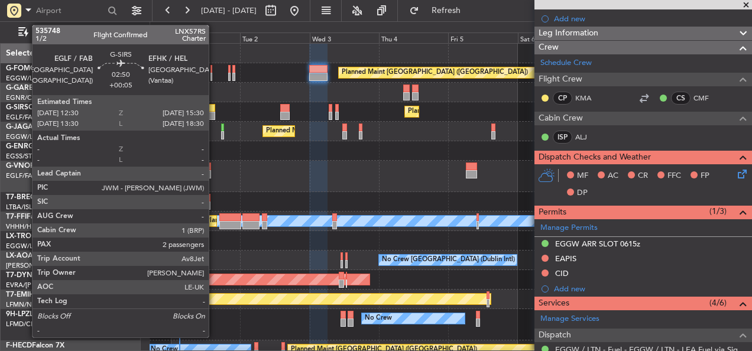
click at [214, 108] on div at bounding box center [210, 108] width 9 height 8
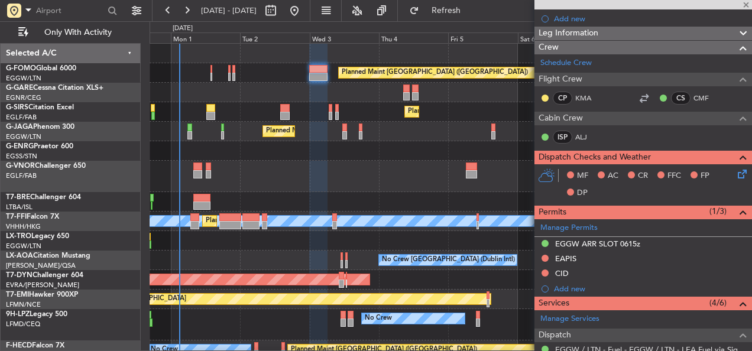
type input "+00:05"
type input "2"
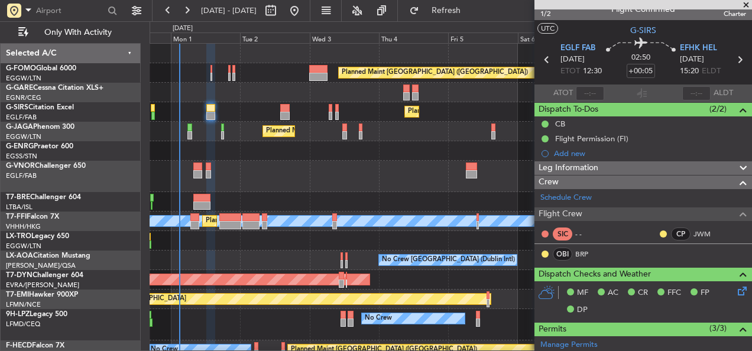
scroll to position [0, 0]
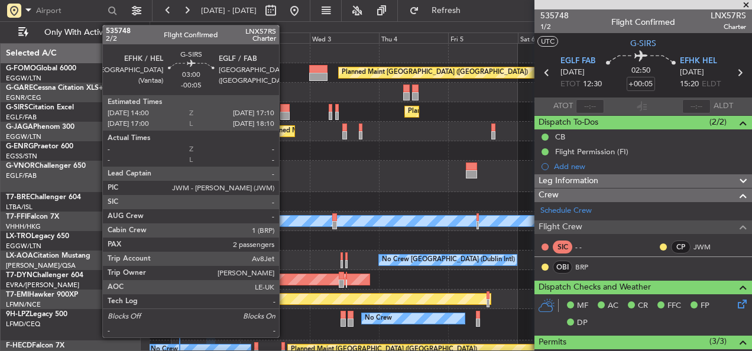
click at [284, 110] on div at bounding box center [284, 108] width 9 height 8
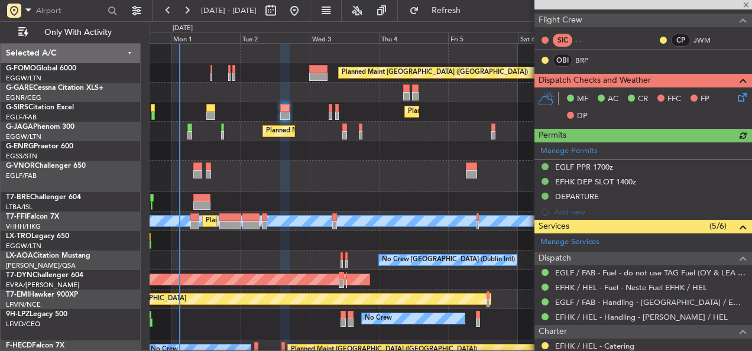
scroll to position [236, 0]
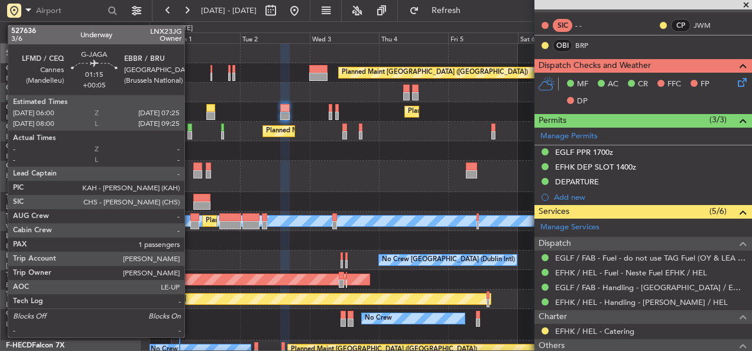
click at [190, 135] on div at bounding box center [189, 135] width 4 height 8
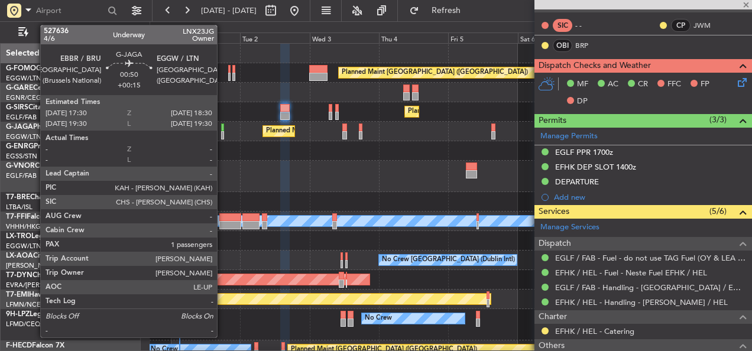
type input "+00:05"
type input "1"
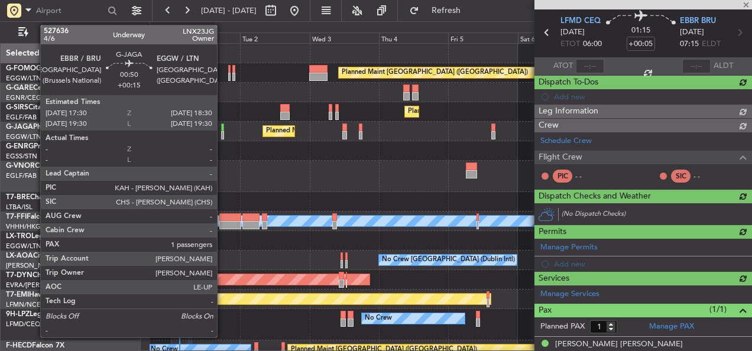
scroll to position [222, 0]
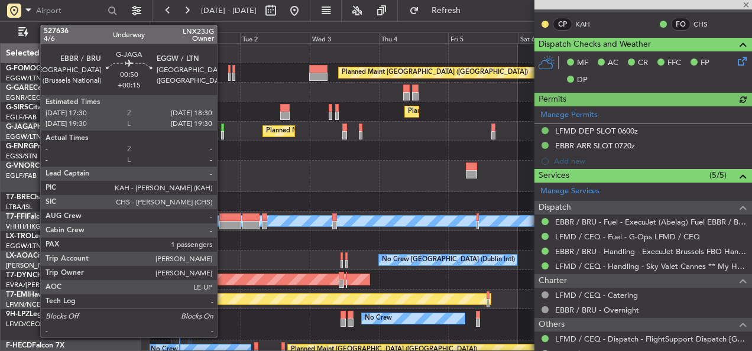
click at [222, 135] on div at bounding box center [222, 135] width 3 height 8
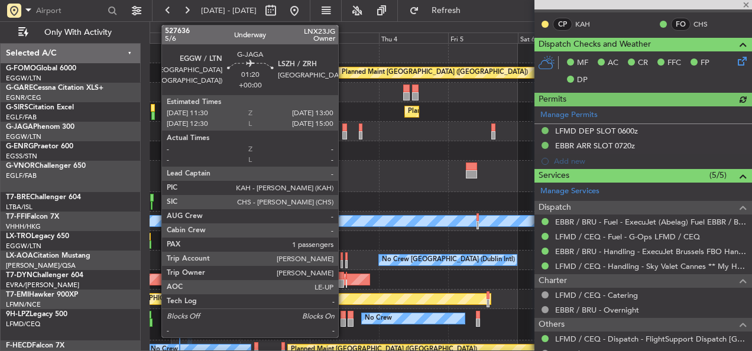
type input "+00:15"
click at [343, 132] on div at bounding box center [344, 135] width 5 height 8
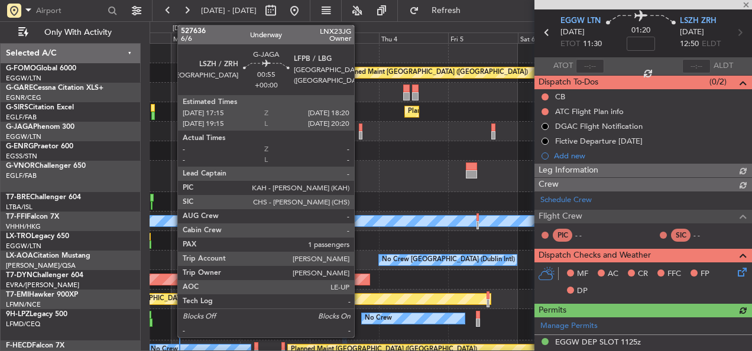
scroll to position [251, 0]
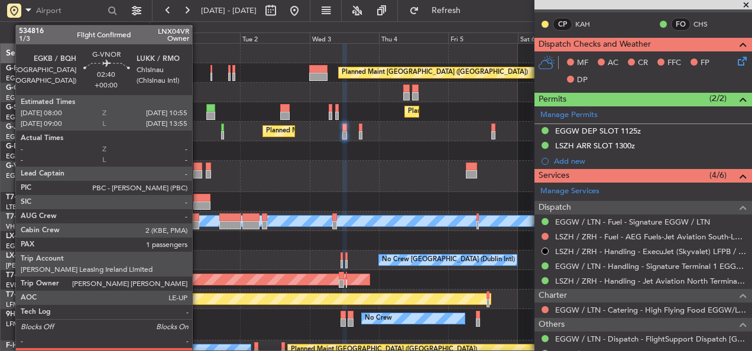
click at [197, 173] on div at bounding box center [197, 174] width 9 height 8
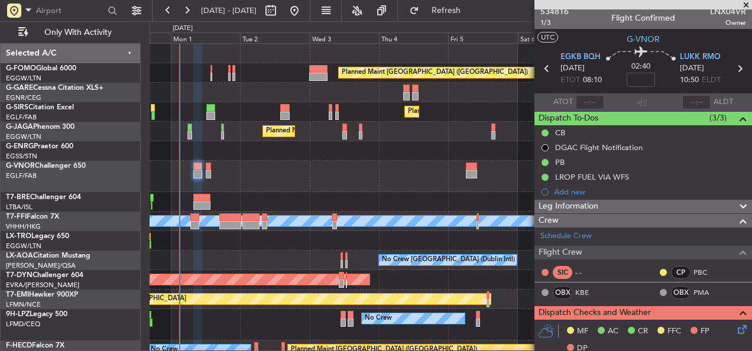
scroll to position [0, 0]
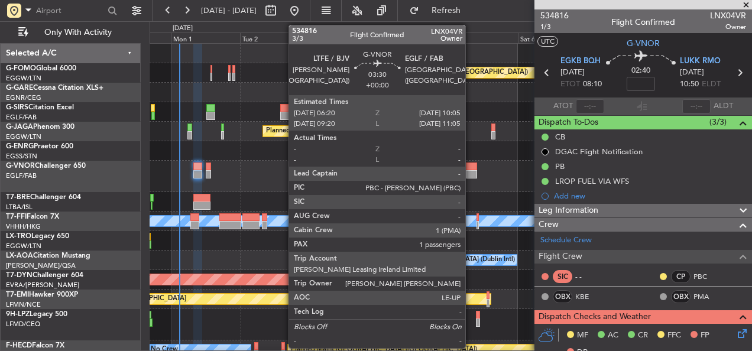
click at [470, 168] on div at bounding box center [471, 166] width 11 height 8
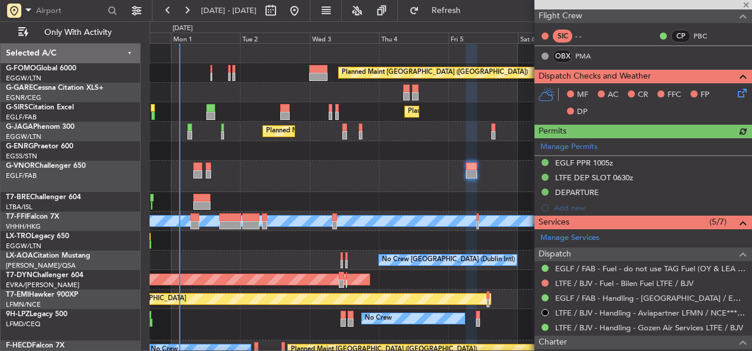
scroll to position [295, 0]
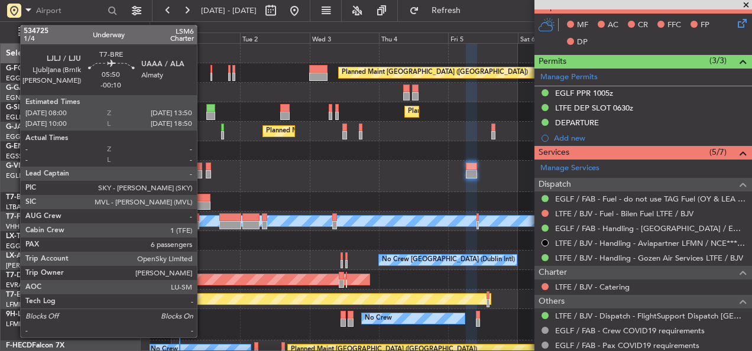
click at [202, 201] on div at bounding box center [201, 205] width 17 height 8
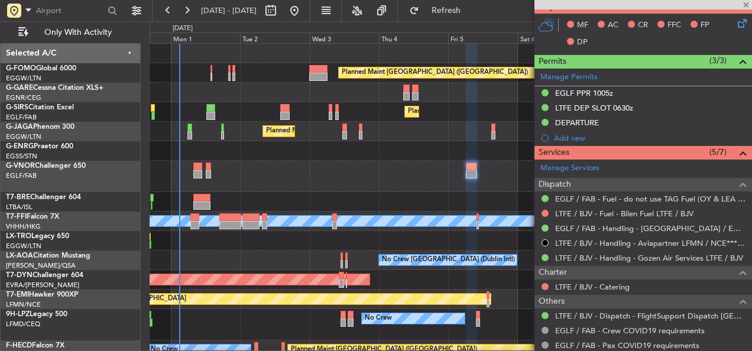
type input "-00:10"
type input "6"
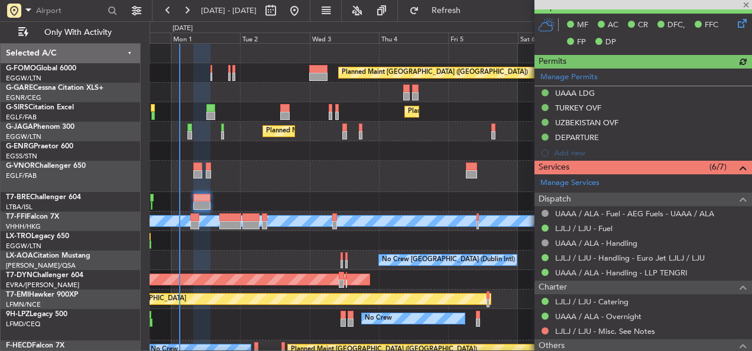
click at [303, 181] on div at bounding box center [449, 176] width 601 height 31
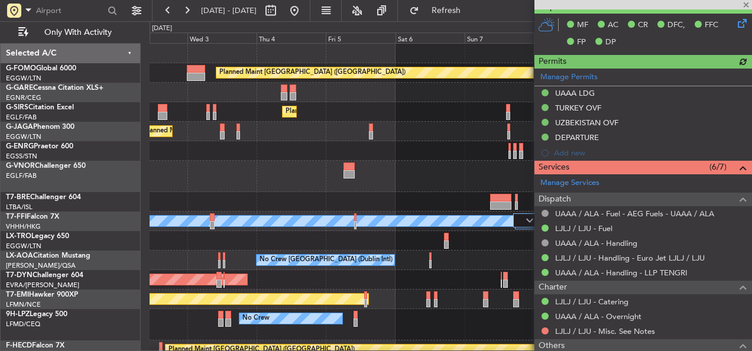
click at [238, 188] on div at bounding box center [449, 176] width 601 height 31
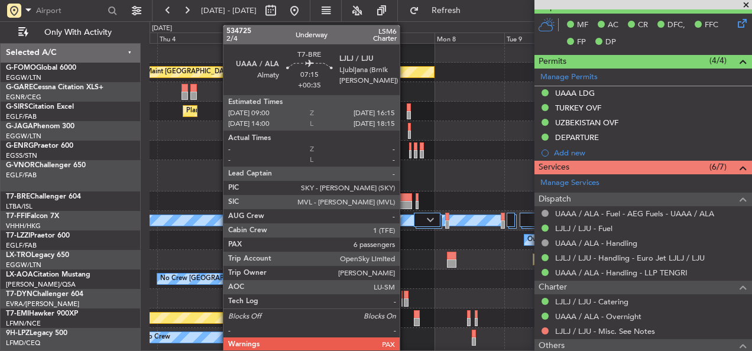
click at [405, 195] on div at bounding box center [401, 197] width 21 height 8
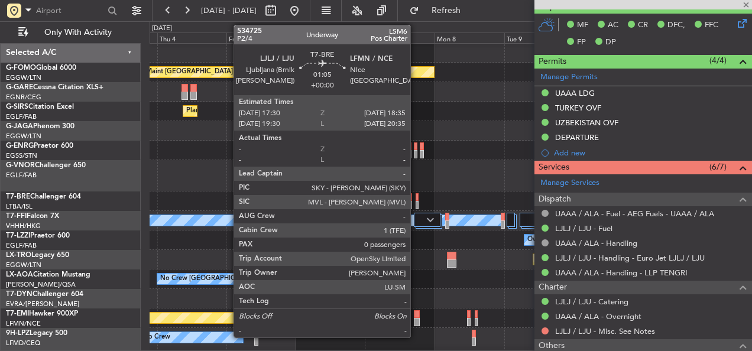
type input "+00:35"
type input "7"
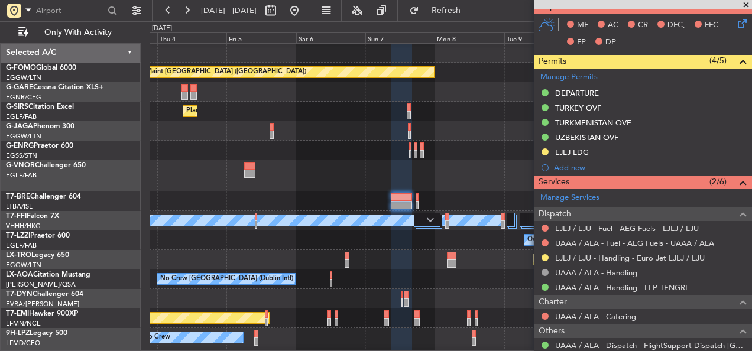
scroll to position [0, 0]
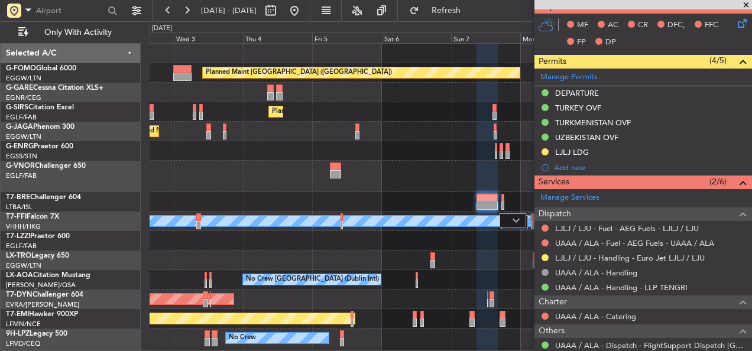
click at [331, 183] on div at bounding box center [449, 176] width 601 height 31
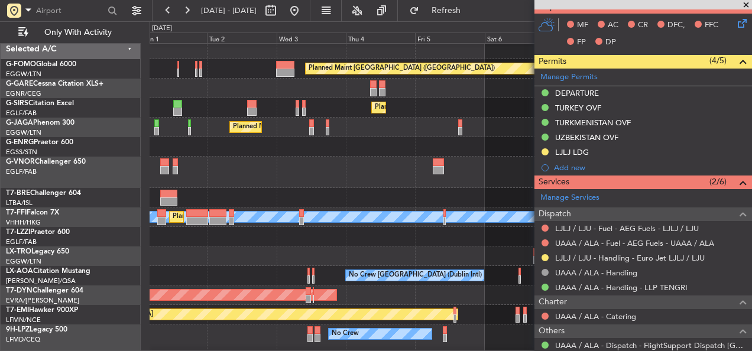
click at [379, 189] on div at bounding box center [449, 197] width 601 height 19
click at [399, 188] on div at bounding box center [449, 172] width 601 height 31
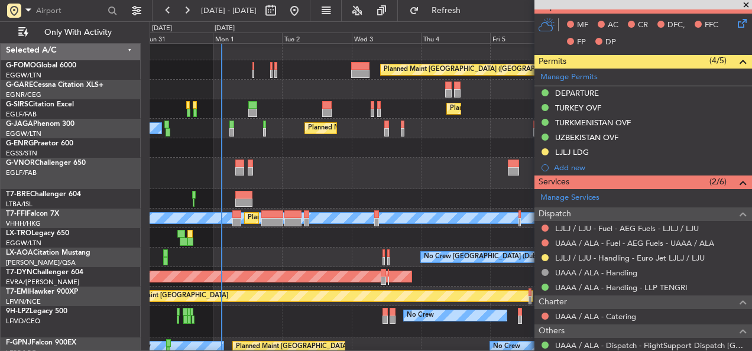
scroll to position [0, 0]
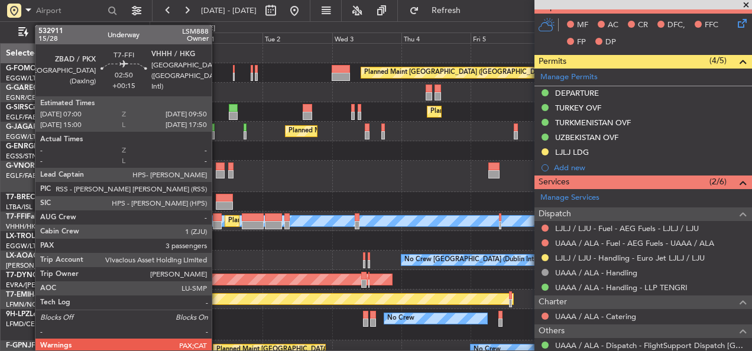
click at [217, 222] on div at bounding box center [217, 225] width 8 height 8
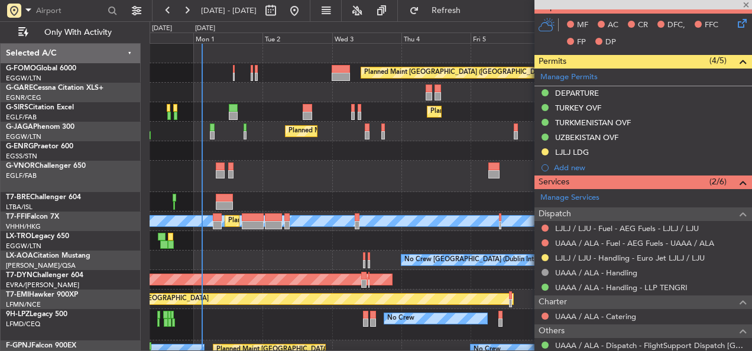
type input "+00:15"
type input "5"
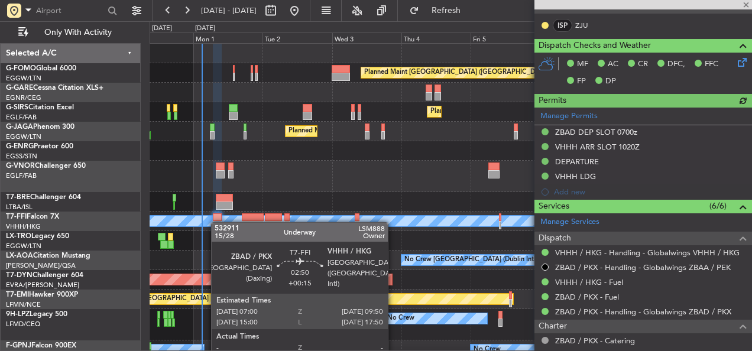
scroll to position [387, 0]
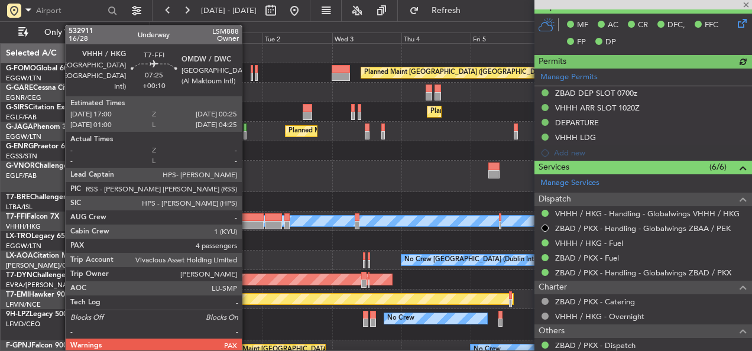
click at [247, 224] on div at bounding box center [253, 225] width 22 height 8
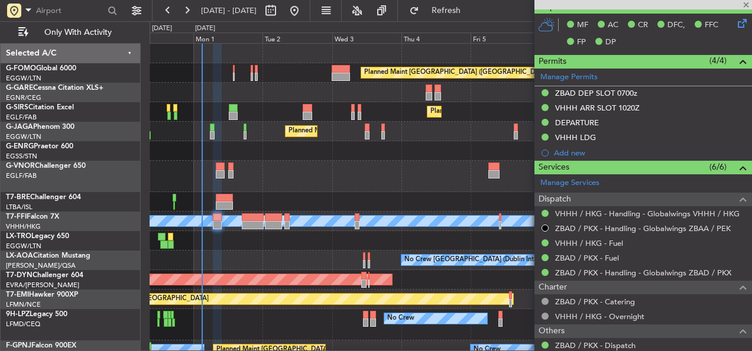
type input "+00:10"
type input "4"
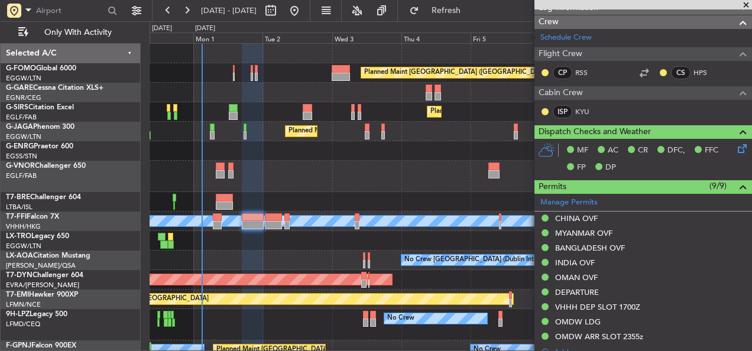
scroll to position [0, 0]
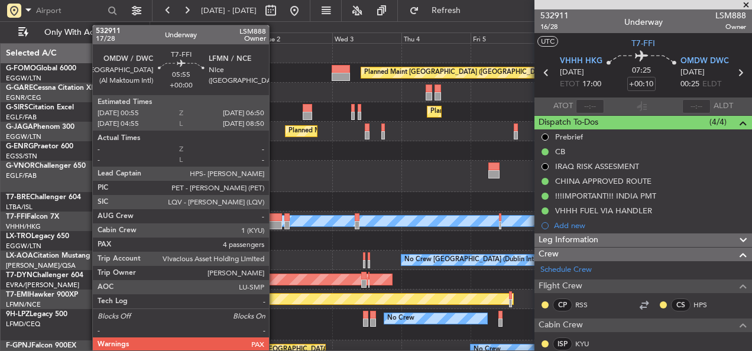
click at [274, 220] on div at bounding box center [273, 217] width 17 height 8
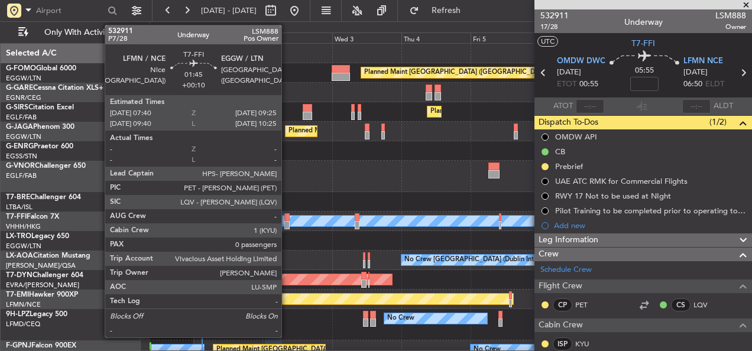
click at [287, 223] on div at bounding box center [286, 225] width 5 height 8
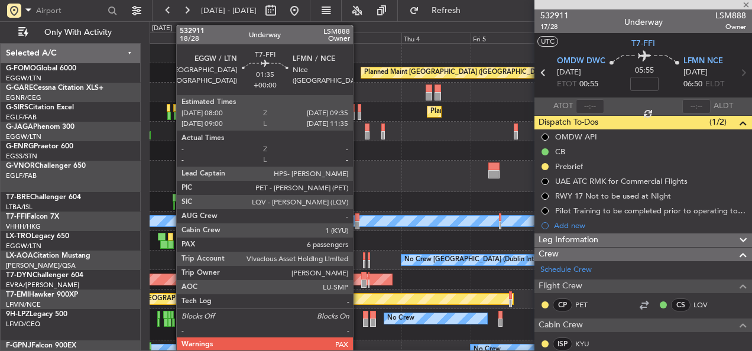
type input "+00:10"
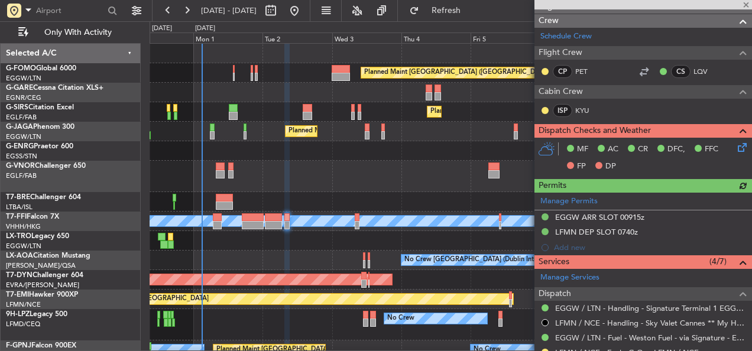
scroll to position [295, 0]
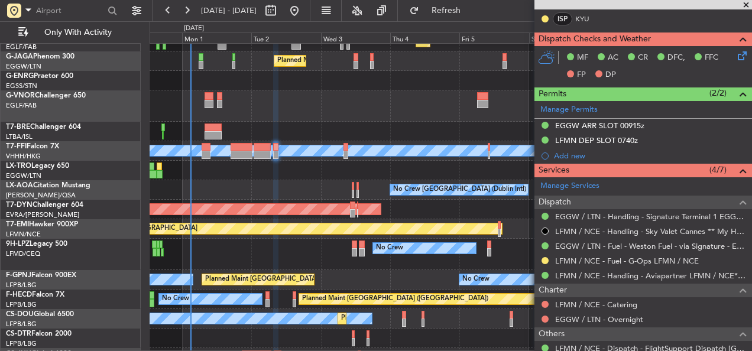
click at [258, 181] on div "No Crew [GEOGRAPHIC_DATA] (Dublin Intl) No Crew Sabadell" at bounding box center [449, 189] width 601 height 19
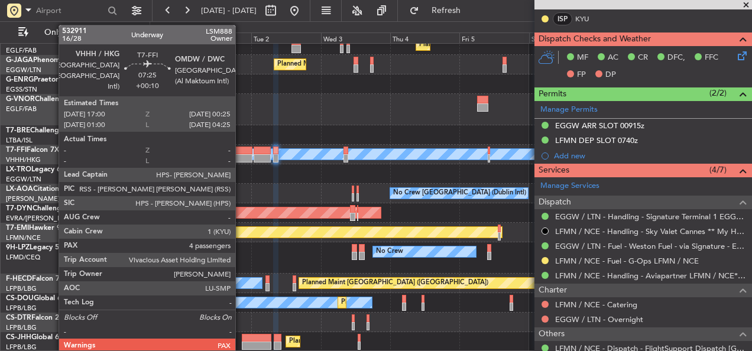
click at [240, 154] on div at bounding box center [241, 158] width 22 height 8
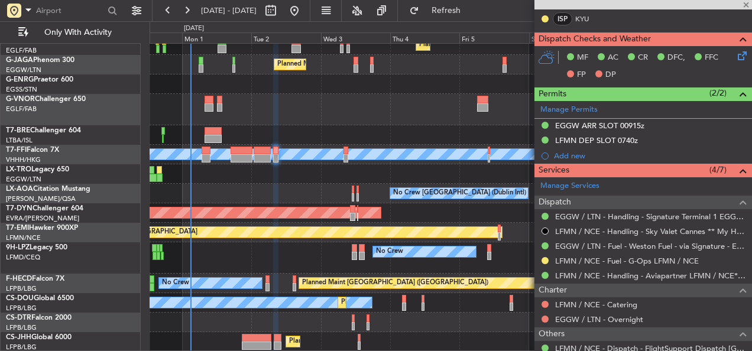
type input "4"
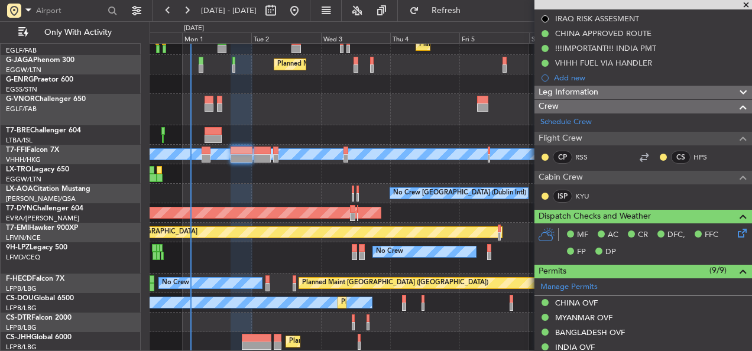
scroll to position [30, 0]
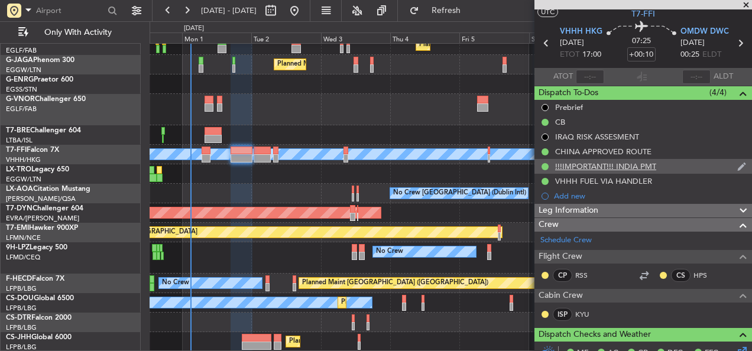
click at [588, 161] on div "!!!IMPORTANT!!! INDIA PMT" at bounding box center [605, 166] width 101 height 10
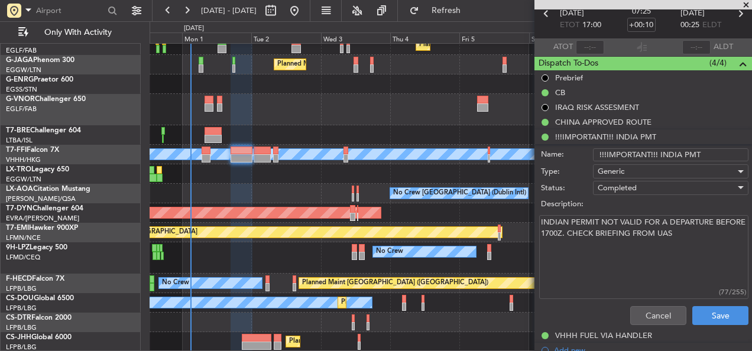
scroll to position [0, 0]
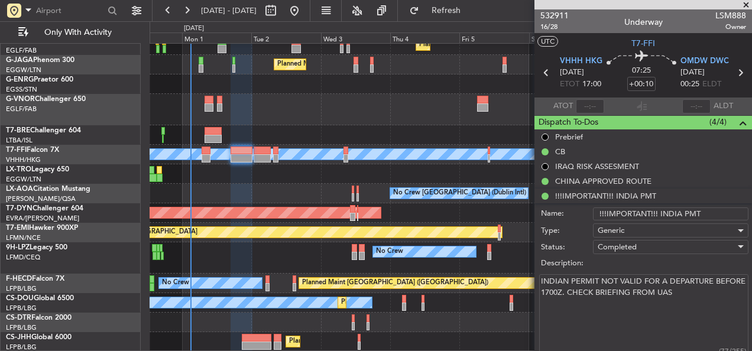
click at [587, 301] on textarea "INDIAN PERMIT NOT VALID FOR A DEPARTURE BEFORE 1700Z. CHECK BRIEFING FROM UAS" at bounding box center [643, 316] width 209 height 84
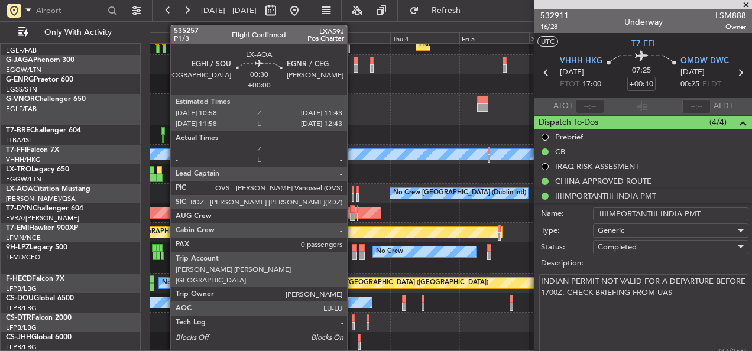
click at [352, 188] on div at bounding box center [353, 190] width 2 height 8
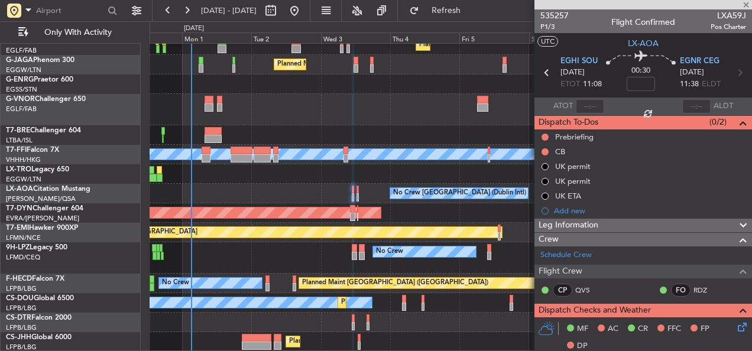
scroll to position [206, 0]
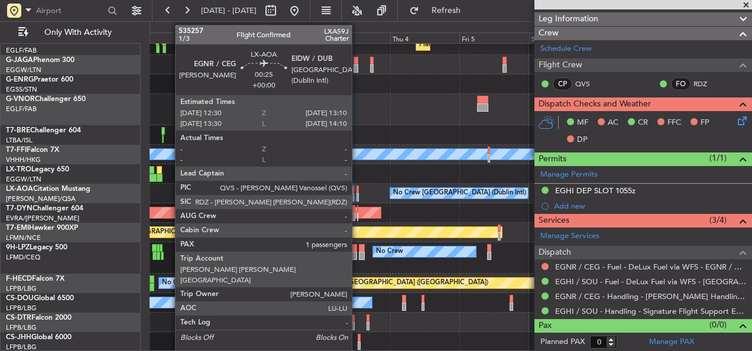
click at [357, 194] on div at bounding box center [357, 197] width 2 height 8
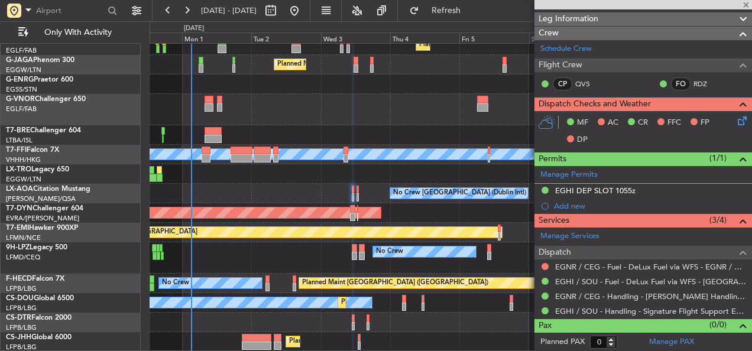
type input "1"
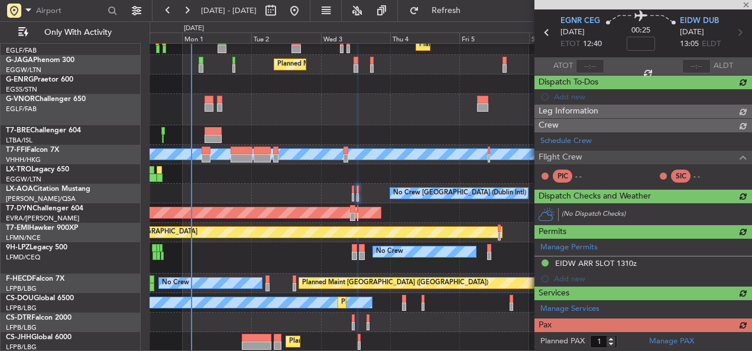
scroll to position [177, 0]
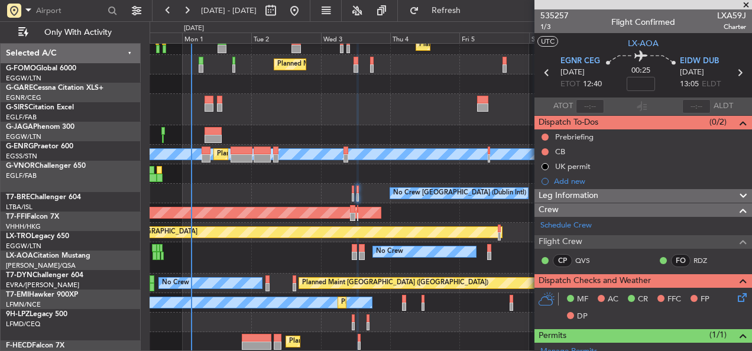
scroll to position [177, 0]
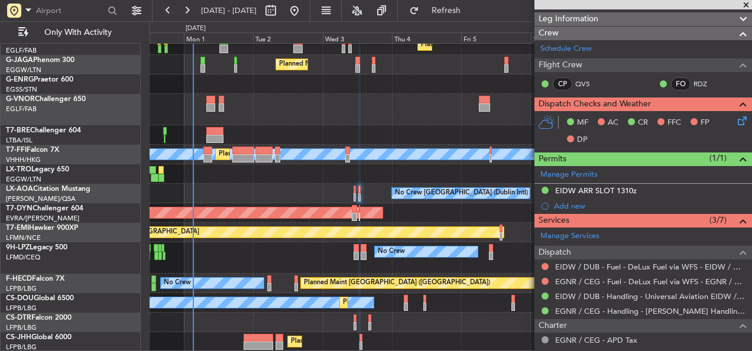
click at [282, 217] on div "Planned Maint London (Farnborough) Planned Maint London (Luton) Owner Ibiza MEL…" at bounding box center [449, 164] width 601 height 375
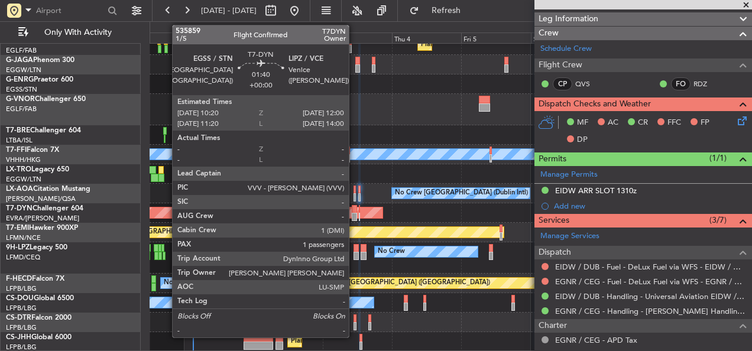
click at [354, 213] on div at bounding box center [354, 217] width 5 height 8
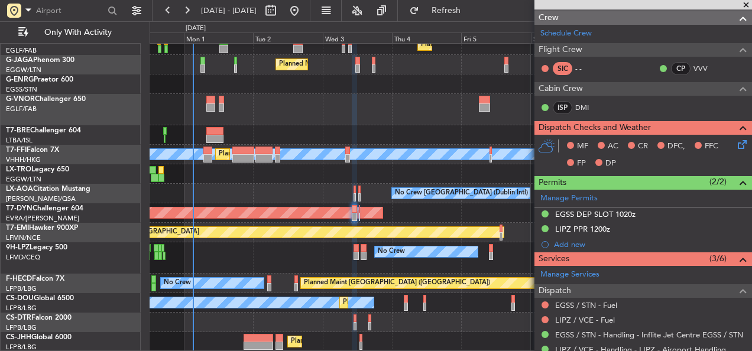
scroll to position [433, 0]
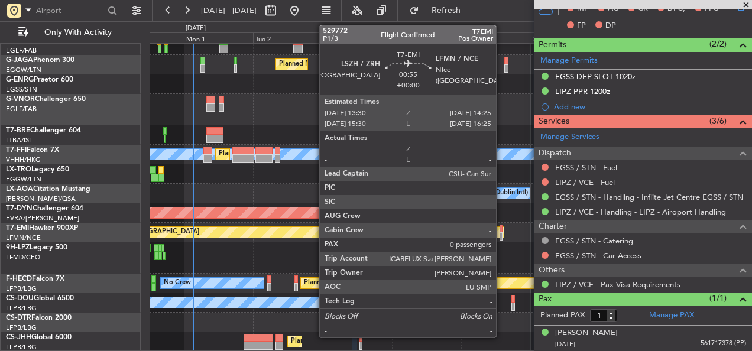
click at [501, 229] on div at bounding box center [500, 229] width 3 height 8
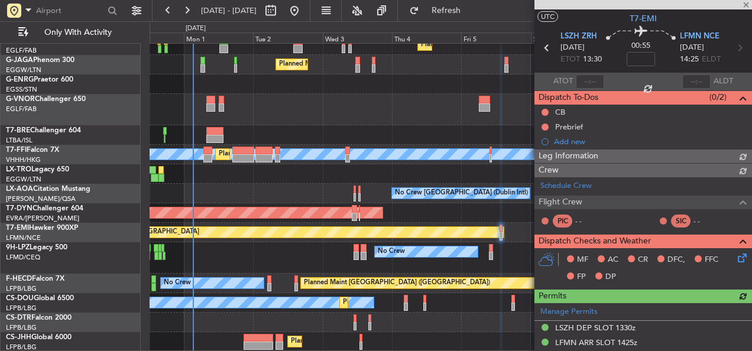
scroll to position [249, 0]
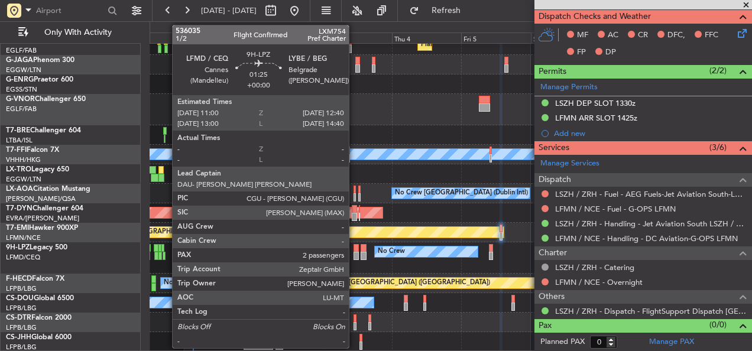
click at [354, 252] on div at bounding box center [355, 256] width 5 height 8
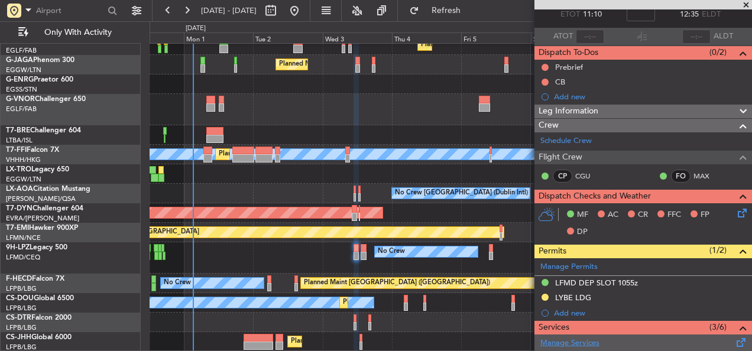
scroll to position [59, 0]
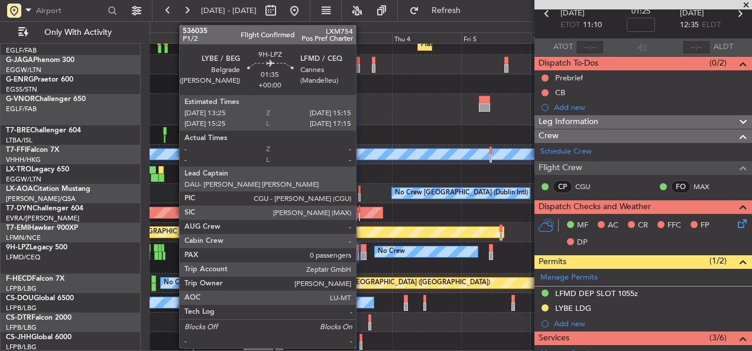
click at [361, 247] on div at bounding box center [362, 248] width 5 height 8
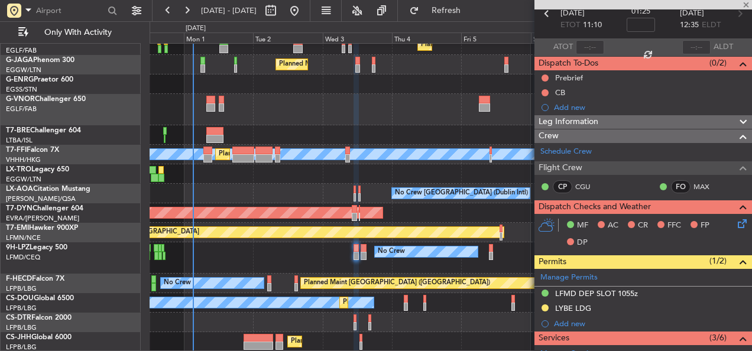
type input "0"
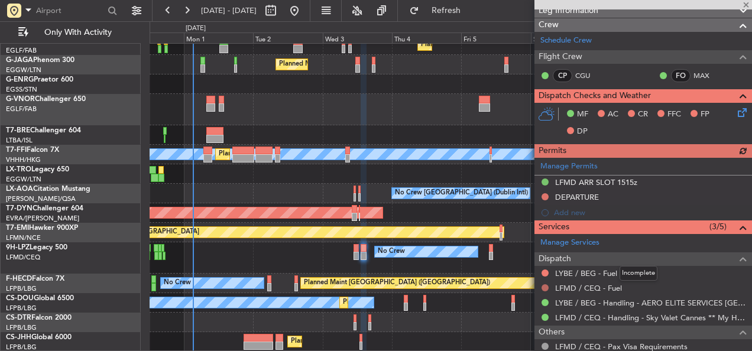
scroll to position [265, 0]
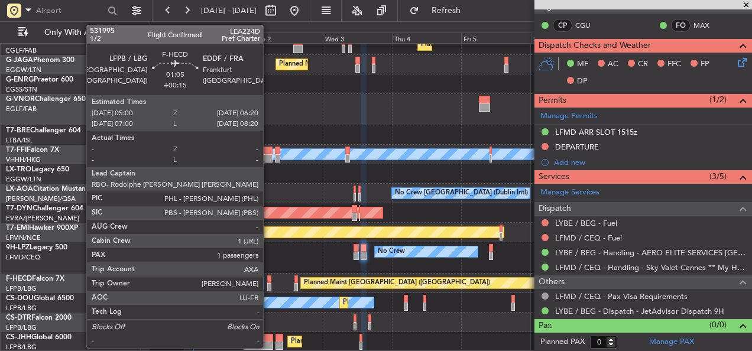
click at [268, 282] on div at bounding box center [269, 279] width 4 height 8
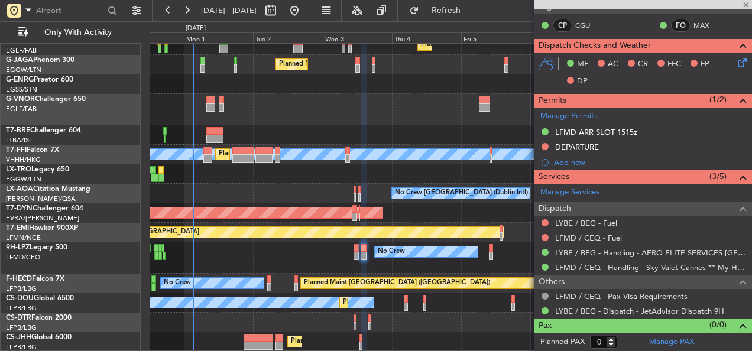
type input "+00:15"
type input "1"
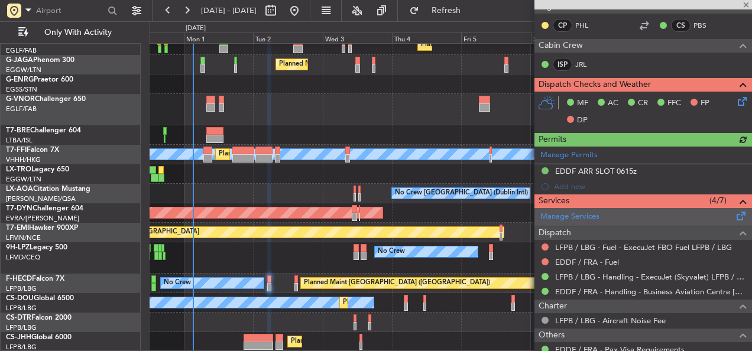
scroll to position [73, 0]
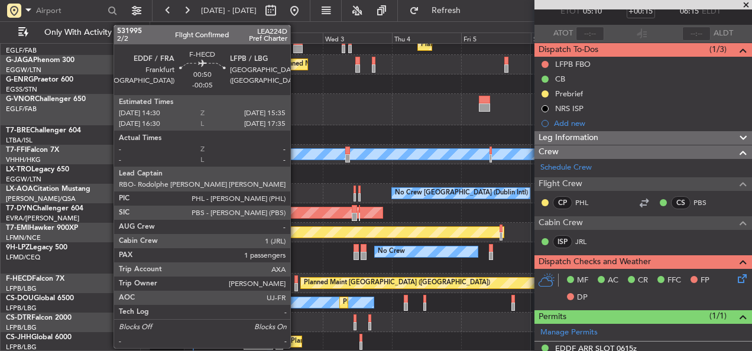
click at [295, 279] on div at bounding box center [296, 279] width 4 height 8
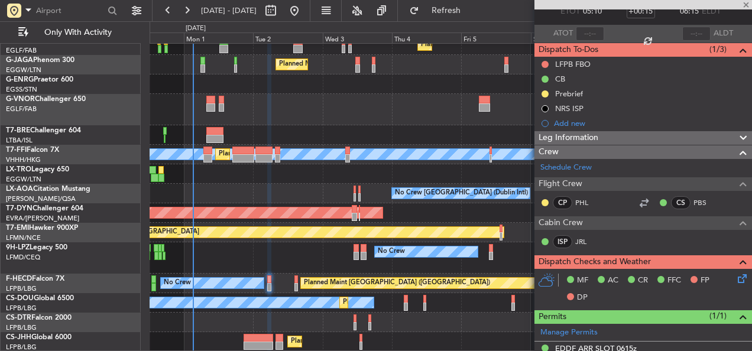
type input "-00:05"
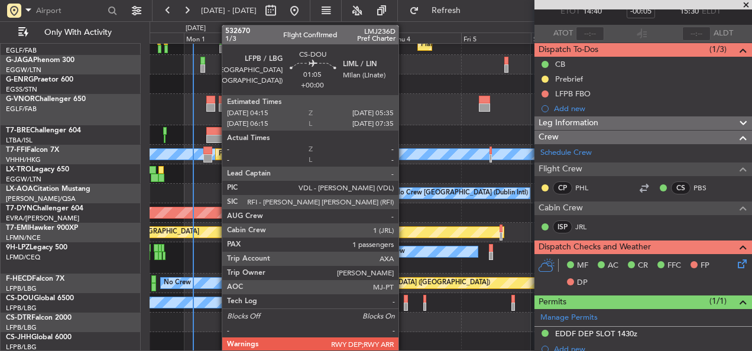
click at [404, 307] on div at bounding box center [406, 307] width 4 height 8
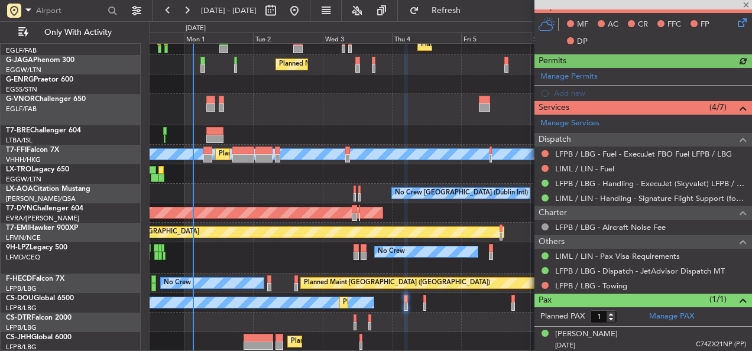
scroll to position [374, 0]
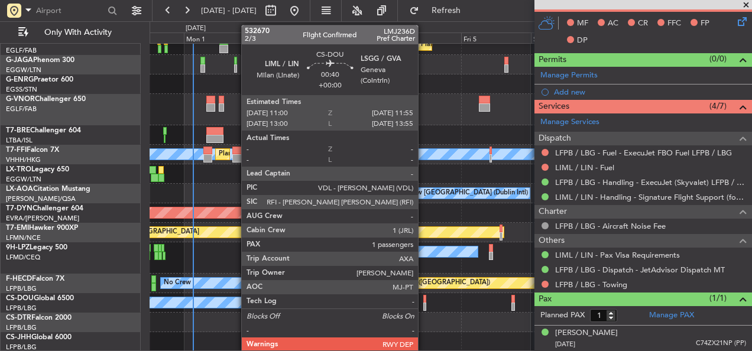
click at [423, 305] on div at bounding box center [424, 307] width 3 height 8
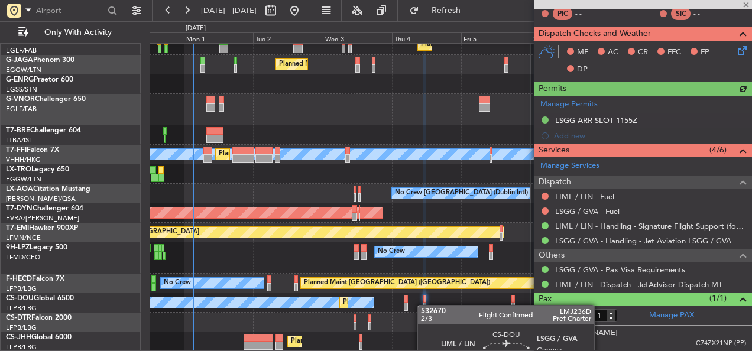
scroll to position [286, 0]
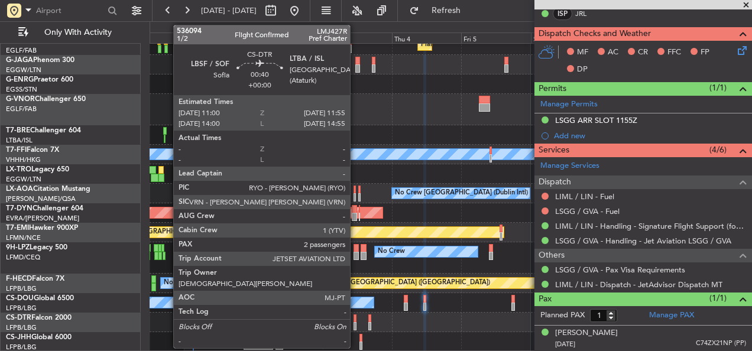
click at [355, 322] on div at bounding box center [354, 326] width 3 height 8
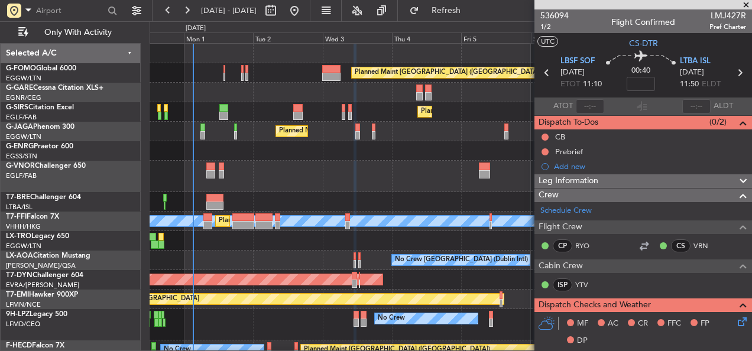
scroll to position [67, 0]
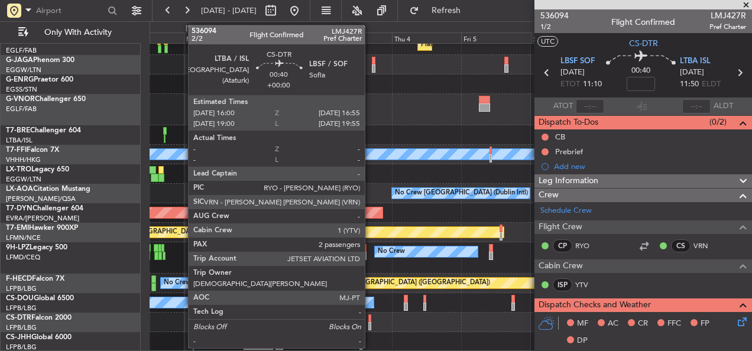
click at [370, 321] on div at bounding box center [369, 318] width 3 height 8
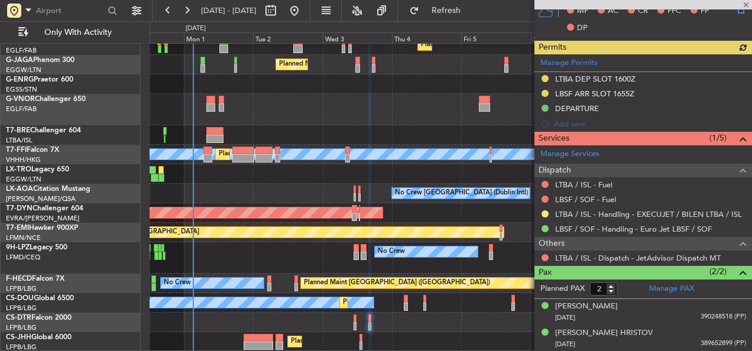
scroll to position [313, 0]
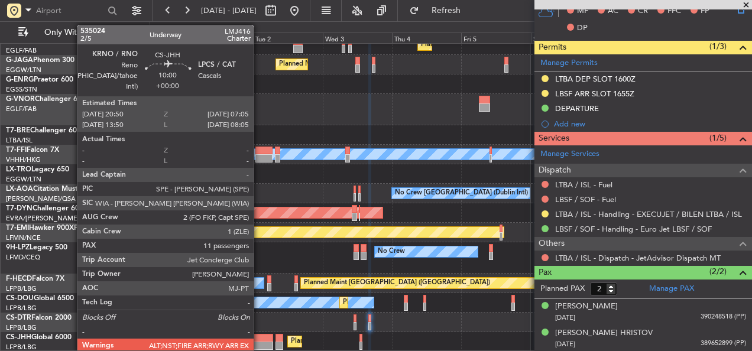
click at [259, 341] on div at bounding box center [258, 338] width 30 height 8
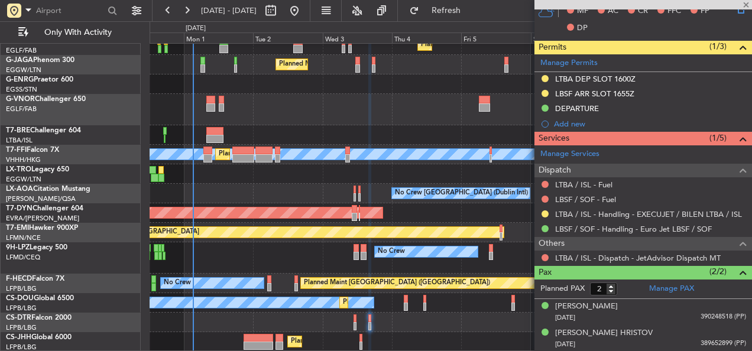
type input "11"
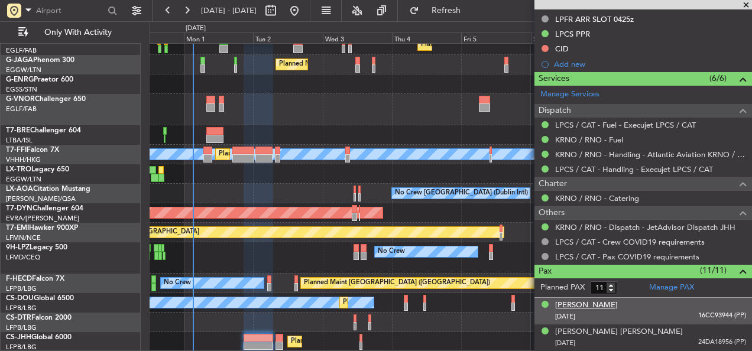
scroll to position [650, 0]
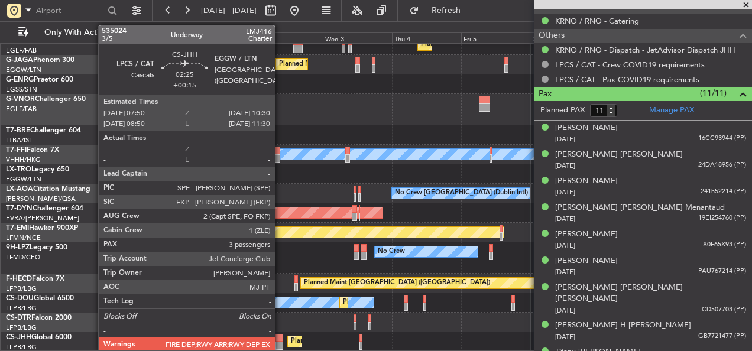
click at [280, 344] on div at bounding box center [279, 346] width 8 height 8
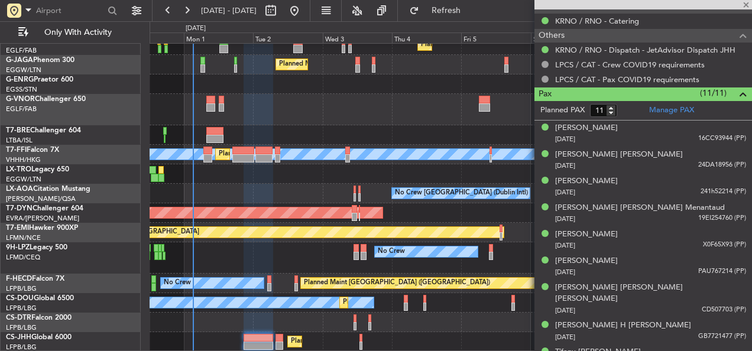
type input "+00:15"
type input "3"
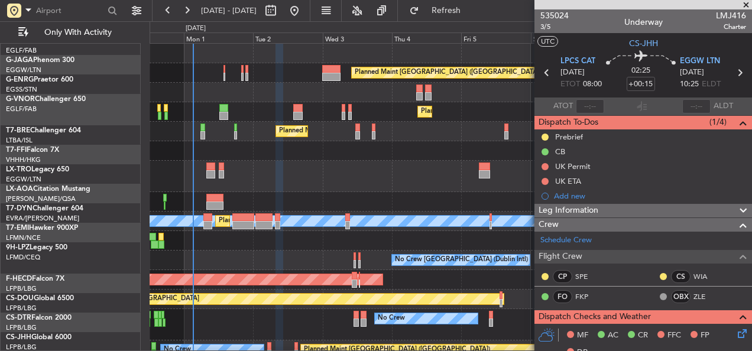
scroll to position [0, 0]
